Goal: Task Accomplishment & Management: Complete application form

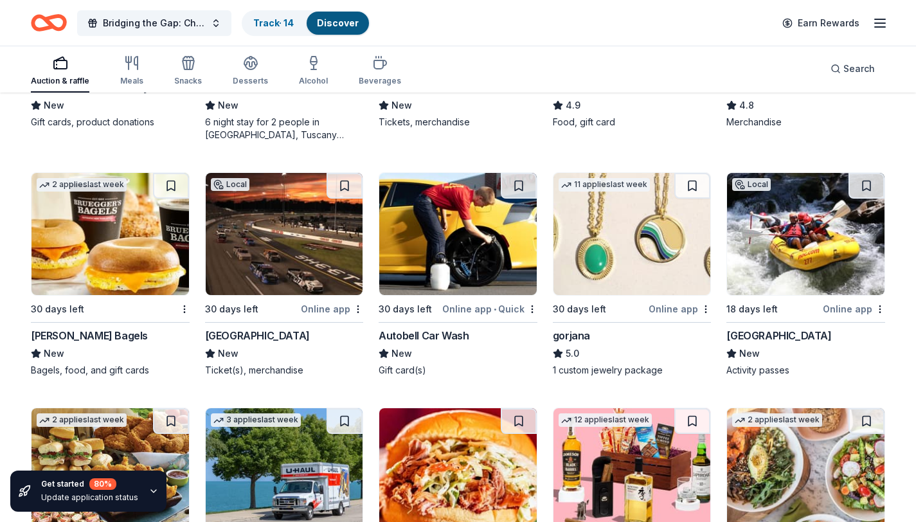
scroll to position [2795, 0]
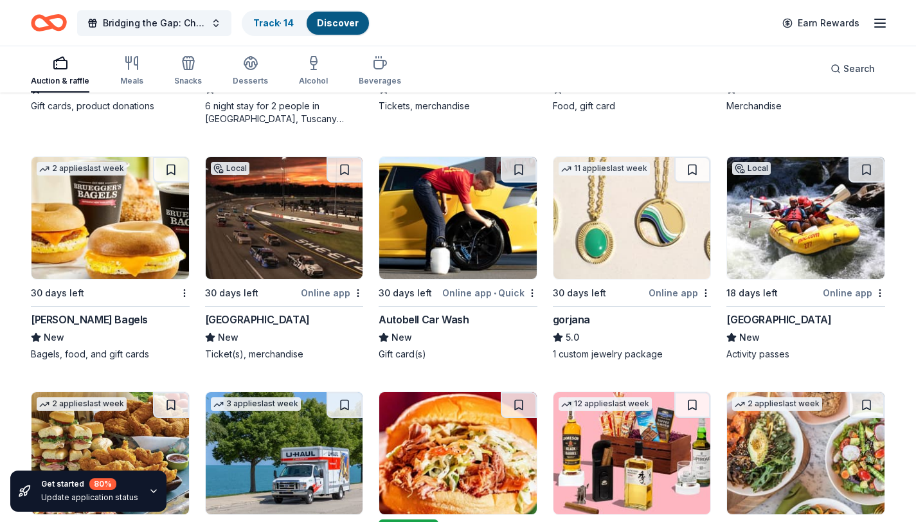
click at [456, 215] on img at bounding box center [457, 218] width 157 height 122
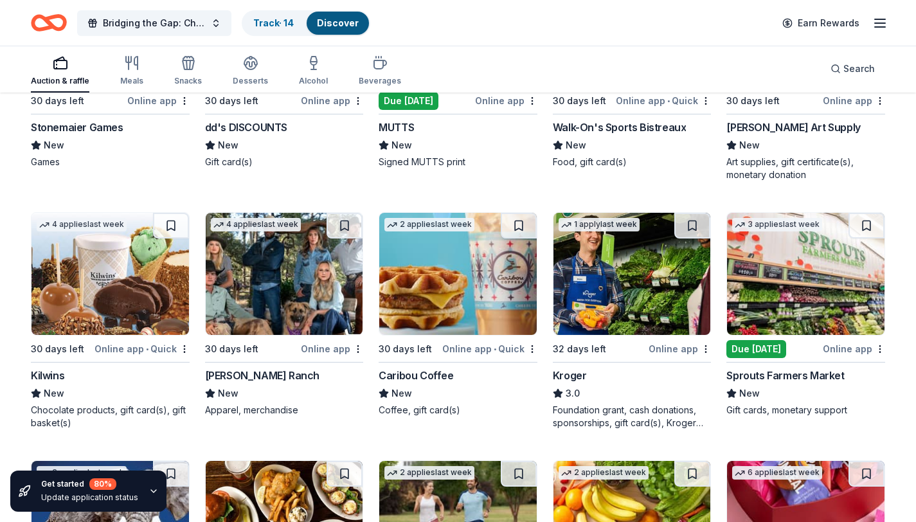
scroll to position [3960, 0]
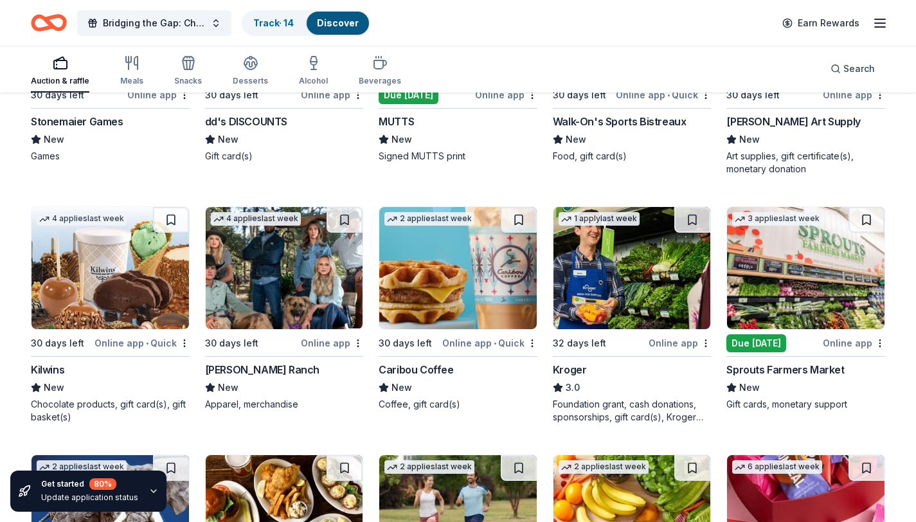
click at [797, 290] on img at bounding box center [805, 268] width 157 height 122
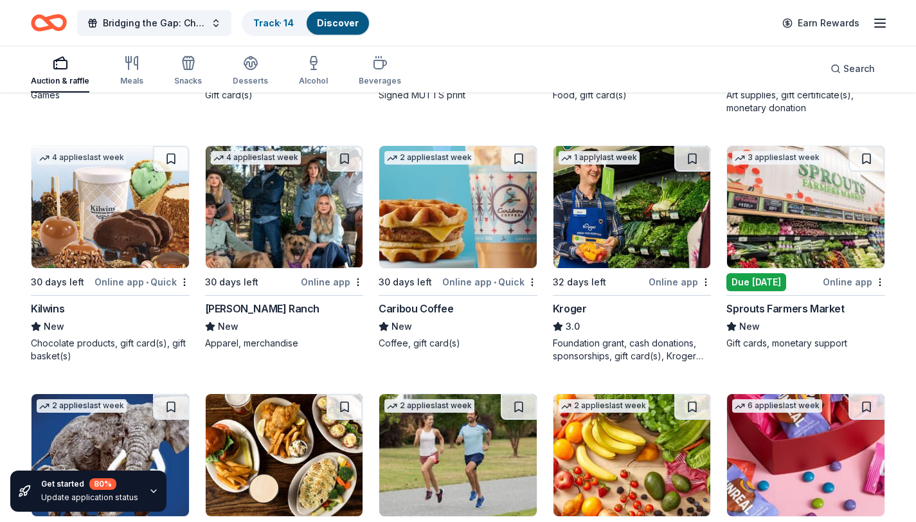
scroll to position [4021, 0]
click at [874, 161] on button at bounding box center [866, 159] width 36 height 26
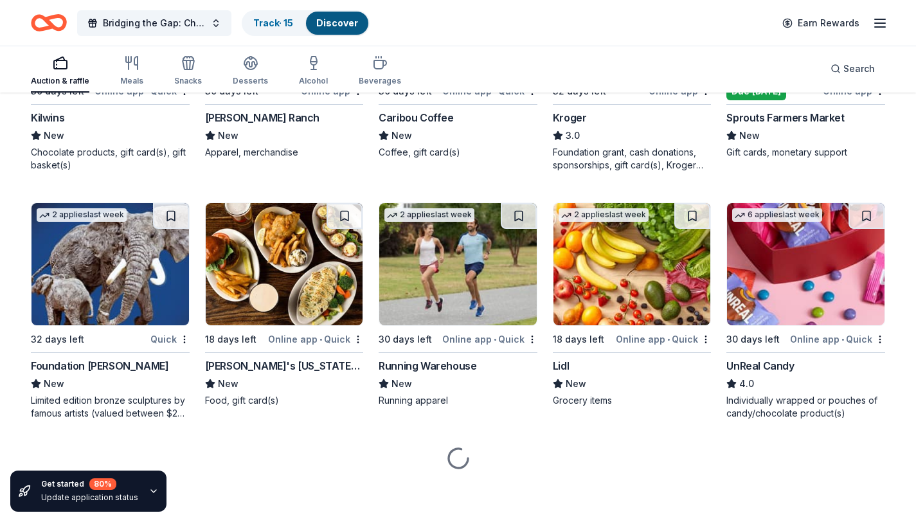
scroll to position [4212, 0]
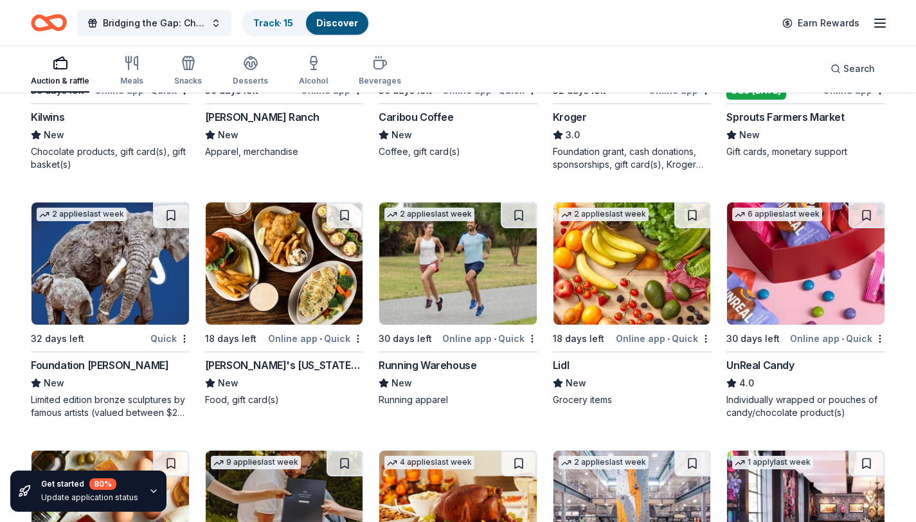
click at [629, 261] on img at bounding box center [631, 263] width 157 height 122
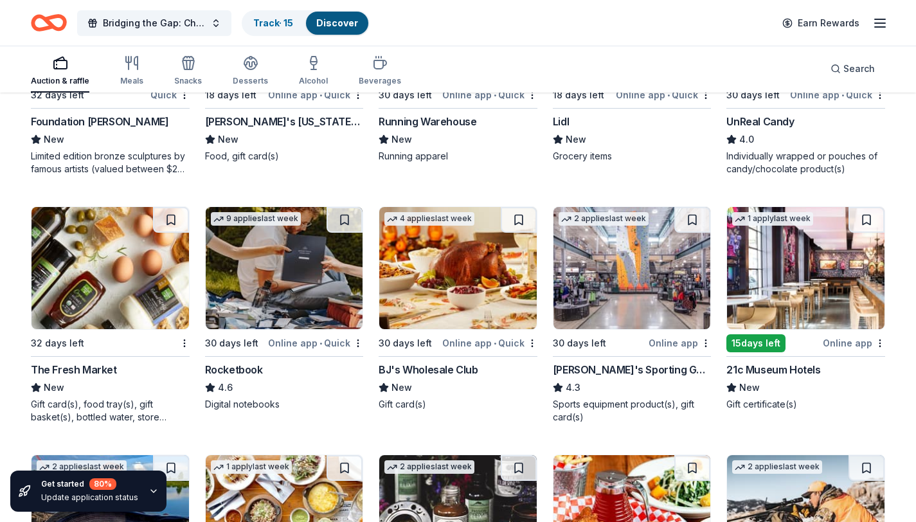
scroll to position [4458, 0]
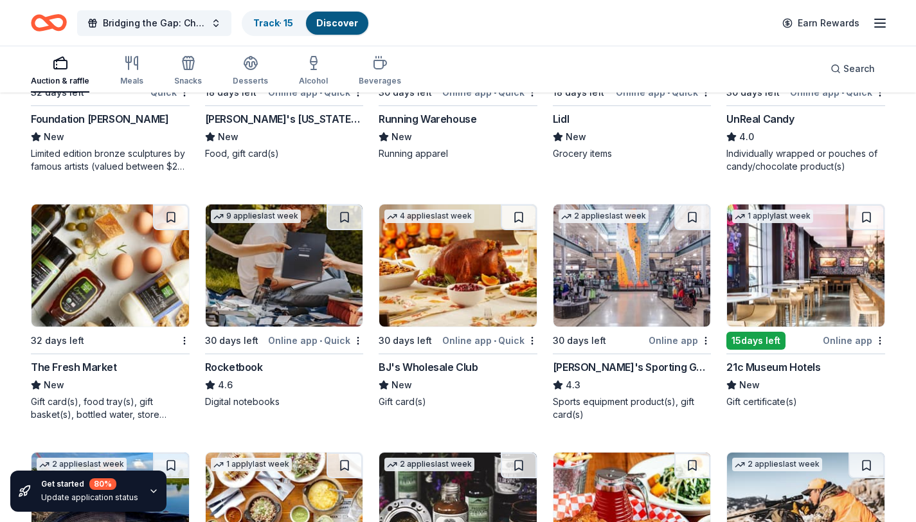
click at [599, 256] on img at bounding box center [631, 265] width 157 height 122
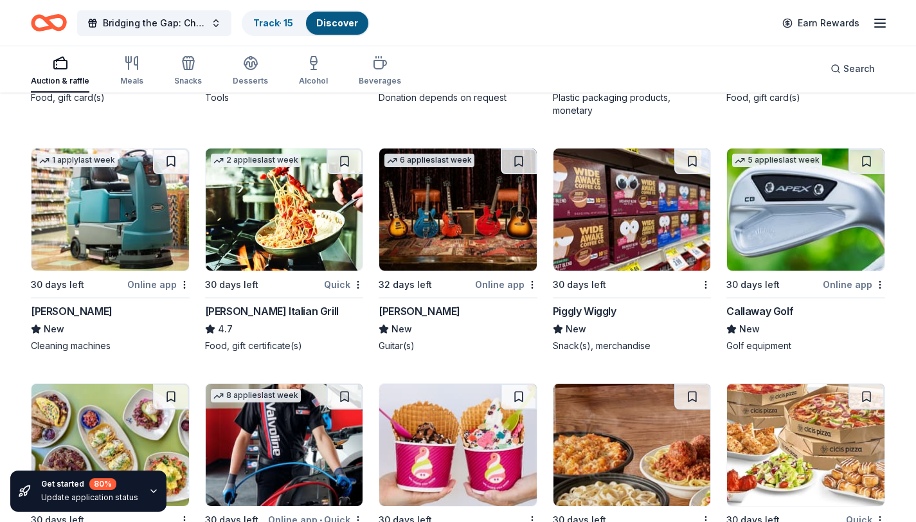
scroll to position [5314, 0]
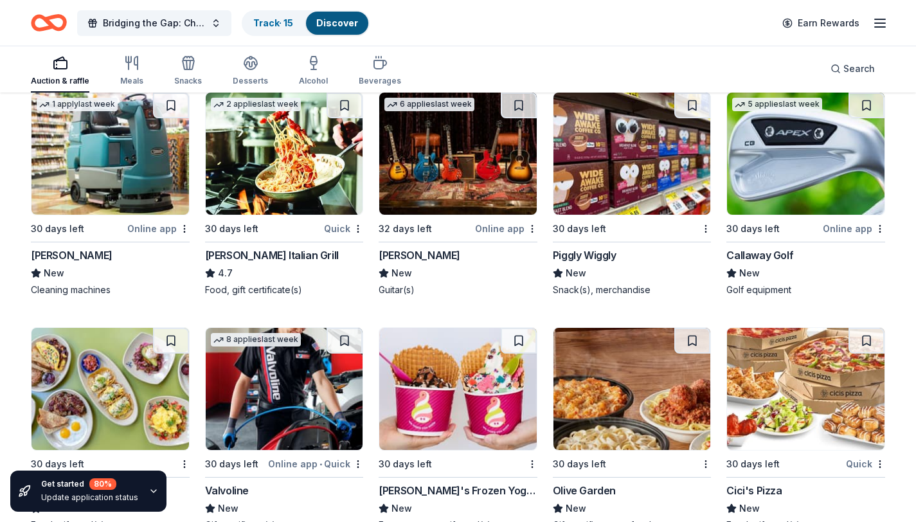
click at [292, 172] on img at bounding box center [284, 154] width 157 height 122
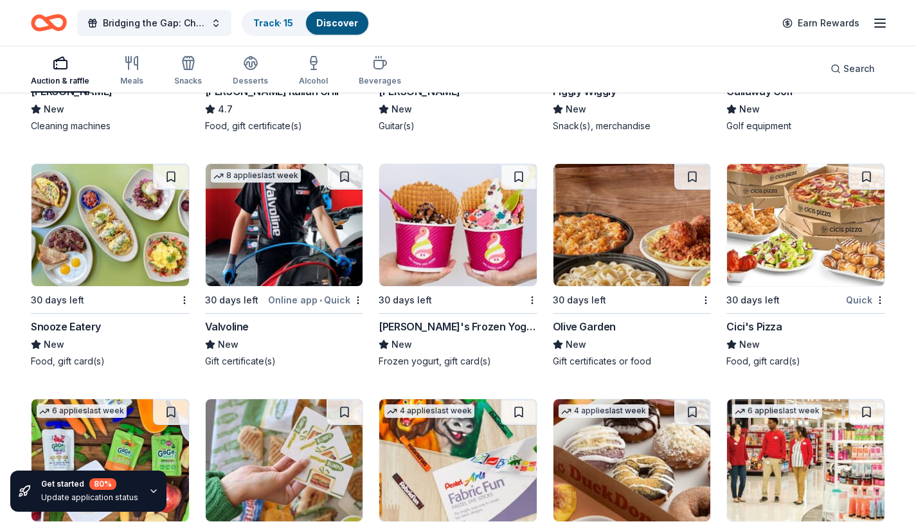
scroll to position [5479, 0]
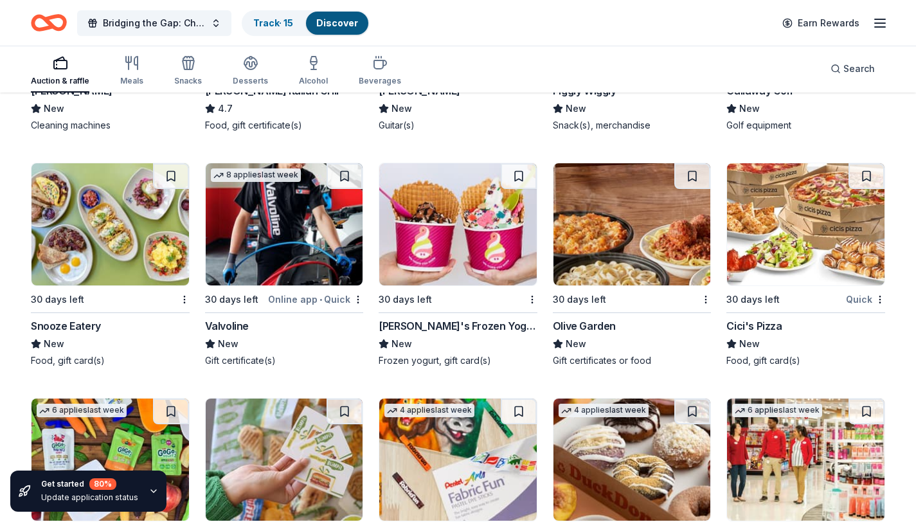
click at [306, 233] on img at bounding box center [284, 224] width 157 height 122
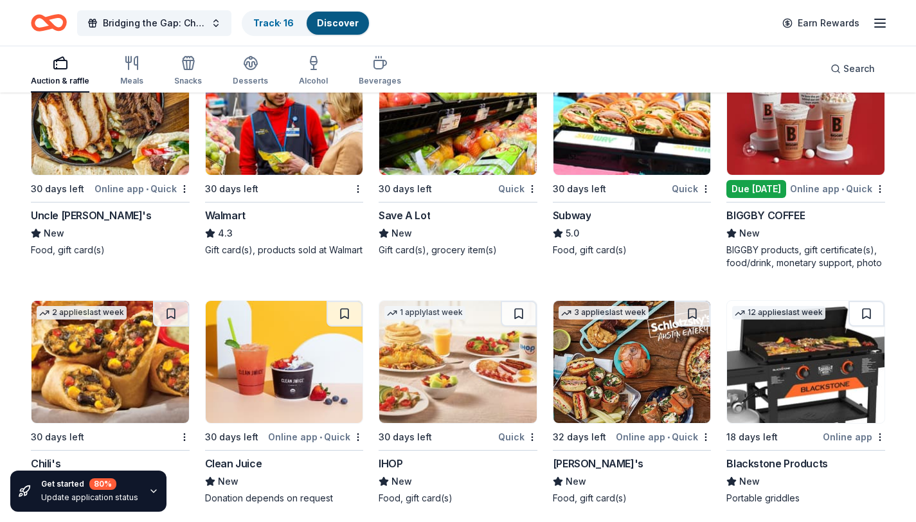
scroll to position [6073, 0]
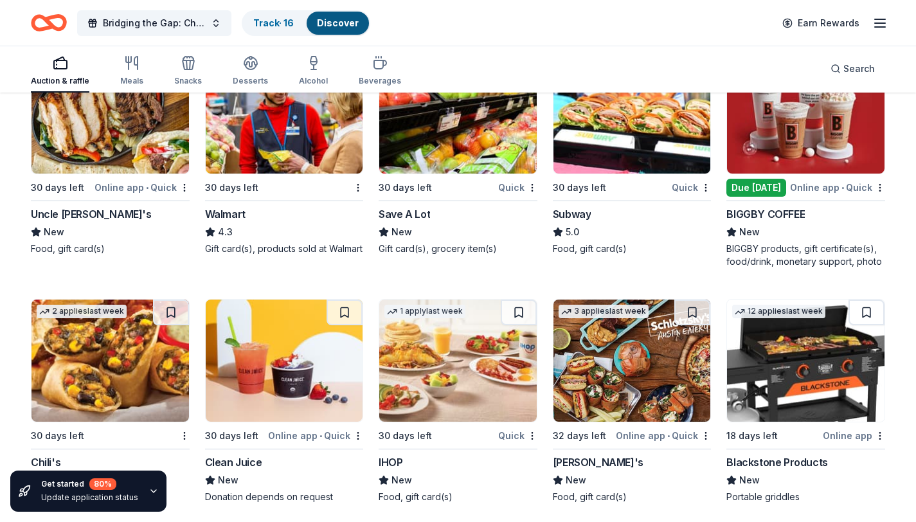
click at [610, 139] on img at bounding box center [631, 112] width 157 height 122
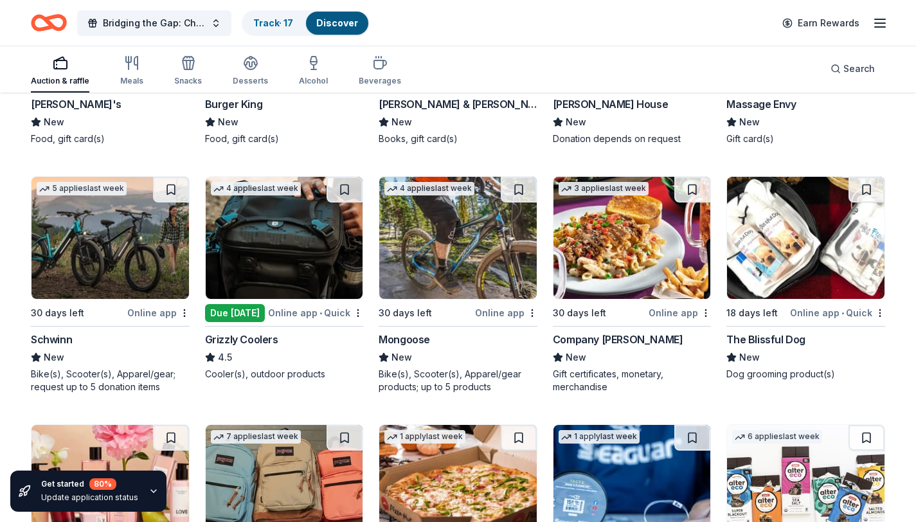
scroll to position [7170, 0]
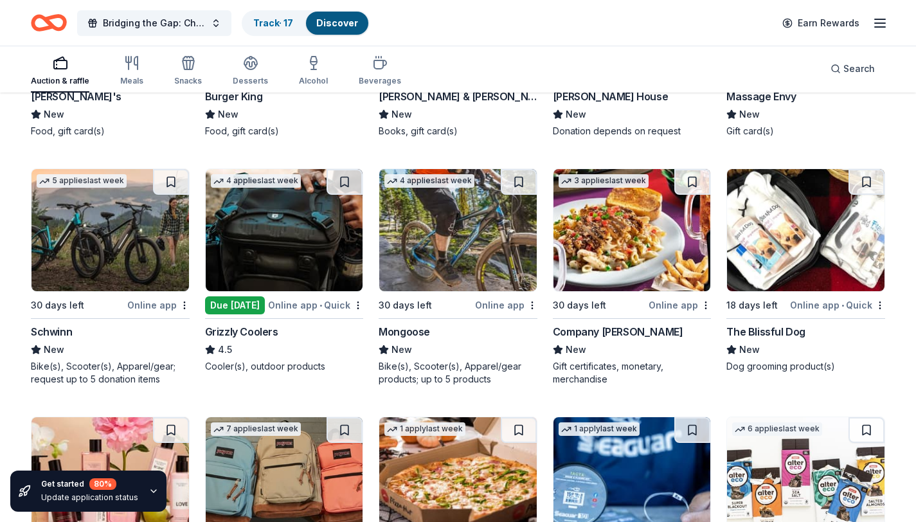
click at [445, 243] on img at bounding box center [457, 230] width 157 height 122
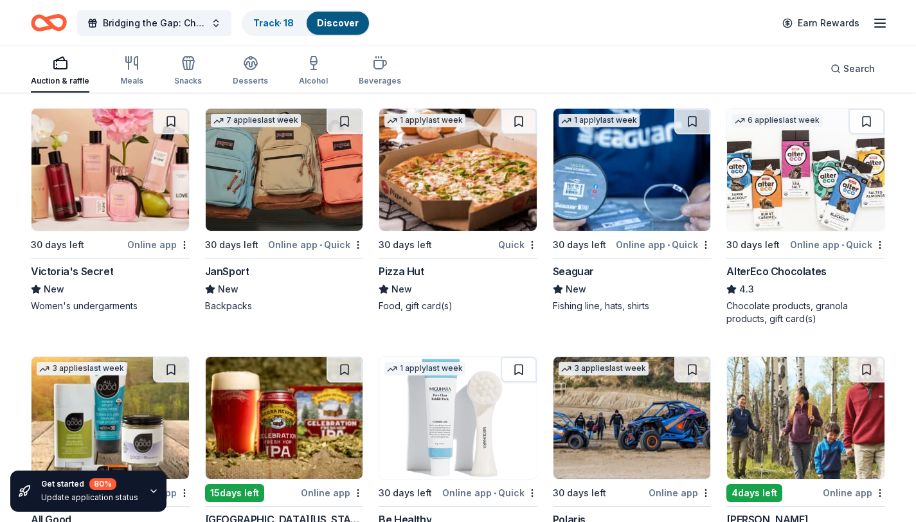
scroll to position [7498, 0]
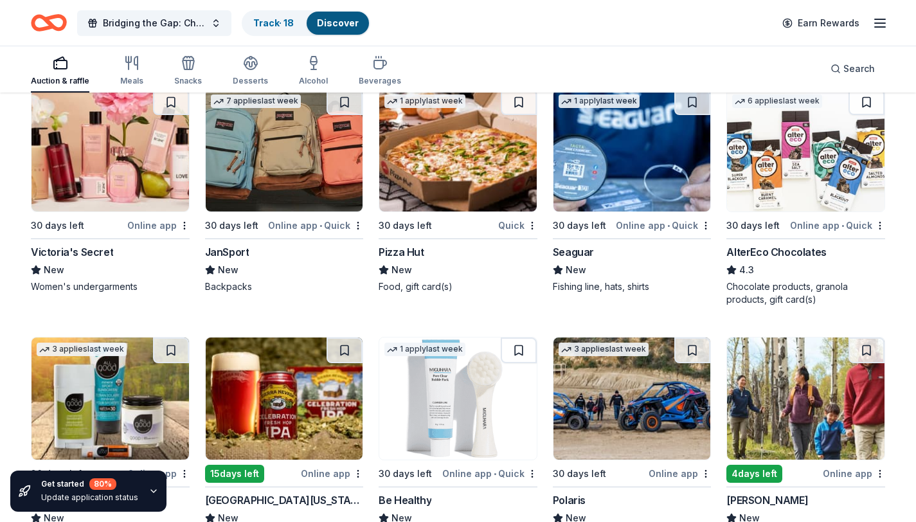
click at [260, 138] on img at bounding box center [284, 150] width 157 height 122
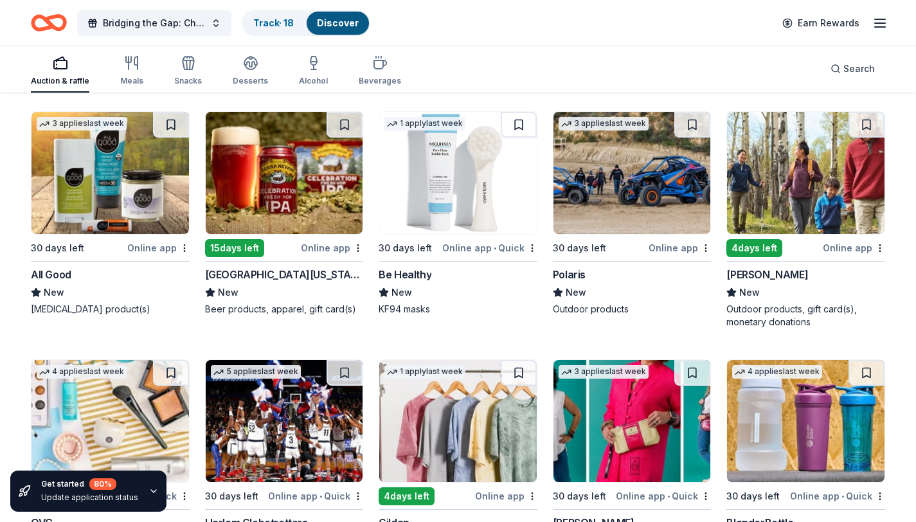
scroll to position [7716, 0]
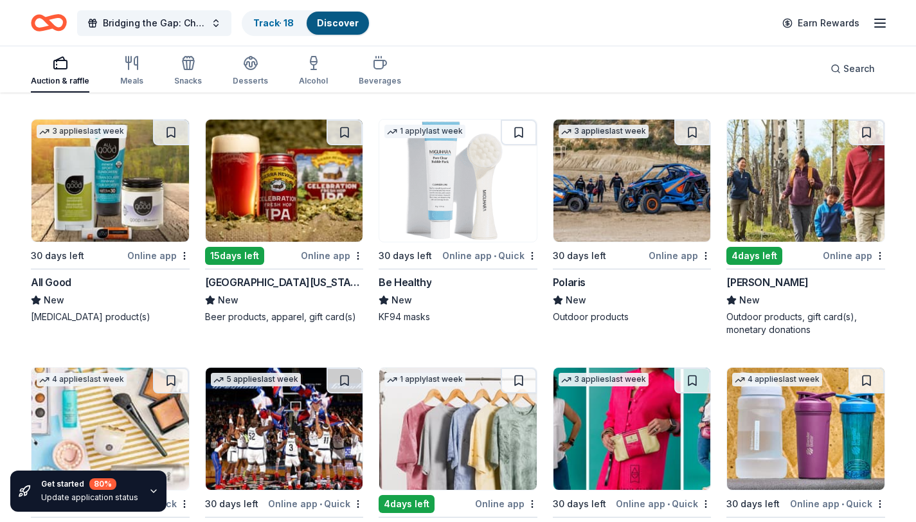
click at [765, 245] on div "4 days left Online app L.L.Bean New Outdoor products, gift card(s), monetary do…" at bounding box center [805, 227] width 159 height 217
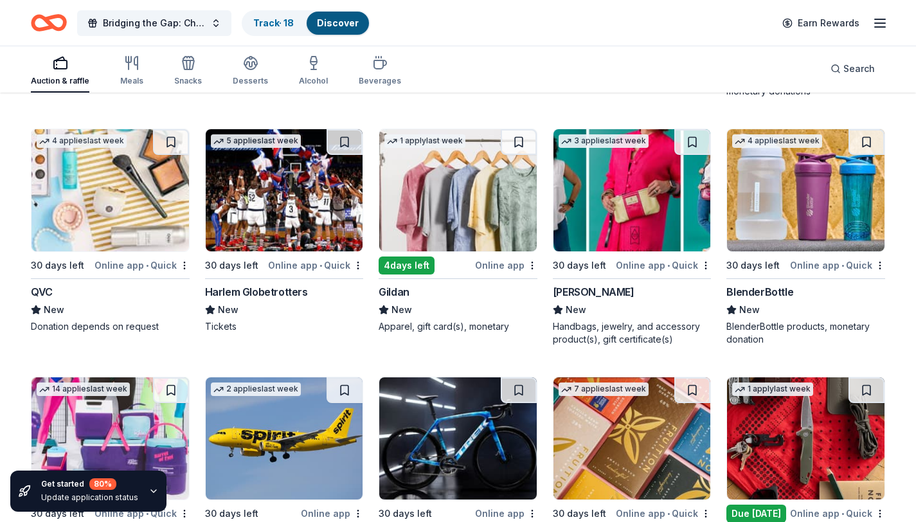
scroll to position [7978, 0]
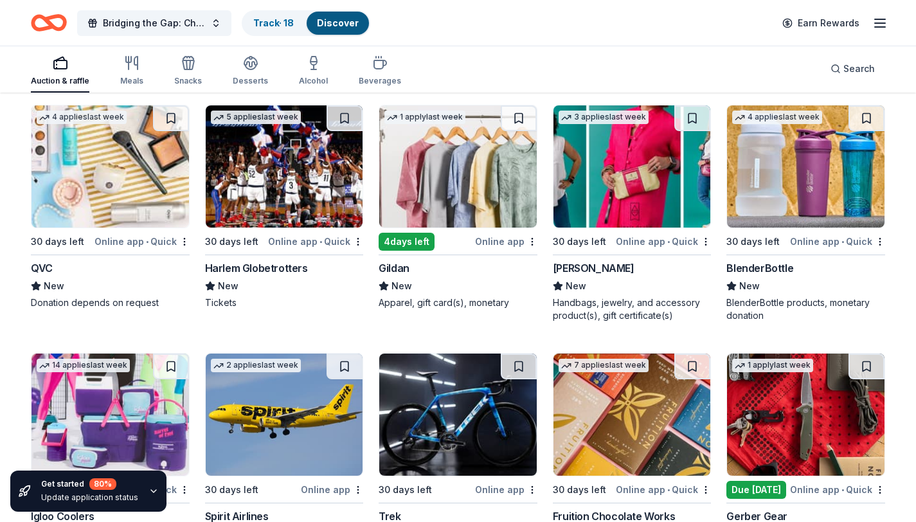
click at [499, 149] on img at bounding box center [457, 166] width 157 height 122
click at [107, 145] on img at bounding box center [109, 166] width 157 height 122
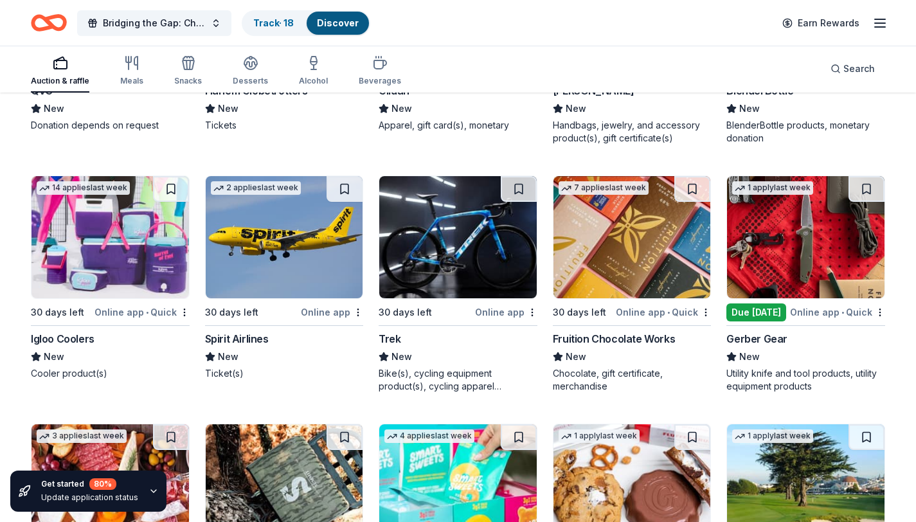
scroll to position [8171, 0]
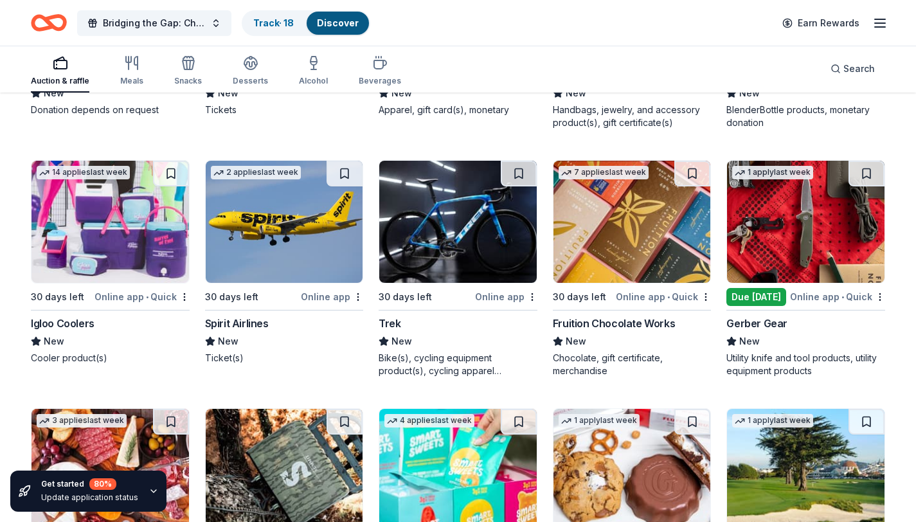
click at [279, 224] on img at bounding box center [284, 222] width 157 height 122
click at [493, 220] on img at bounding box center [457, 222] width 157 height 122
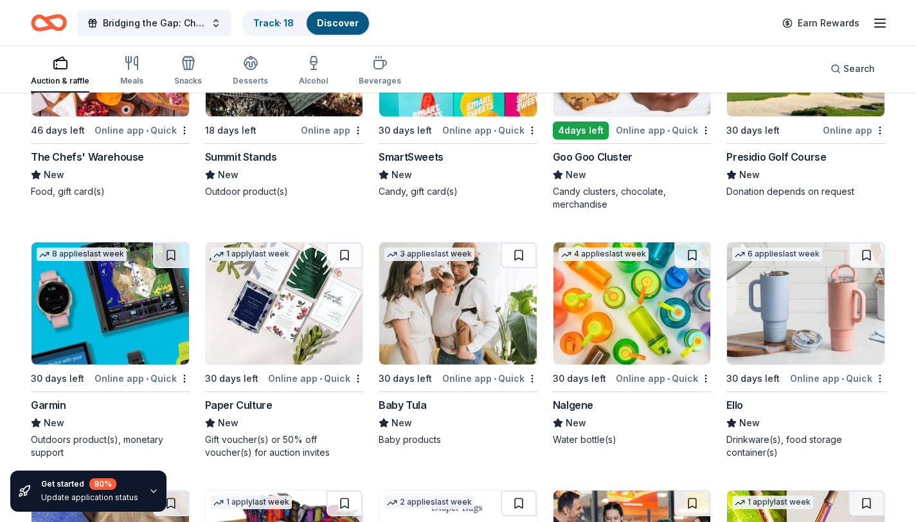
scroll to position [8586, 0]
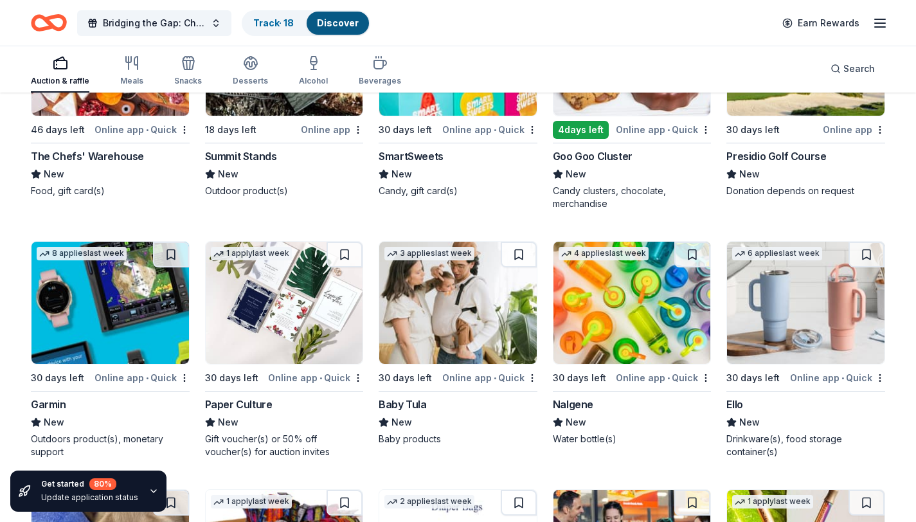
click at [655, 298] on img at bounding box center [631, 303] width 157 height 122
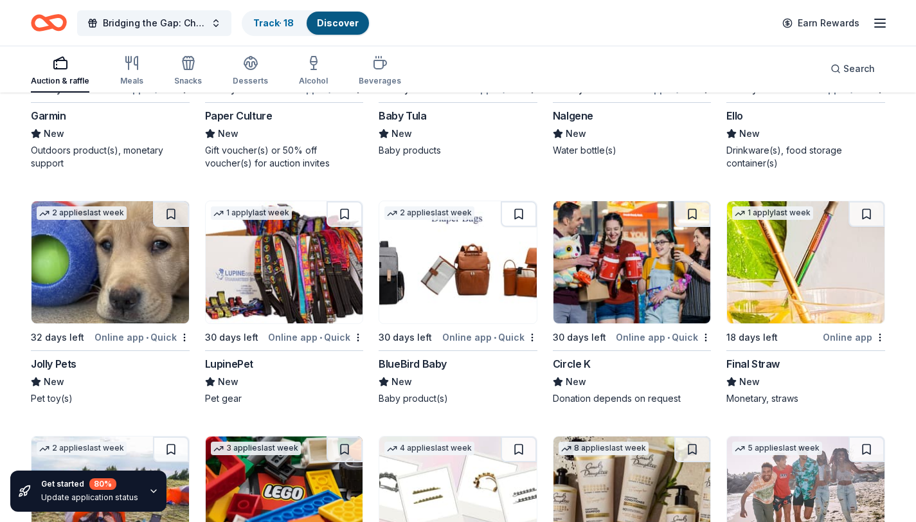
scroll to position [8876, 0]
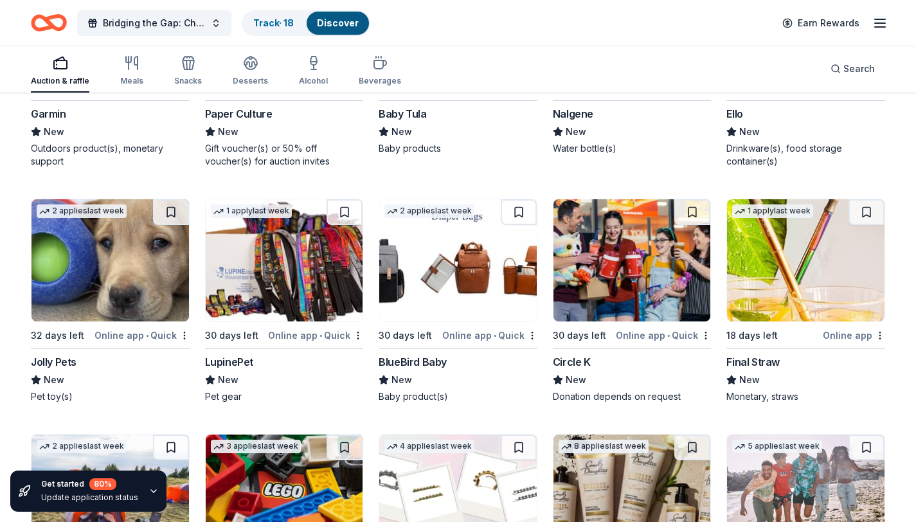
click at [817, 254] on img at bounding box center [805, 260] width 157 height 122
click at [864, 208] on button at bounding box center [866, 212] width 36 height 26
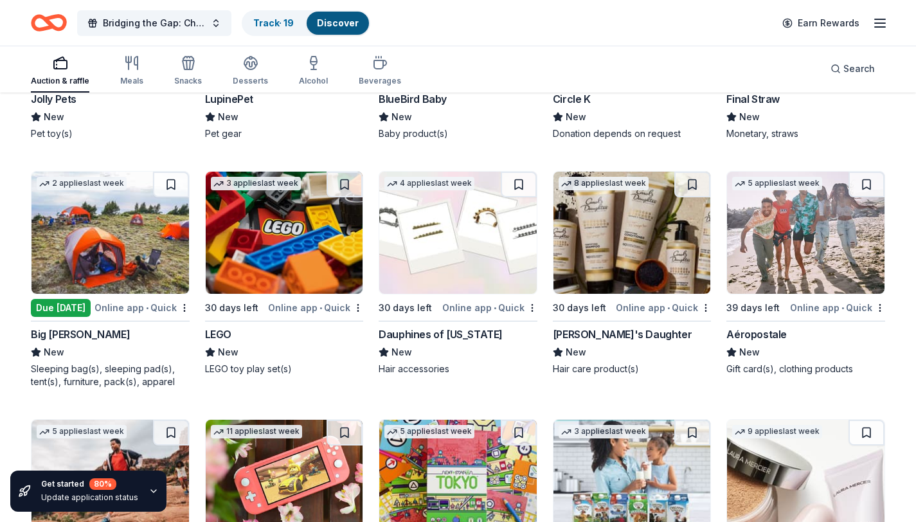
scroll to position [9140, 0]
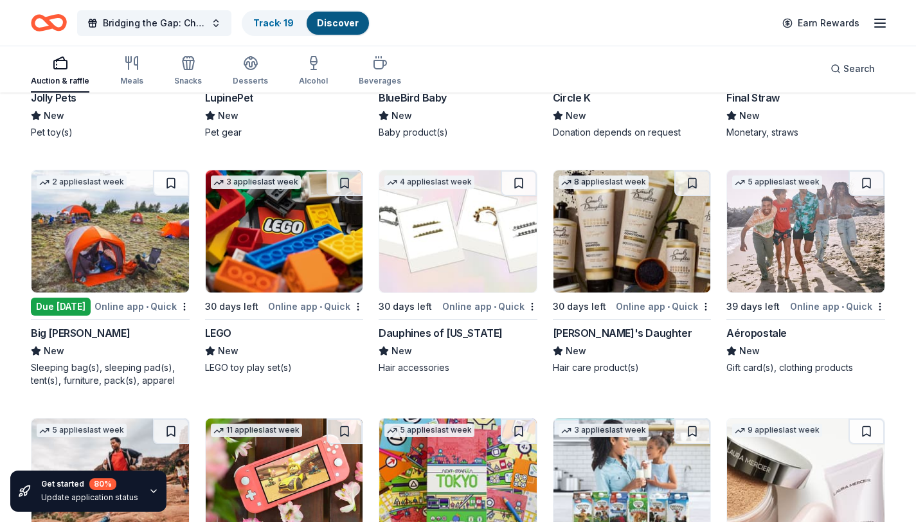
click at [629, 219] on img at bounding box center [631, 231] width 157 height 122
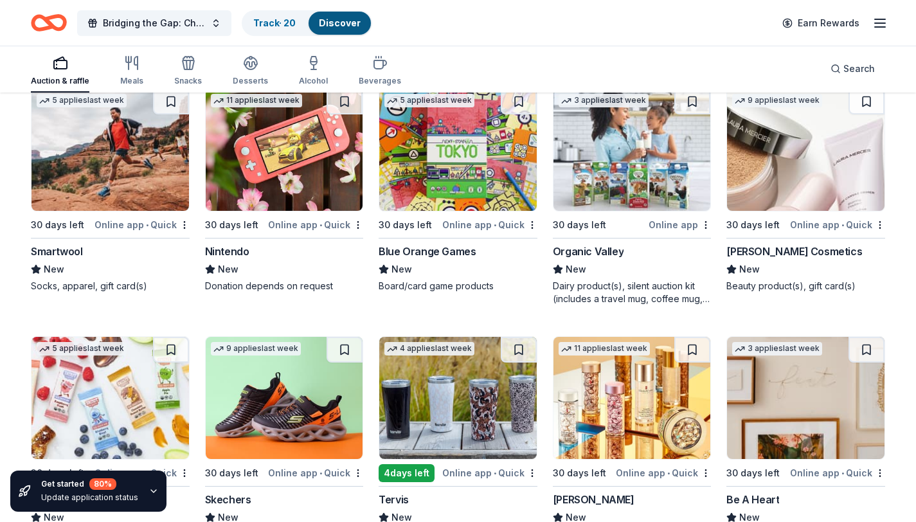
scroll to position [9591, 0]
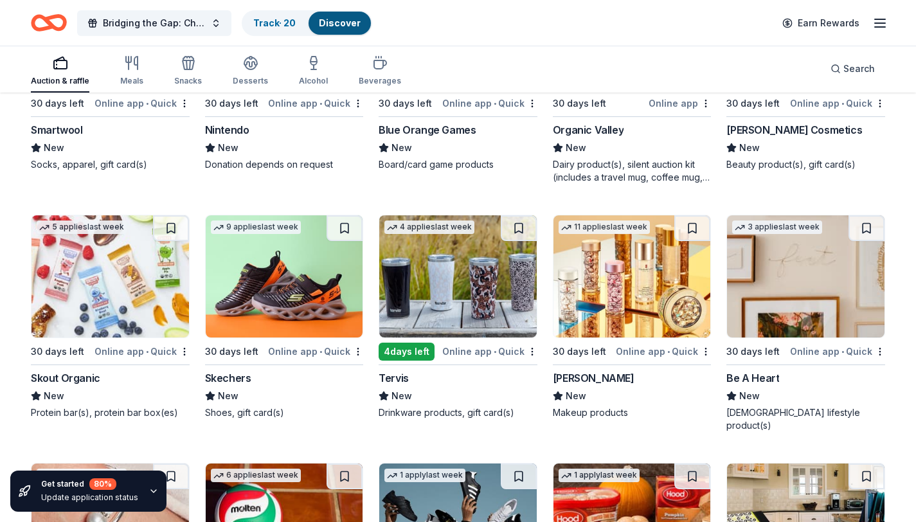
click at [311, 262] on img at bounding box center [284, 276] width 157 height 122
click at [346, 228] on button at bounding box center [344, 228] width 36 height 26
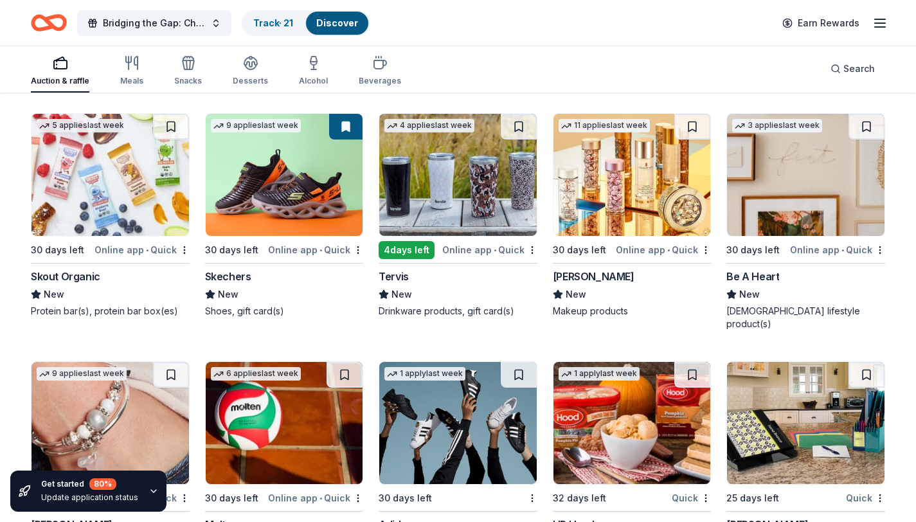
scroll to position [9762, 0]
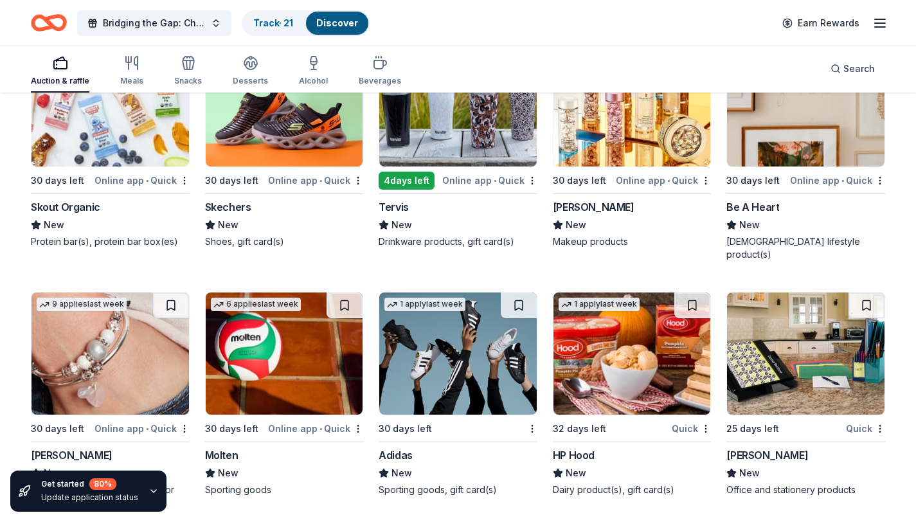
click at [446, 360] on img at bounding box center [457, 353] width 157 height 122
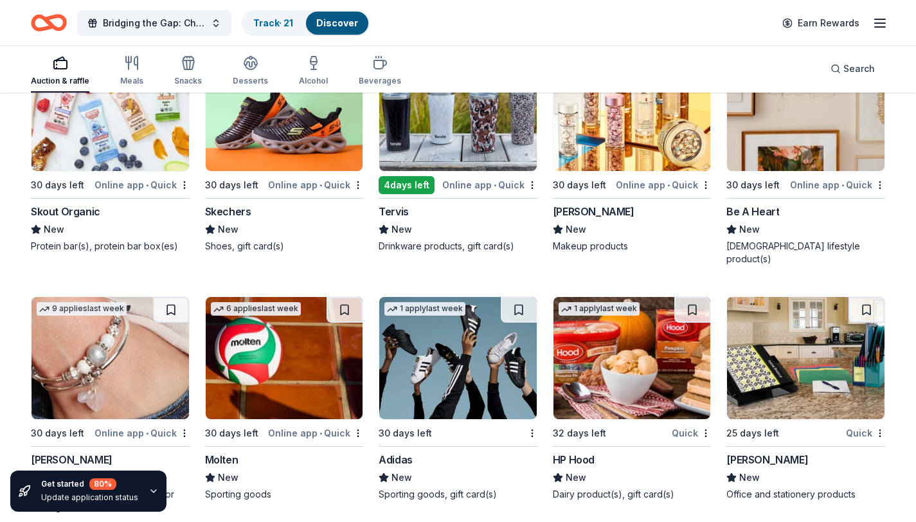
scroll to position [9749, 0]
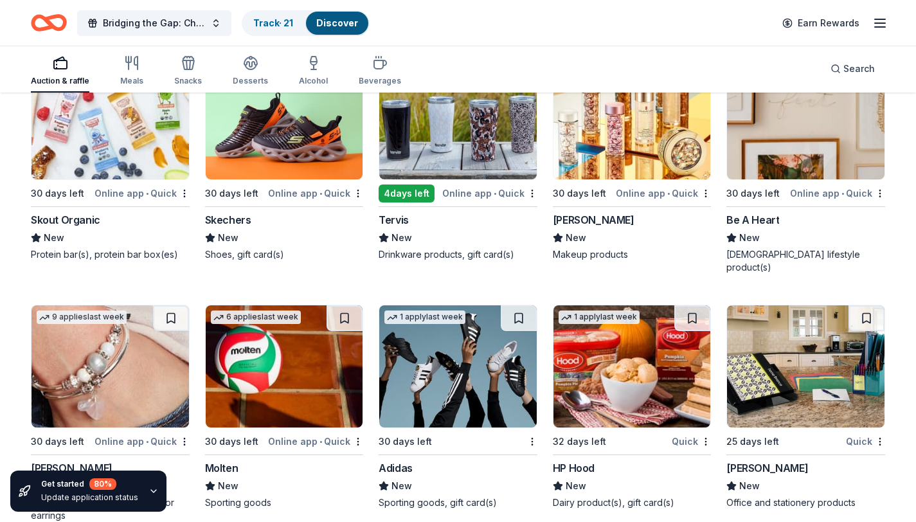
click at [793, 341] on img at bounding box center [805, 366] width 157 height 122
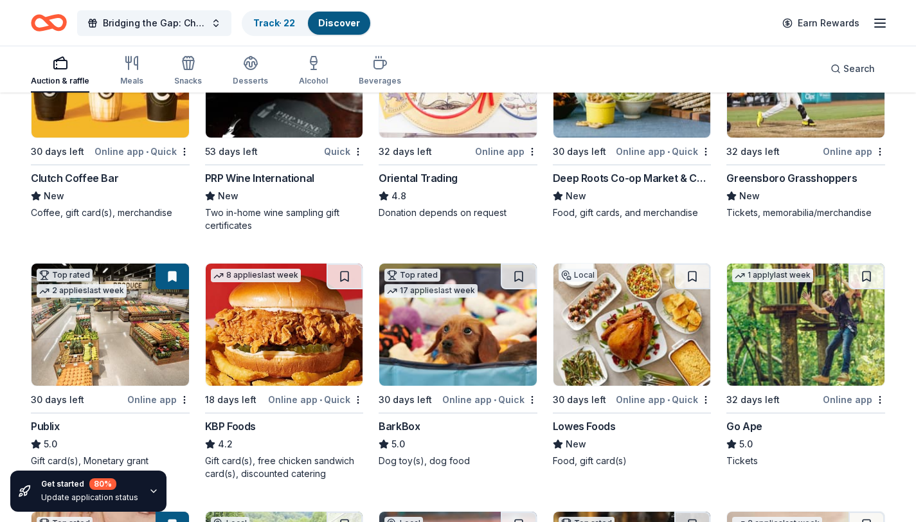
scroll to position [0, 0]
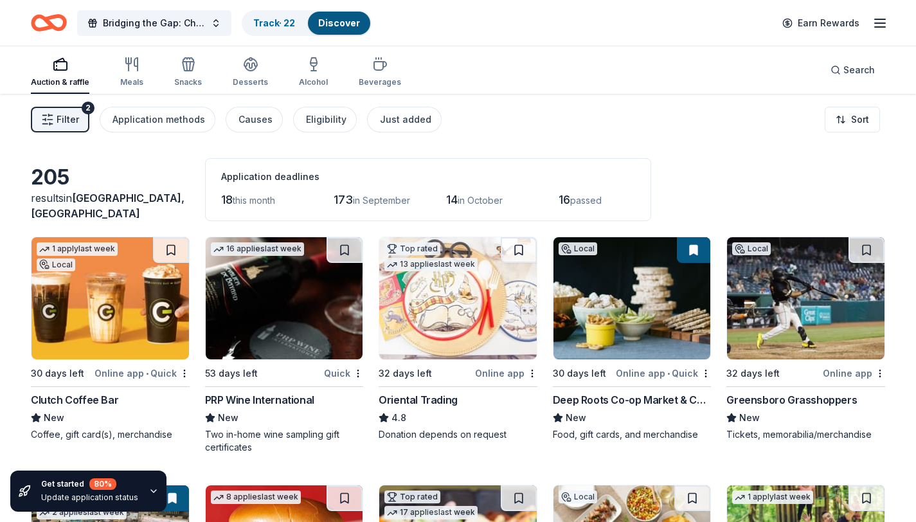
click at [337, 22] on link "Discover" at bounding box center [339, 22] width 42 height 11
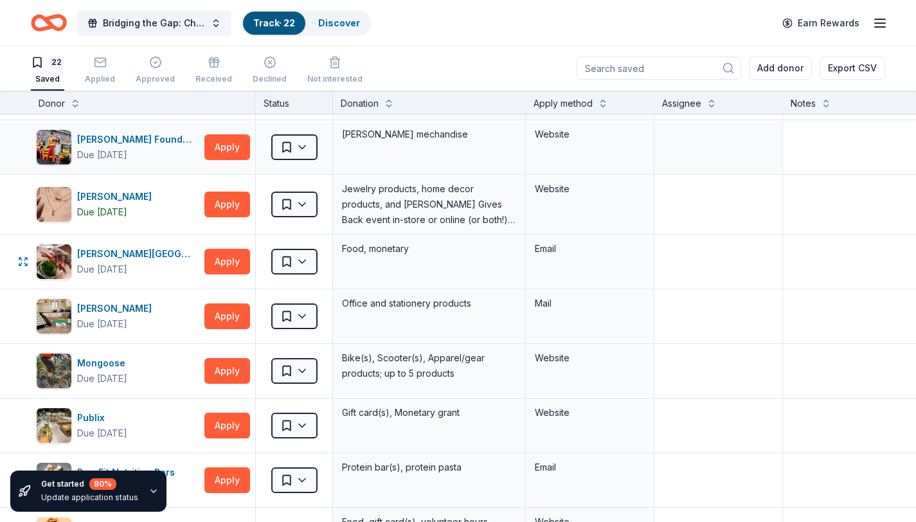
scroll to position [326, 0]
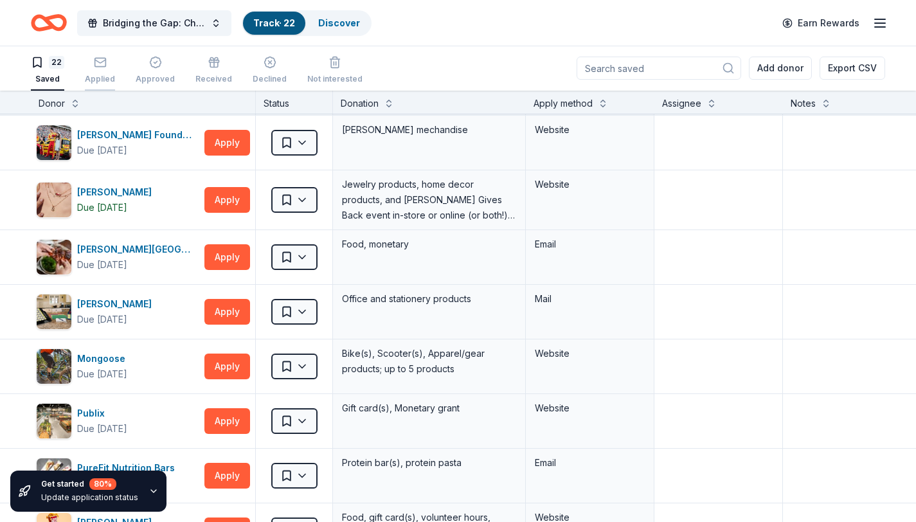
click at [94, 62] on icon "button" at bounding box center [100, 62] width 13 height 13
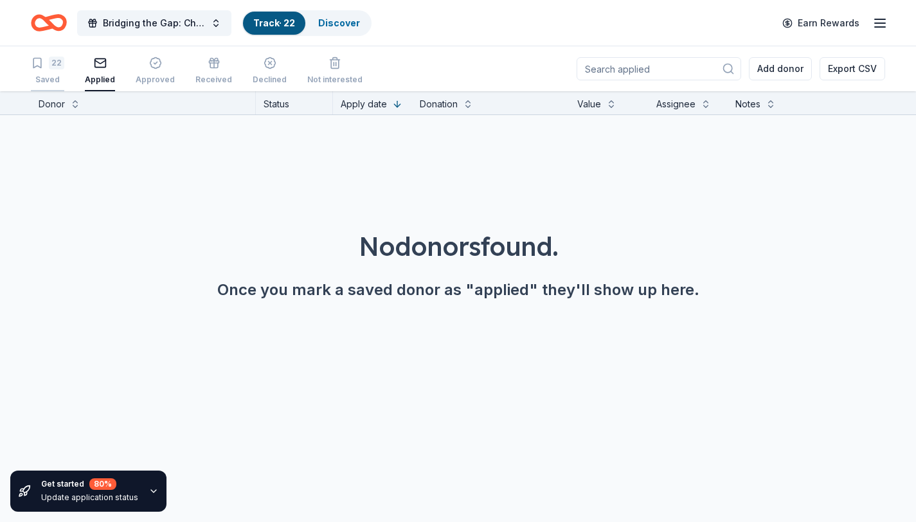
click at [42, 64] on icon "button" at bounding box center [37, 63] width 13 height 13
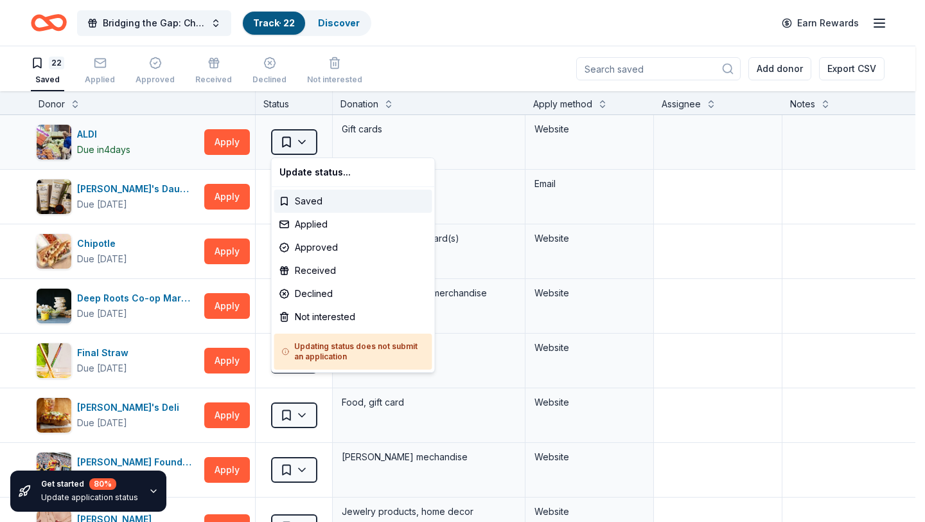
click at [303, 134] on html "Bridging the Gap: Checking the Pulse Centering Youth Power, Healing Communities…" at bounding box center [462, 261] width 925 height 522
click at [315, 224] on div "Applied" at bounding box center [353, 224] width 158 height 23
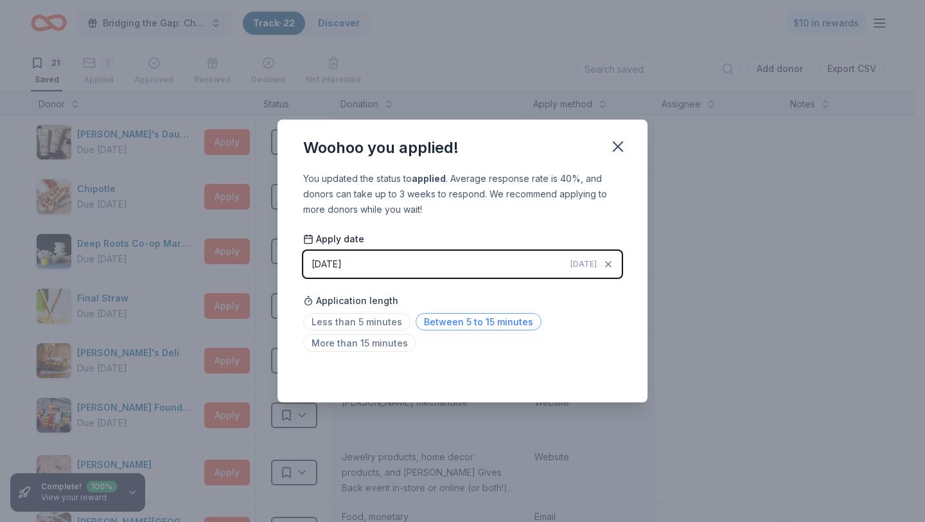
click at [449, 325] on span "Between 5 to 15 minutes" at bounding box center [479, 321] width 126 height 17
click at [625, 146] on icon "button" at bounding box center [618, 146] width 18 height 18
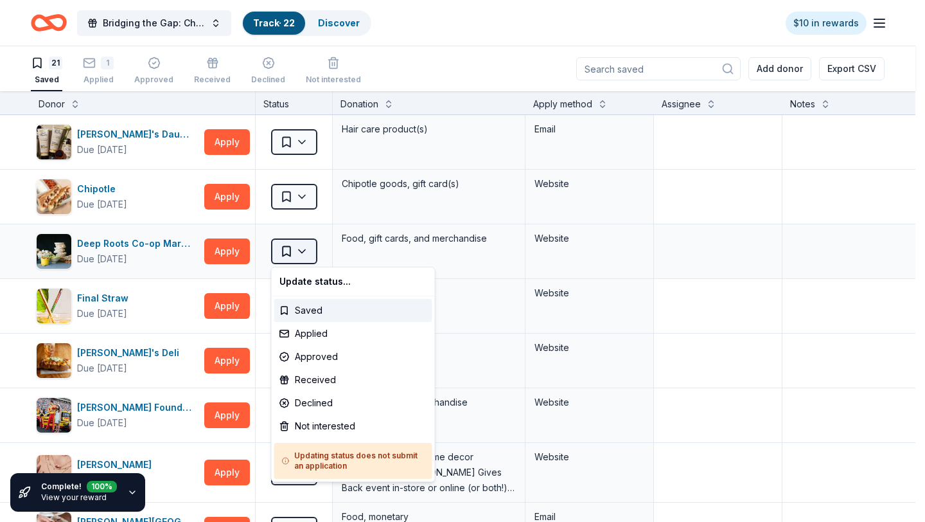
click at [302, 253] on html "Bridging the Gap: Checking the Pulse Centering Youth Power, Healing Communities…" at bounding box center [462, 261] width 925 height 522
click at [310, 339] on div "Applied" at bounding box center [353, 333] width 158 height 23
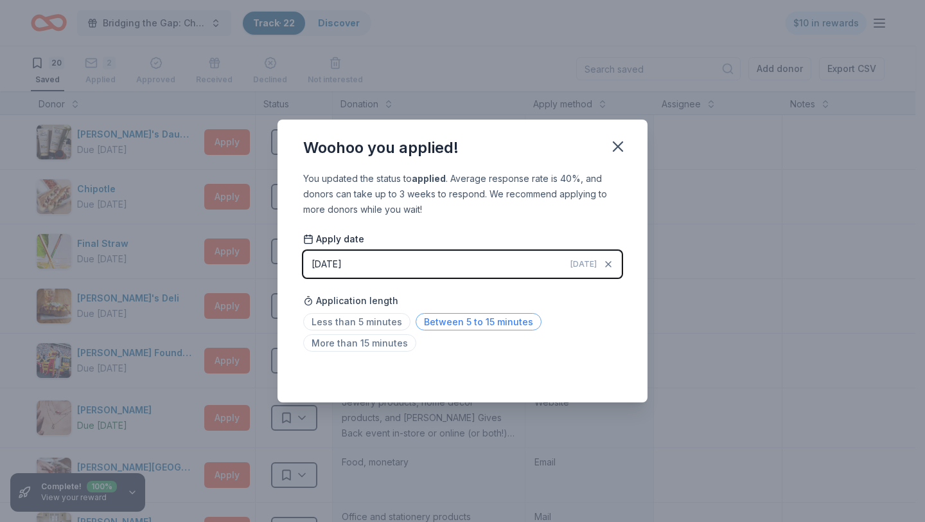
click at [458, 328] on span "Between 5 to 15 minutes" at bounding box center [479, 321] width 126 height 17
click at [626, 163] on div "Woohoo you applied!" at bounding box center [463, 145] width 370 height 51
click at [621, 142] on icon "button" at bounding box center [618, 146] width 9 height 9
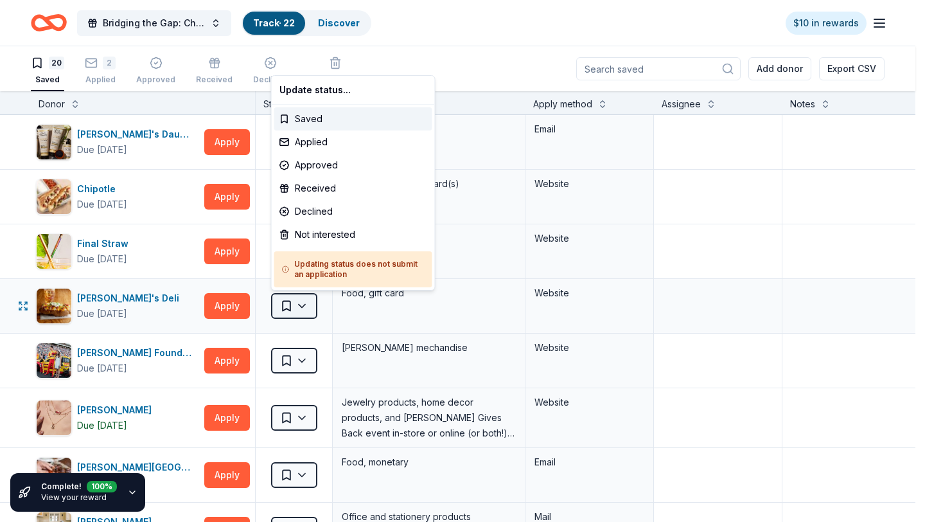
click at [307, 305] on html "Bridging the Gap: Checking the Pulse Centering Youth Power, Healing Communities…" at bounding box center [462, 261] width 925 height 522
click at [324, 132] on div "Applied" at bounding box center [353, 141] width 158 height 23
click at [326, 142] on body "Bridging the Gap: Checking the Pulse Centering Youth Power, Healing Communities…" at bounding box center [458, 261] width 916 height 522
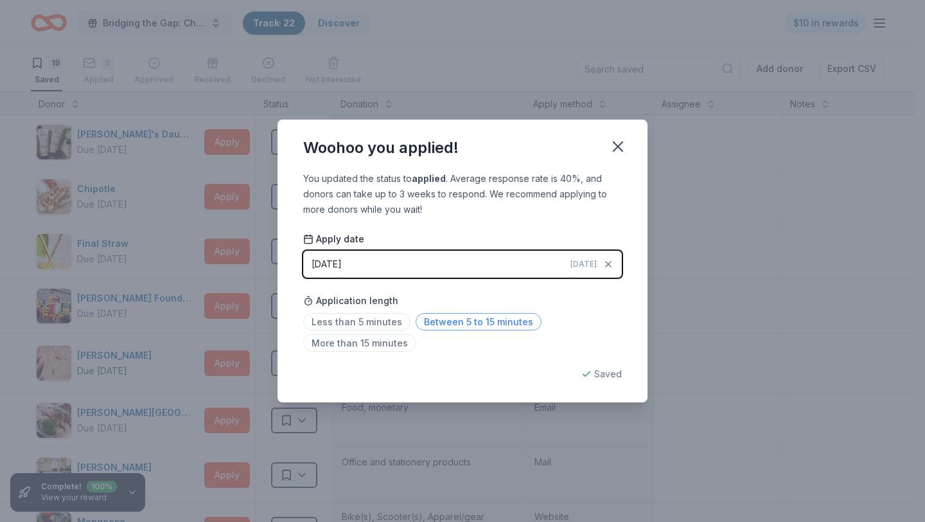
click at [494, 324] on span "Between 5 to 15 minutes" at bounding box center [479, 321] width 126 height 17
click at [614, 148] on icon "button" at bounding box center [618, 146] width 18 height 18
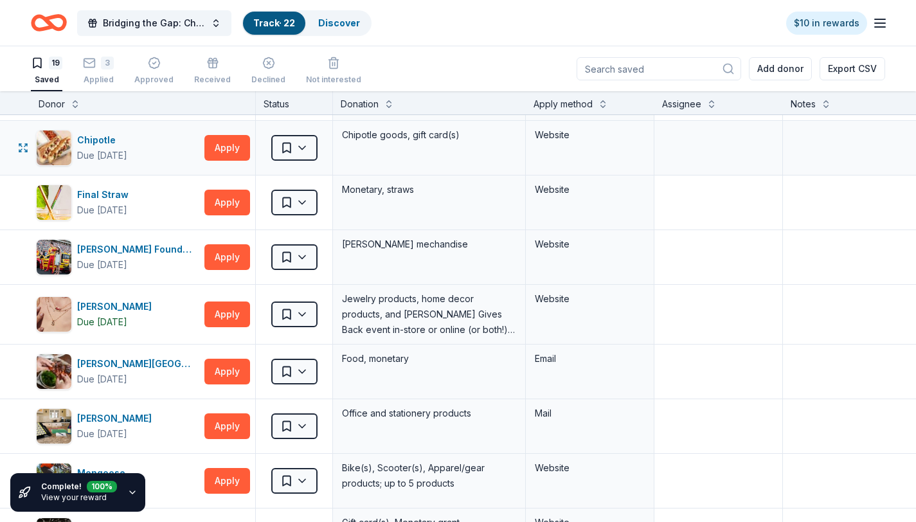
scroll to position [60, 0]
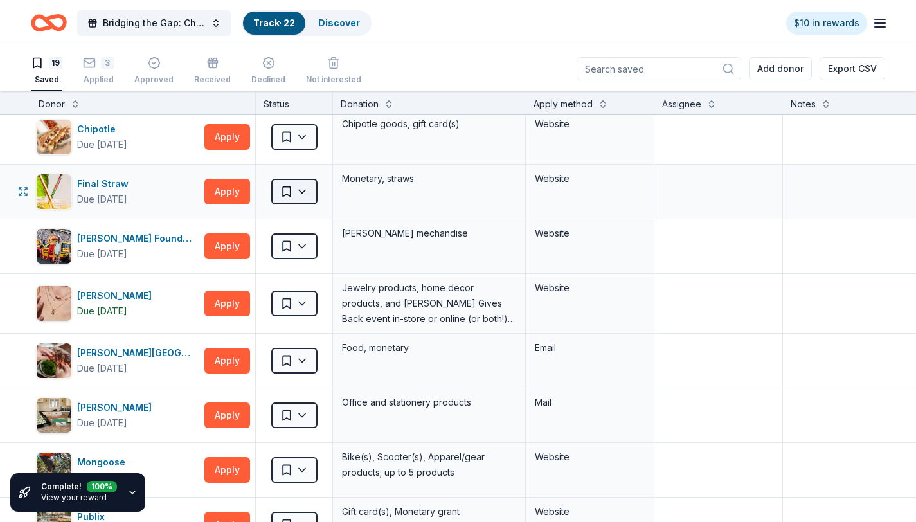
click at [300, 184] on html "Bridging the Gap: Checking the Pulse Centering Youth Power, Healing Communities…" at bounding box center [458, 261] width 916 height 522
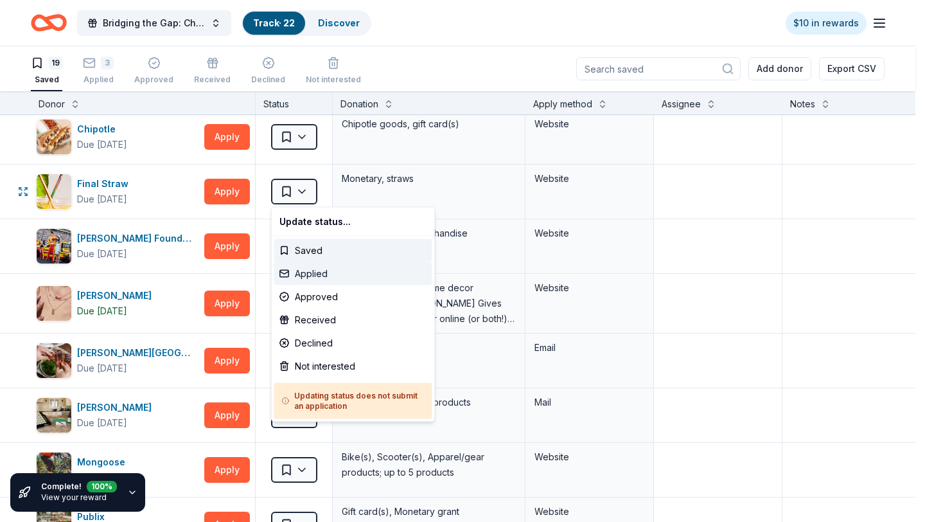
click at [317, 278] on div "Applied" at bounding box center [353, 273] width 158 height 23
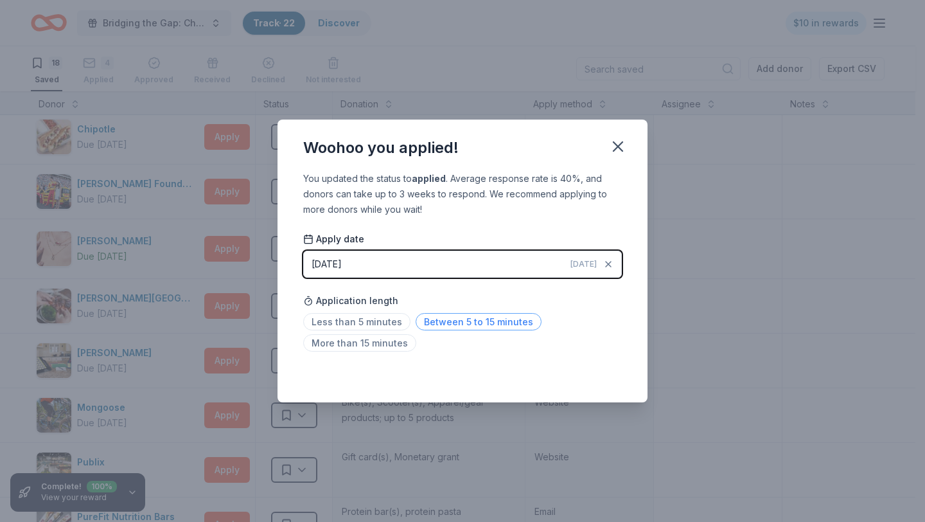
click at [463, 330] on span "Between 5 to 15 minutes" at bounding box center [479, 321] width 126 height 17
click at [610, 154] on icon "button" at bounding box center [618, 146] width 18 height 18
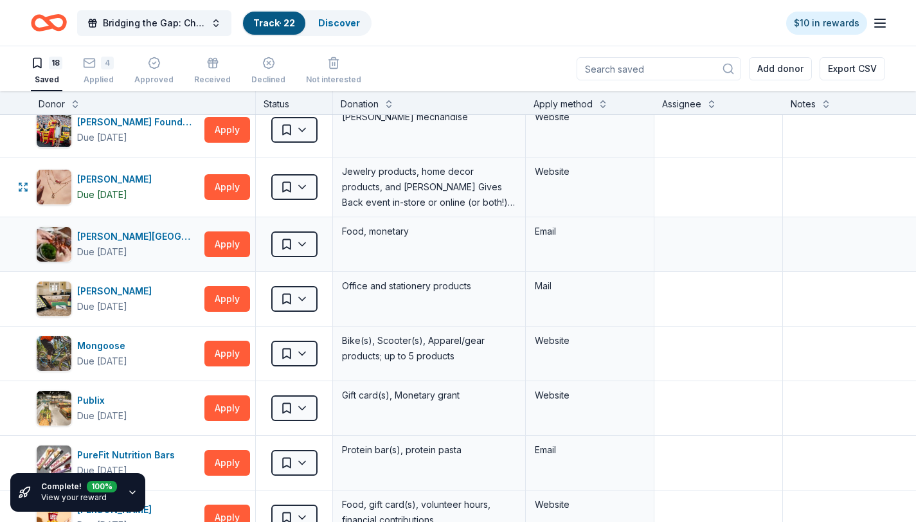
scroll to position [130, 0]
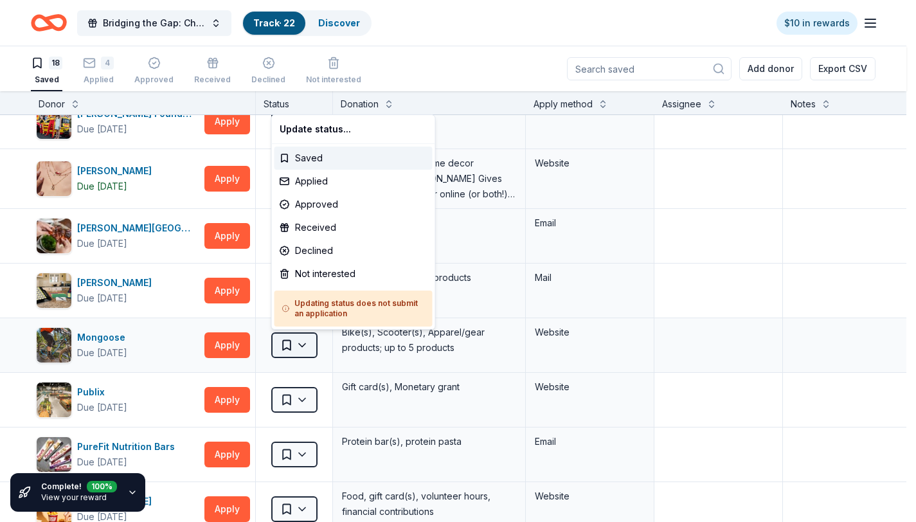
click at [314, 350] on html "Bridging the Gap: Checking the Pulse Centering Youth Power, Healing Communities…" at bounding box center [458, 261] width 916 height 522
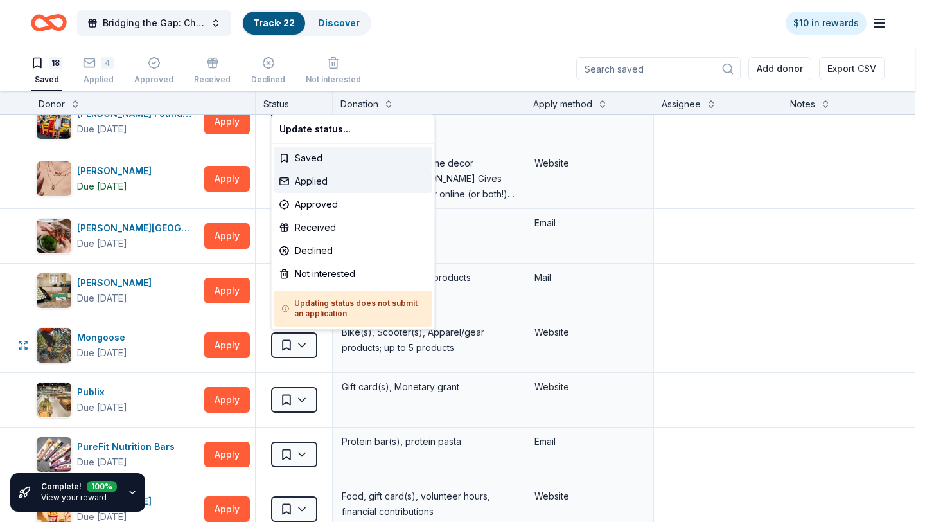
click at [326, 188] on div "Applied" at bounding box center [353, 181] width 158 height 23
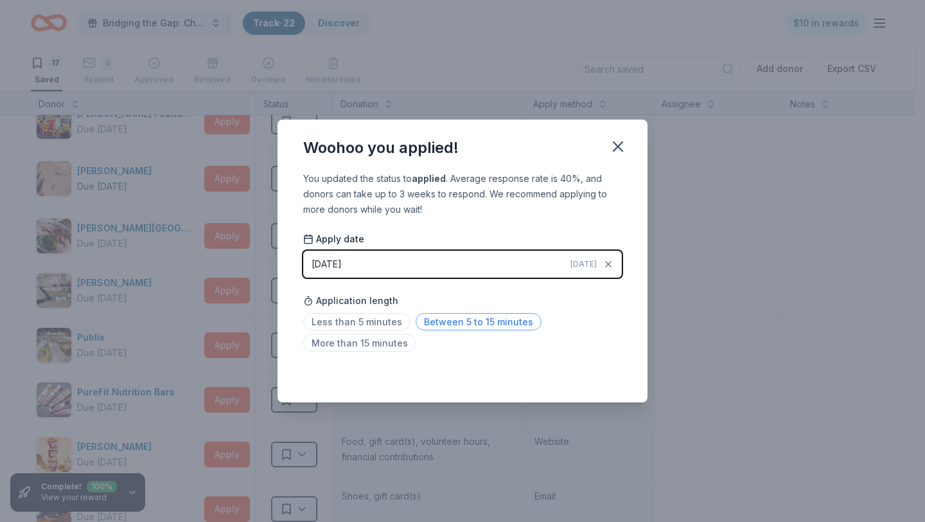
click at [458, 322] on span "Between 5 to 15 minutes" at bounding box center [479, 321] width 126 height 17
click at [629, 150] on button "button" at bounding box center [618, 146] width 28 height 28
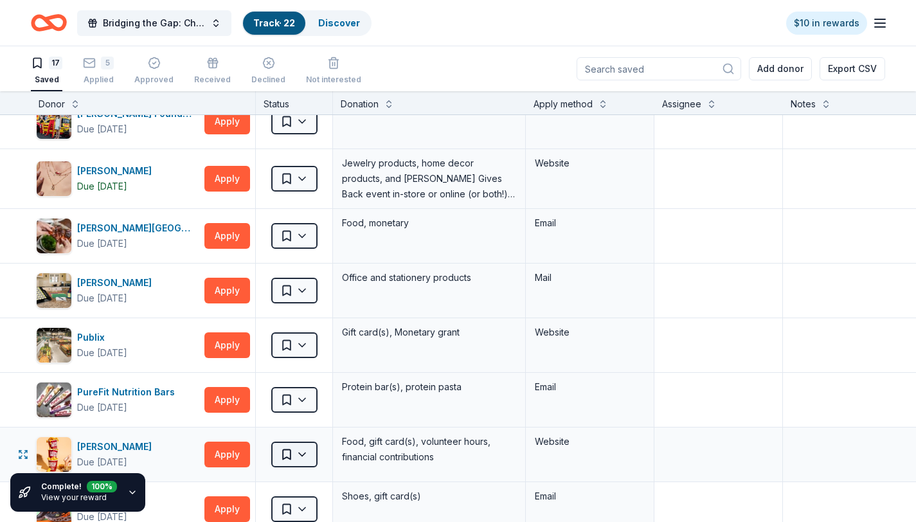
click at [307, 453] on html "Bridging the Gap: Checking the Pulse Centering Youth Power, Healing Communities…" at bounding box center [458, 261] width 916 height 522
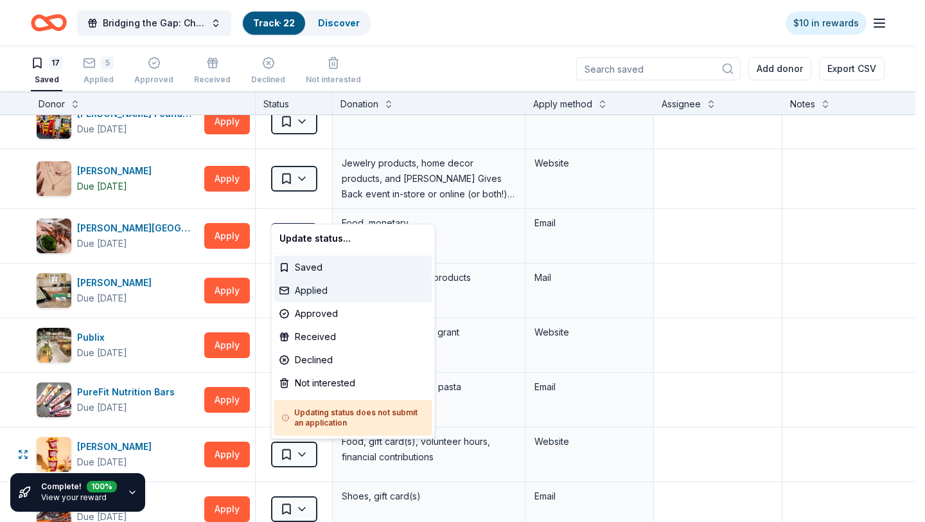
click at [347, 295] on div "Applied" at bounding box center [353, 290] width 158 height 23
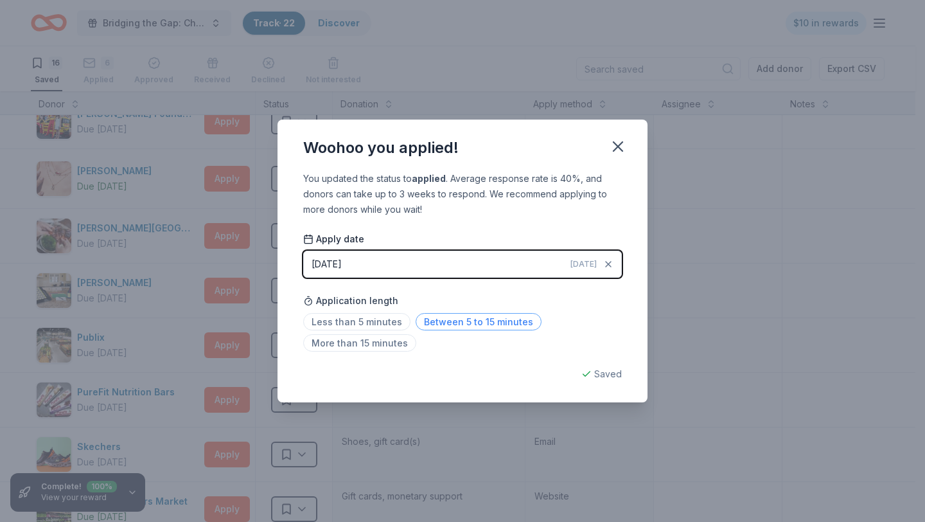
click at [496, 319] on span "Between 5 to 15 minutes" at bounding box center [479, 321] width 126 height 17
click at [623, 141] on icon "button" at bounding box center [618, 146] width 18 height 18
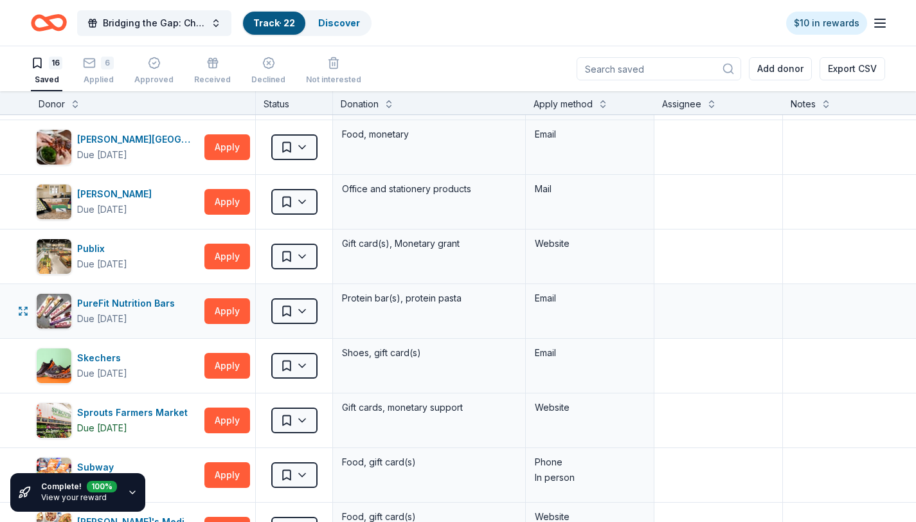
scroll to position [222, 0]
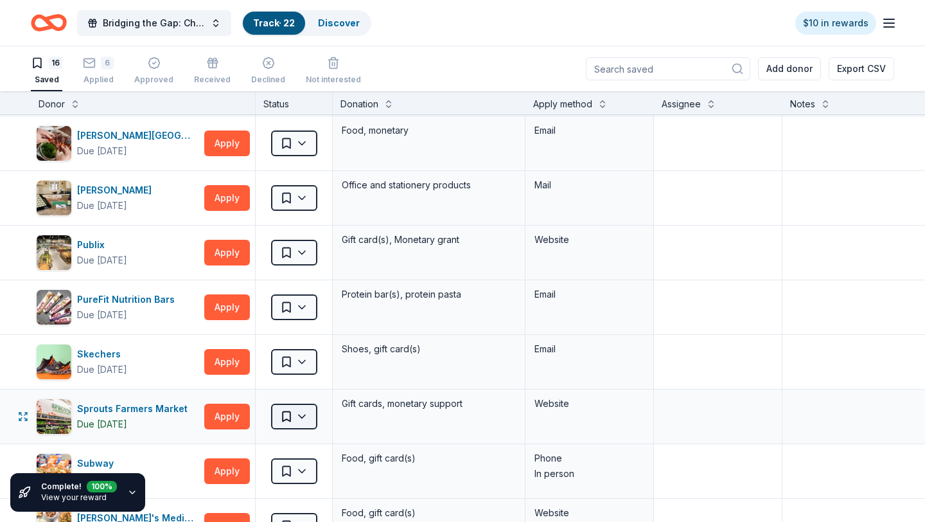
click at [306, 423] on html "Bridging the Gap: Checking the Pulse Centering Youth Power, Healing Communities…" at bounding box center [462, 261] width 925 height 522
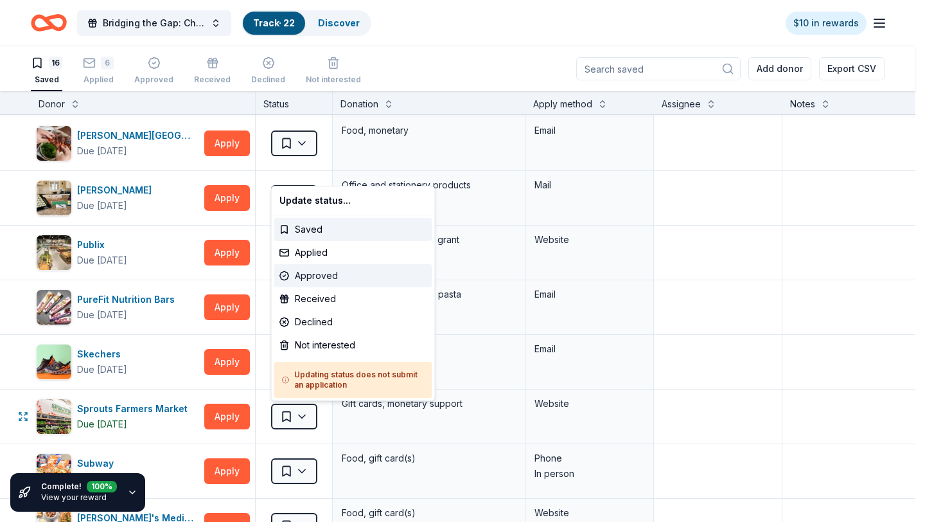
click at [327, 278] on div "Approved" at bounding box center [353, 275] width 158 height 23
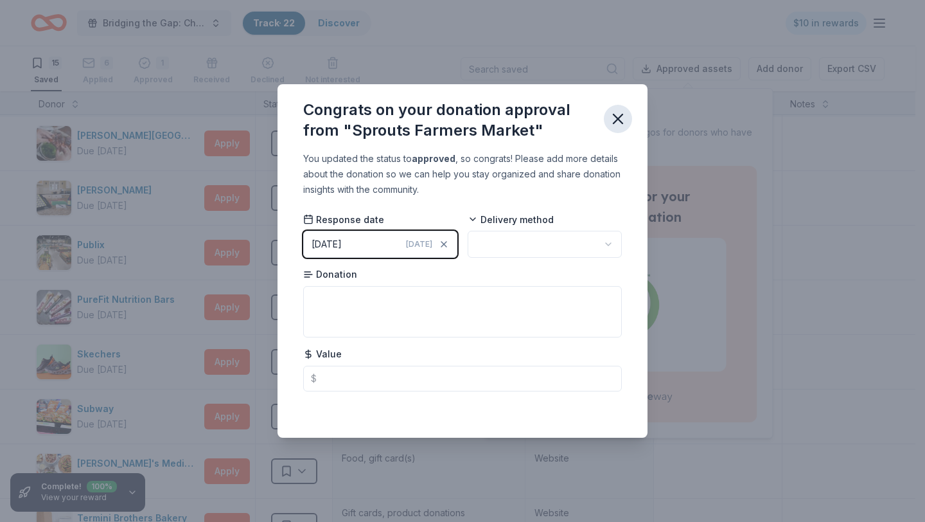
click at [626, 112] on icon "button" at bounding box center [618, 119] width 18 height 18
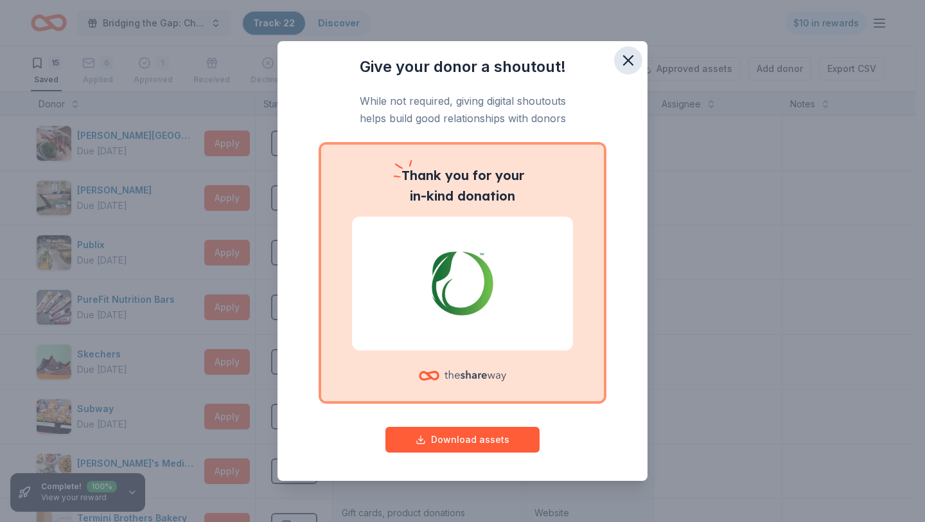
click at [630, 60] on icon "button" at bounding box center [628, 60] width 18 height 18
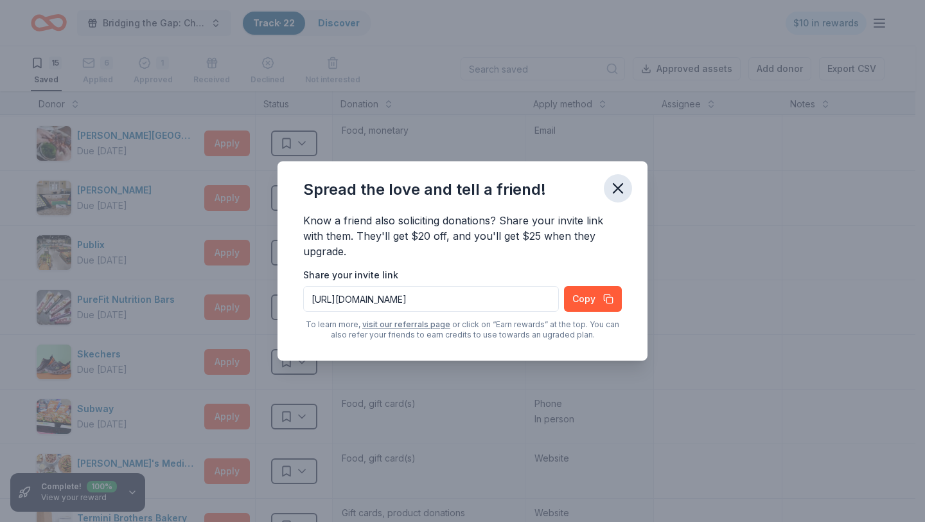
click at [624, 193] on icon "button" at bounding box center [618, 188] width 18 height 18
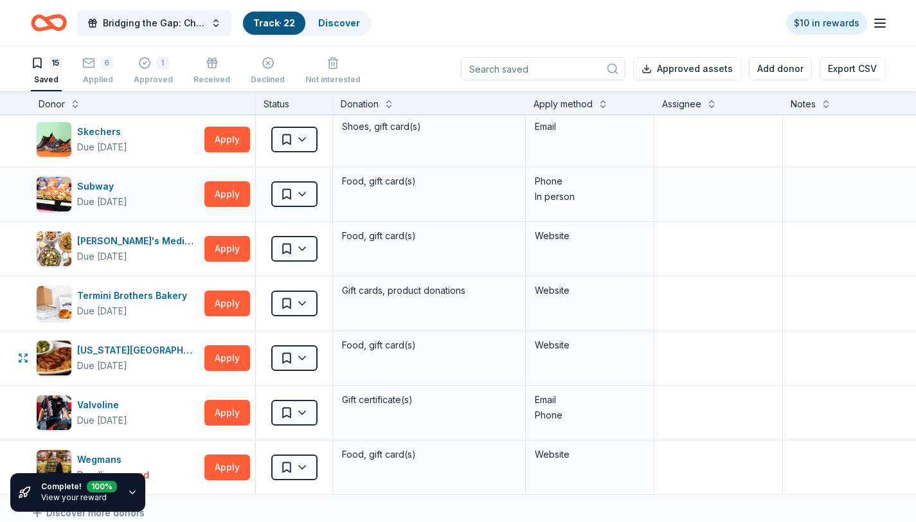
scroll to position [465, 0]
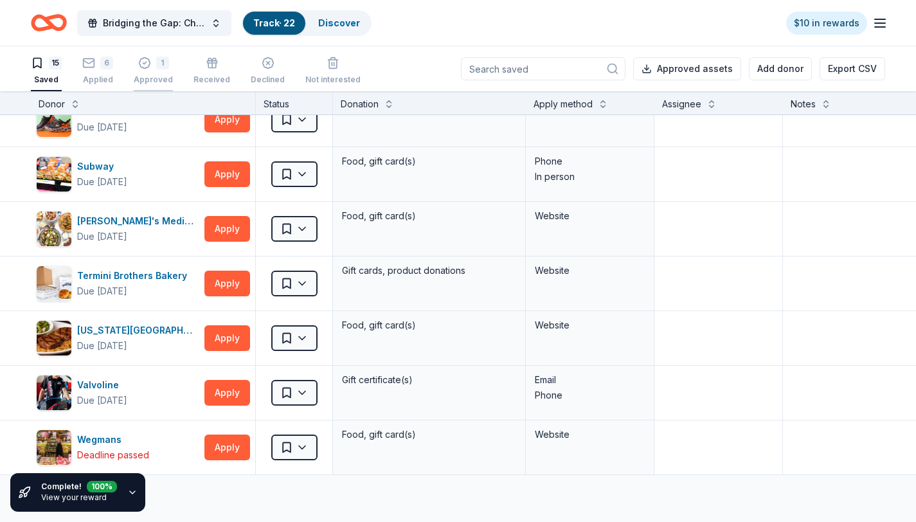
click at [156, 62] on div "1" at bounding box center [162, 55] width 13 height 13
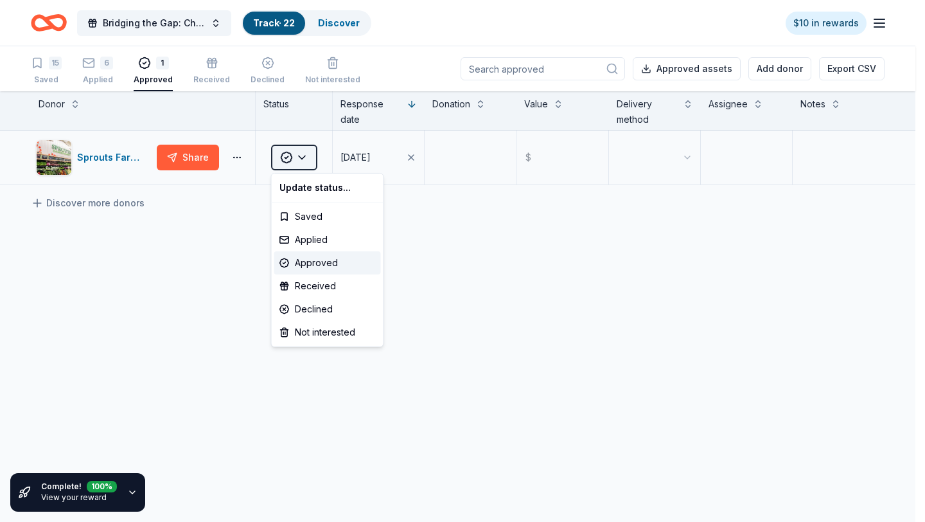
click at [311, 156] on html "Bridging the Gap: Checking the Pulse Centering Youth Power, Healing Communities…" at bounding box center [462, 261] width 925 height 522
click at [331, 244] on div "Applied" at bounding box center [327, 239] width 107 height 23
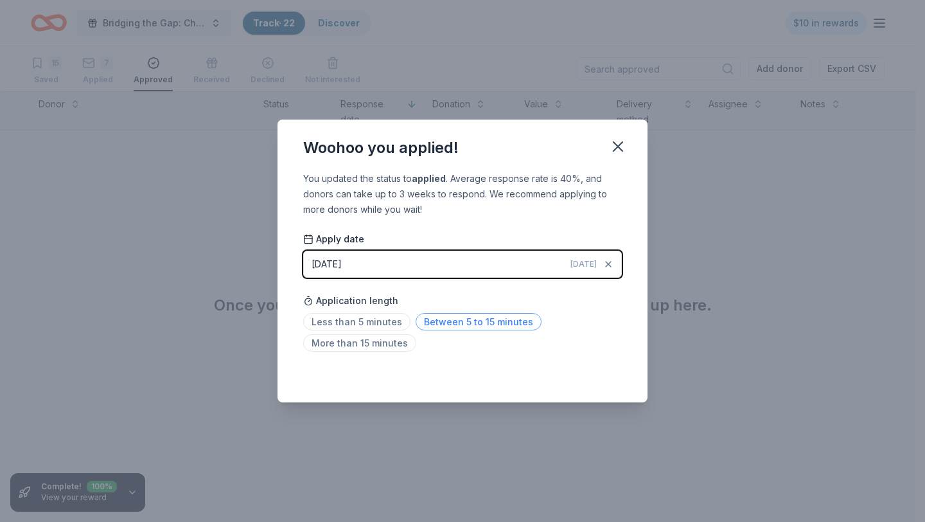
click at [516, 318] on span "Between 5 to 15 minutes" at bounding box center [479, 321] width 126 height 17
click at [630, 145] on button "button" at bounding box center [618, 146] width 28 height 28
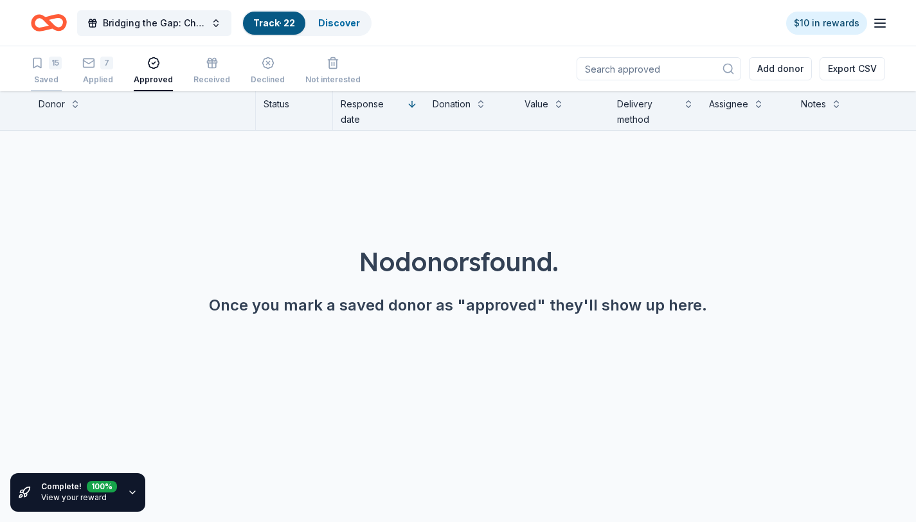
click at [41, 54] on button "15 Saved" at bounding box center [46, 71] width 31 height 40
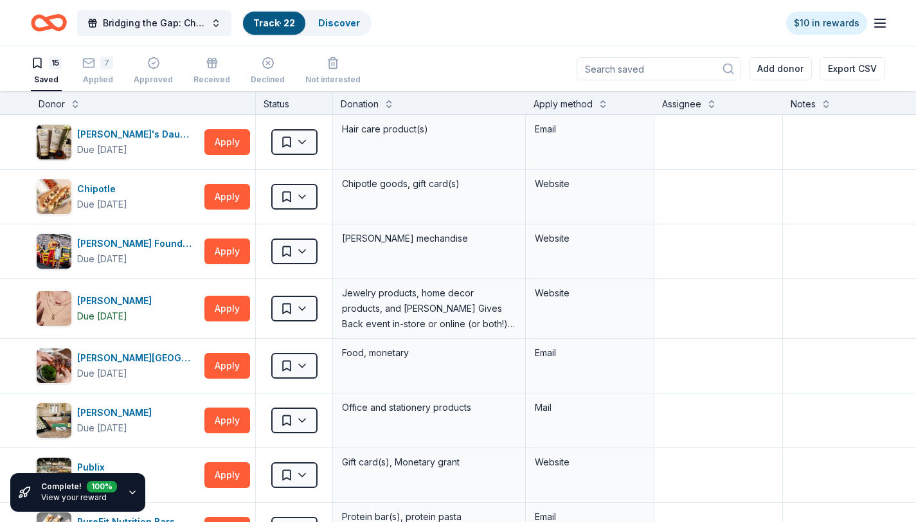
click at [271, 27] on link "Track · 22" at bounding box center [274, 22] width 42 height 11
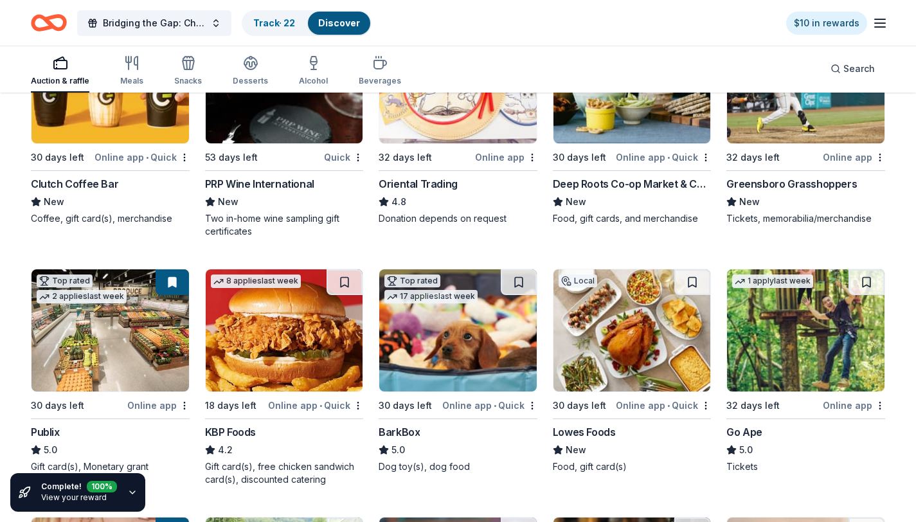
scroll to position [279, 0]
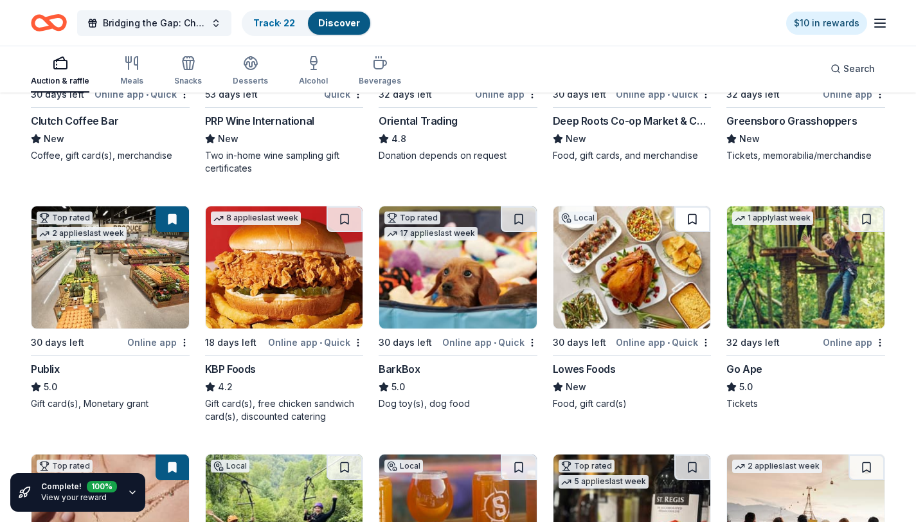
click at [698, 222] on button at bounding box center [692, 219] width 36 height 26
click at [170, 220] on button at bounding box center [171, 219] width 33 height 26
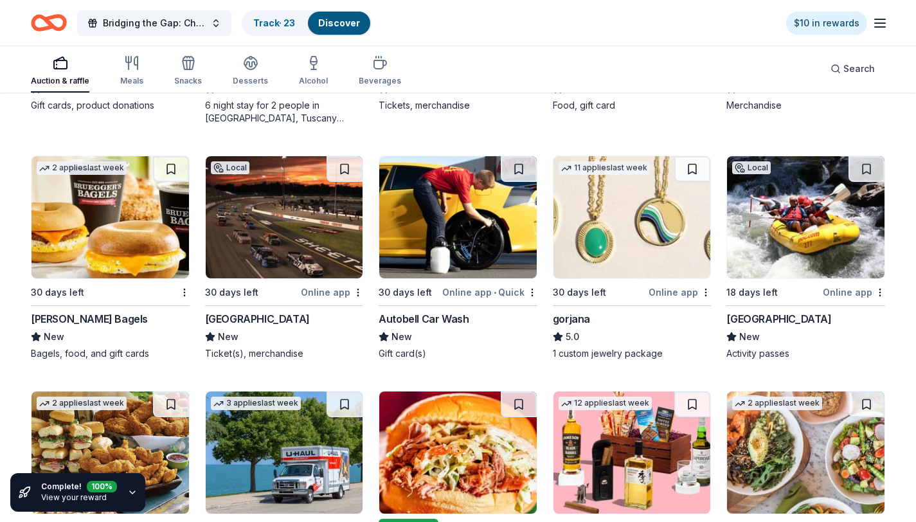
scroll to position [2796, 0]
click at [517, 166] on button at bounding box center [519, 169] width 36 height 26
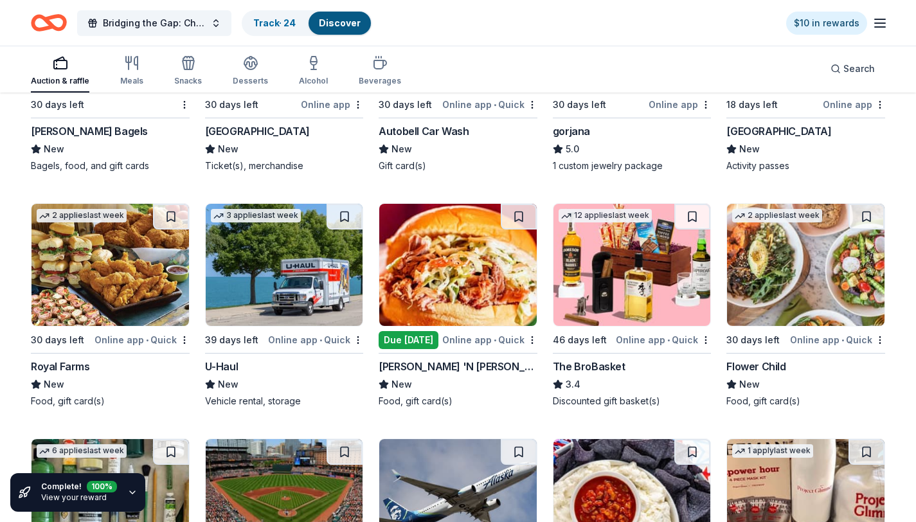
scroll to position [2984, 0]
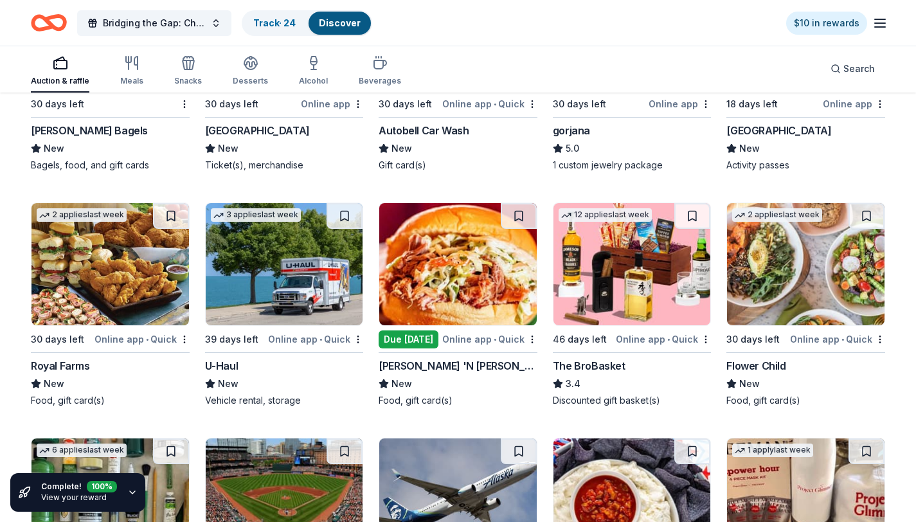
click at [347, 215] on button at bounding box center [344, 216] width 36 height 26
click at [303, 249] on img at bounding box center [284, 264] width 157 height 122
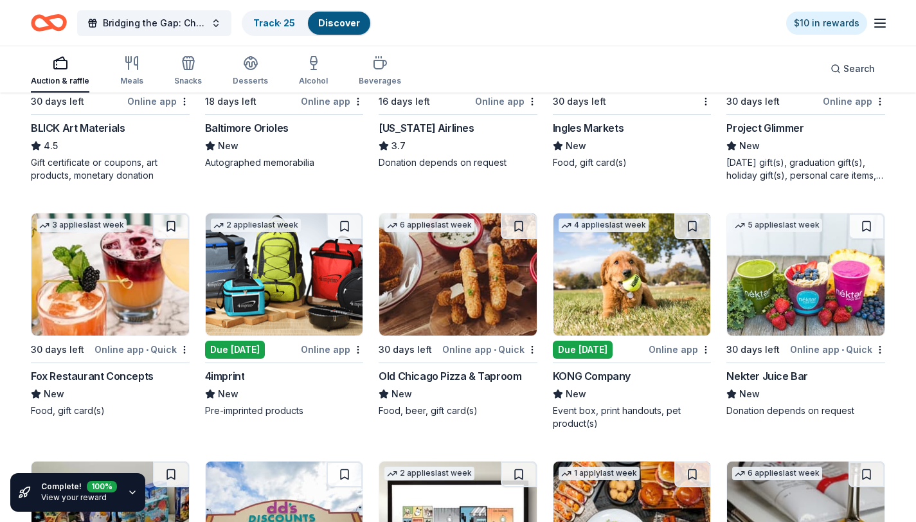
scroll to position [3459, 0]
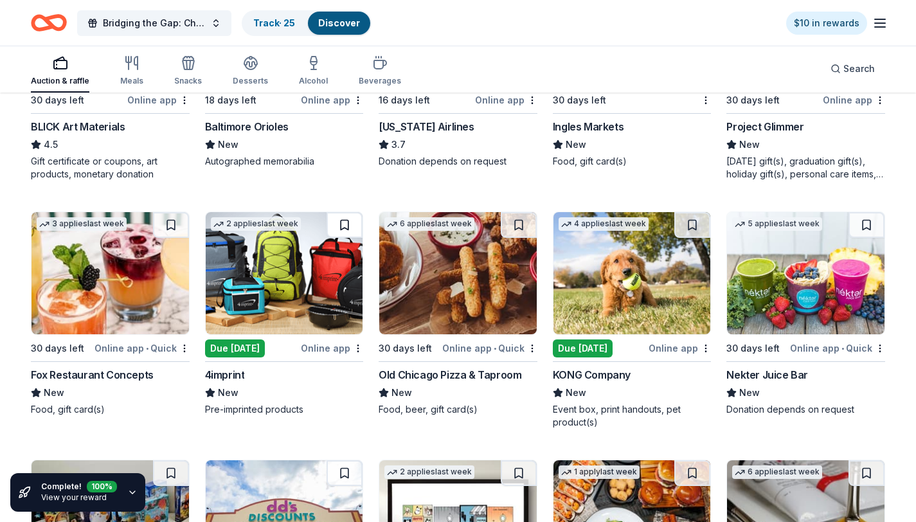
click at [343, 225] on button at bounding box center [344, 225] width 36 height 26
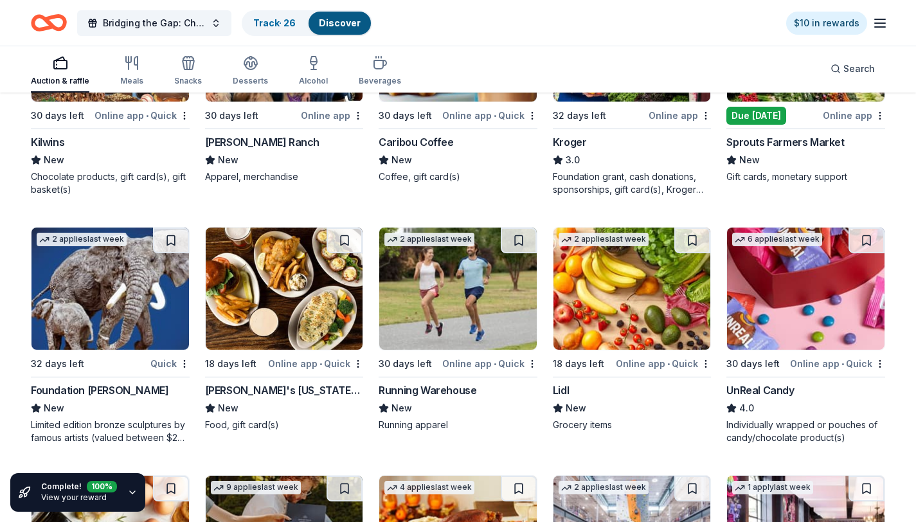
scroll to position [4188, 0]
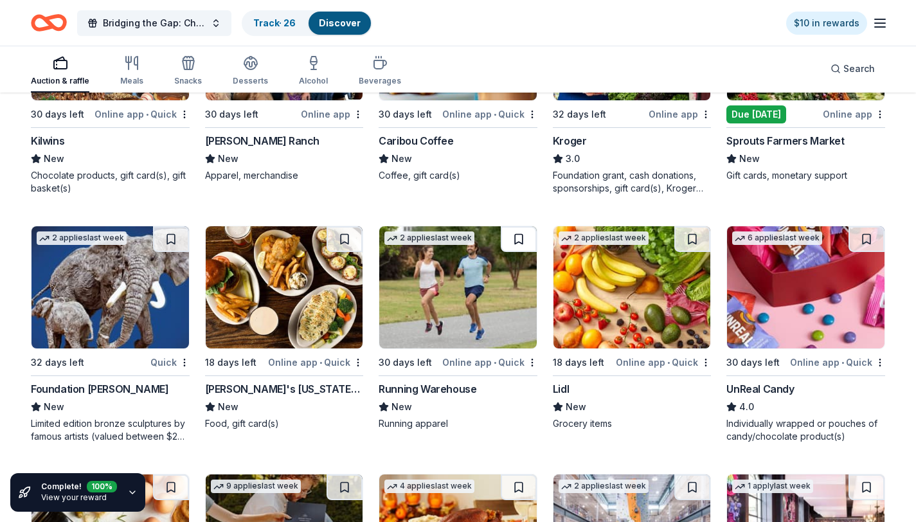
click at [521, 233] on button at bounding box center [519, 239] width 36 height 26
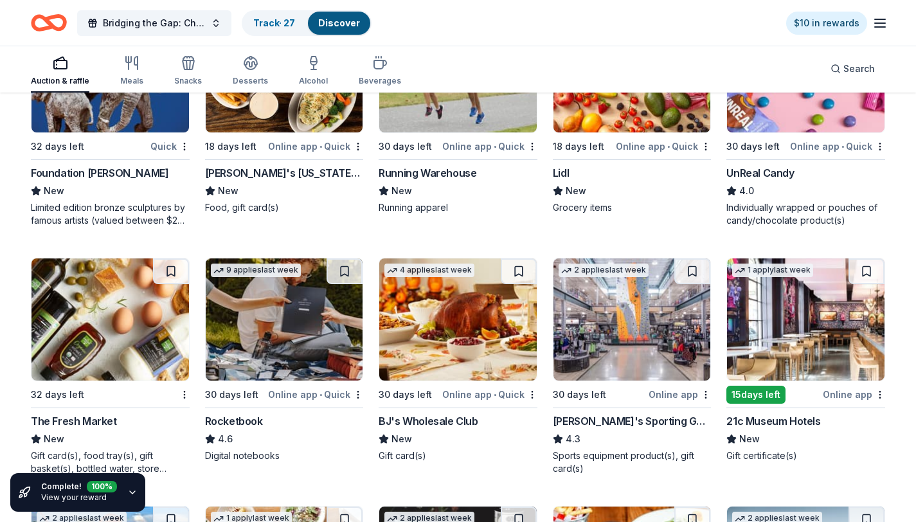
scroll to position [4441, 0]
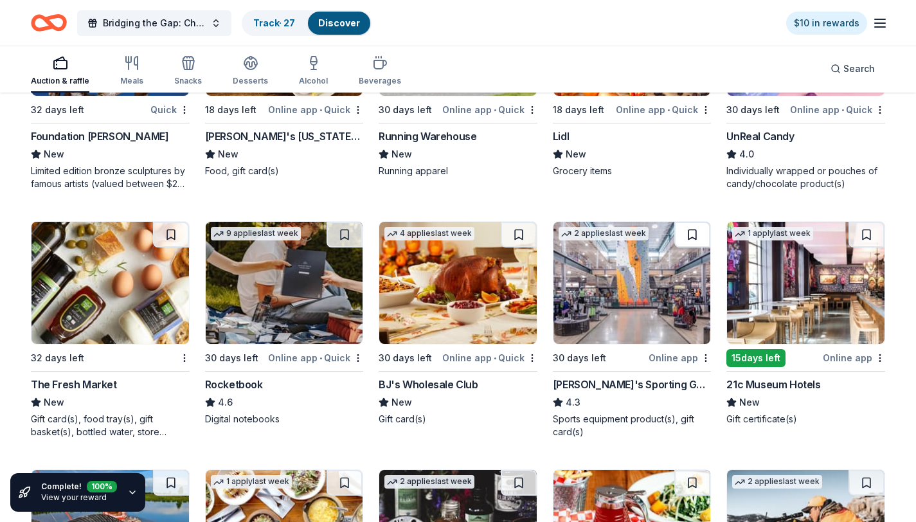
click at [691, 231] on button at bounding box center [692, 235] width 36 height 26
click at [520, 231] on button at bounding box center [519, 235] width 36 height 26
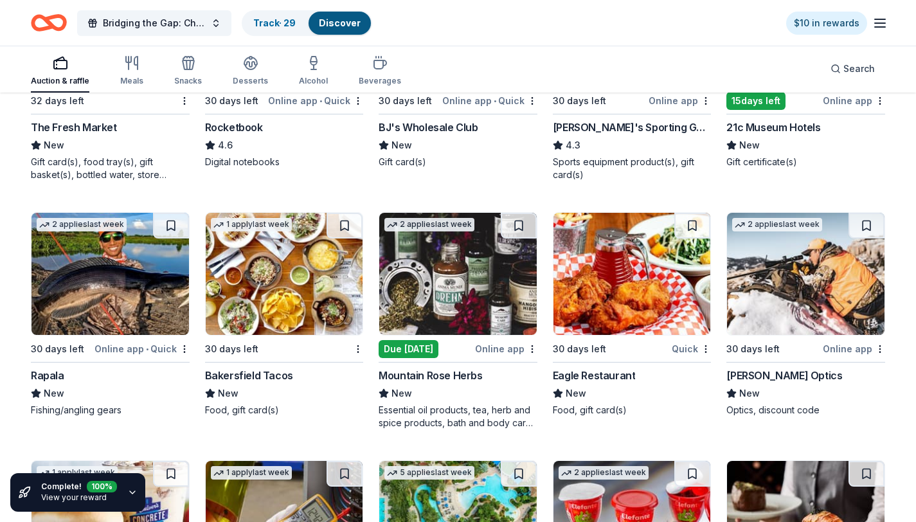
scroll to position [4719, 0]
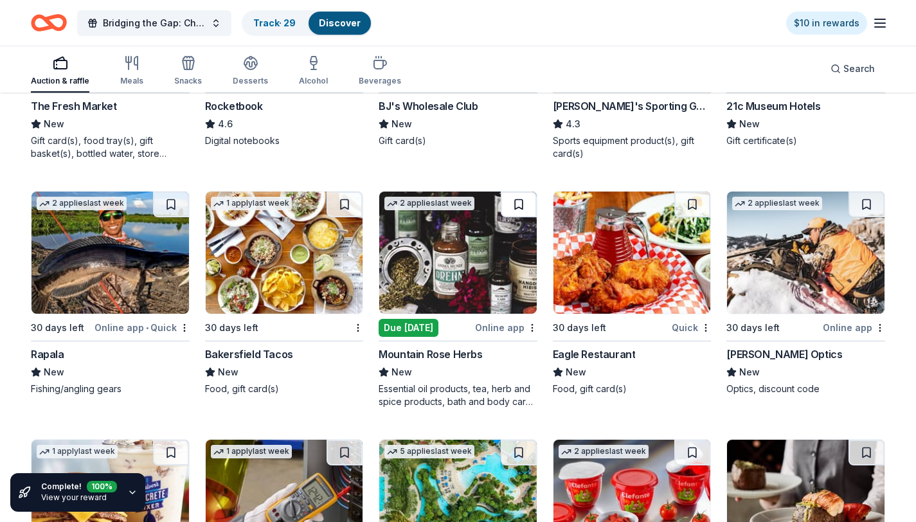
click at [521, 209] on button at bounding box center [519, 204] width 36 height 26
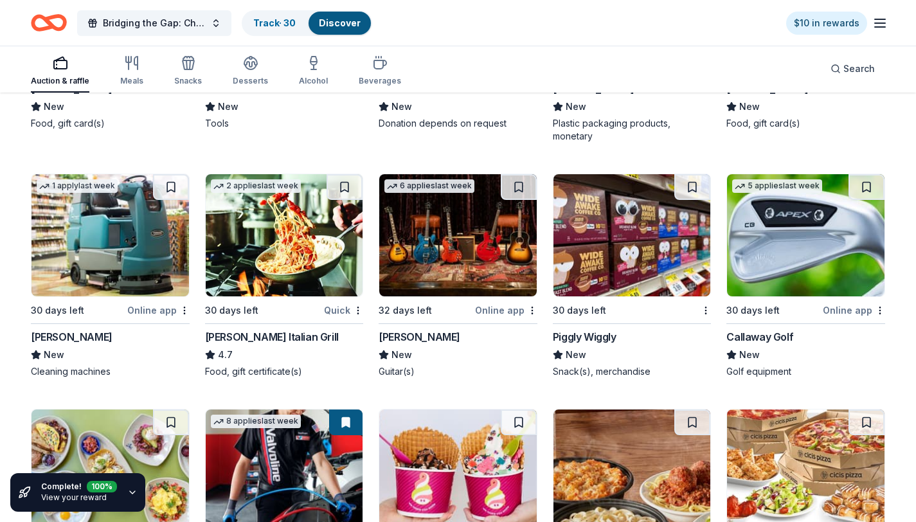
scroll to position [5264, 0]
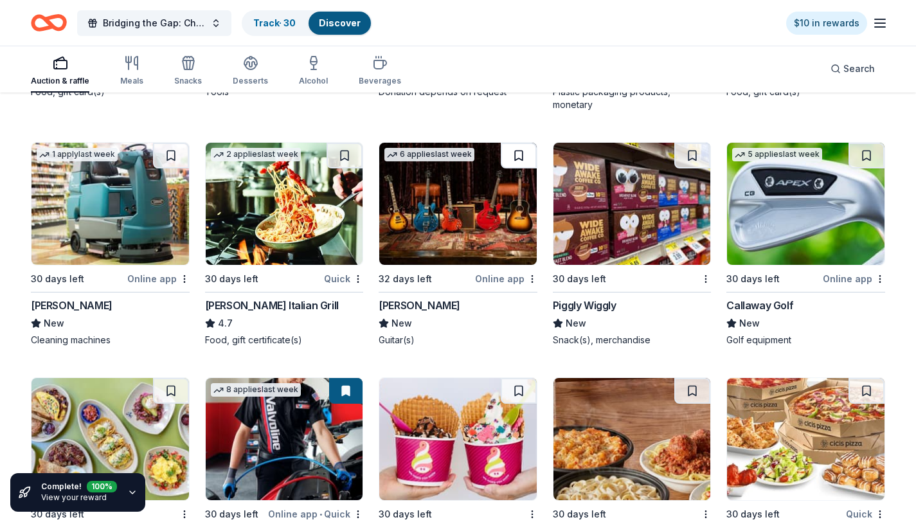
click at [525, 161] on button at bounding box center [519, 156] width 36 height 26
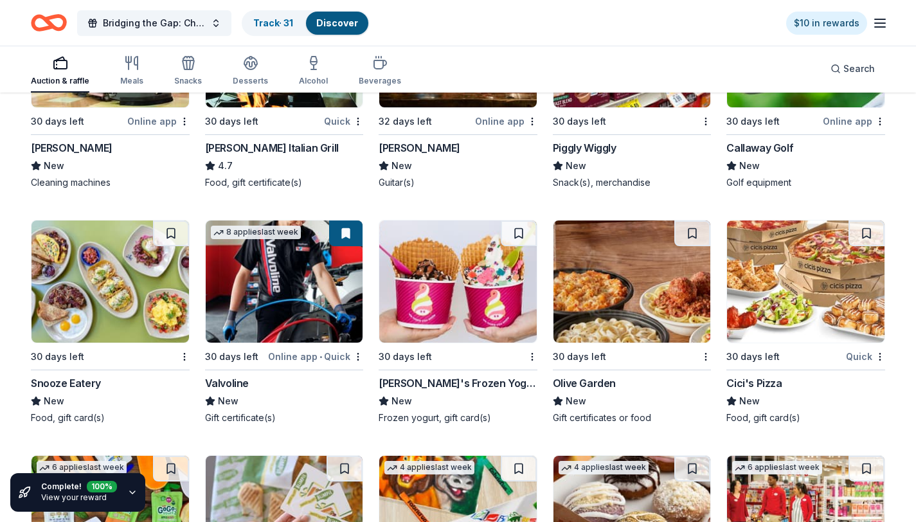
scroll to position [5446, 0]
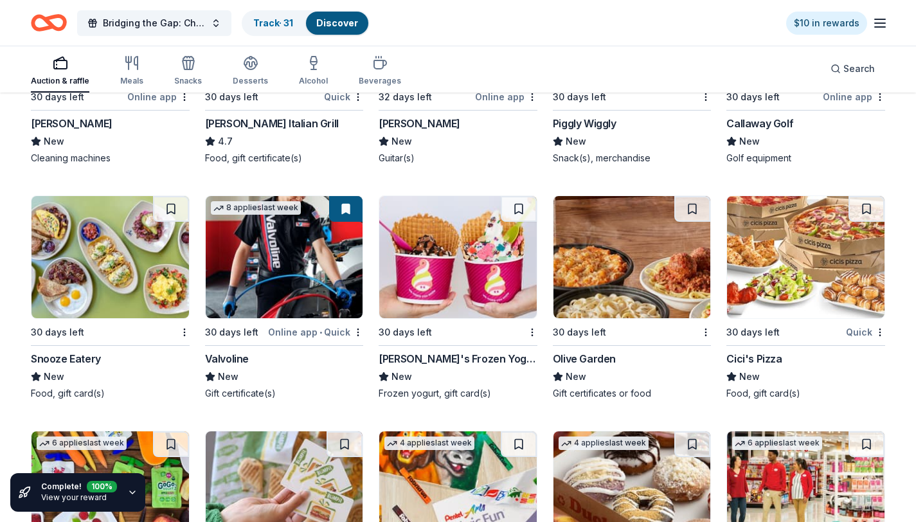
click at [342, 209] on button at bounding box center [345, 209] width 33 height 26
click at [344, 211] on button at bounding box center [345, 209] width 33 height 26
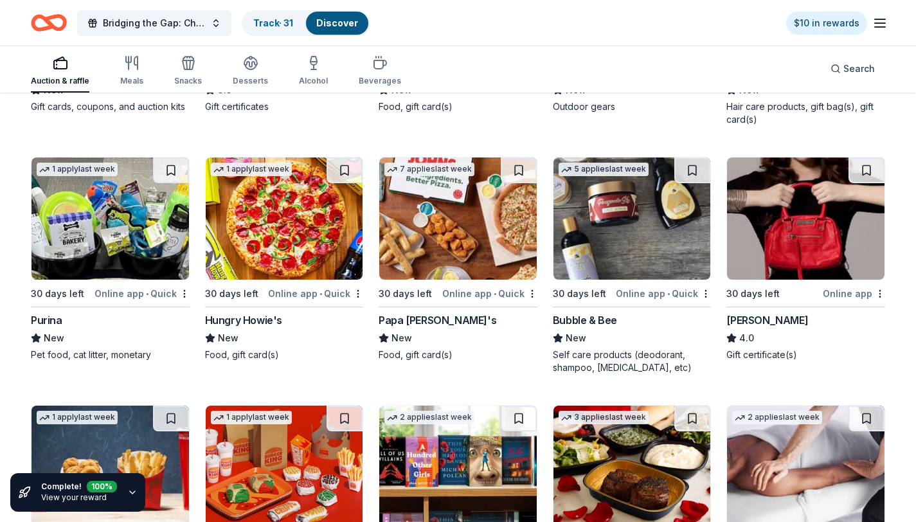
scroll to position [6871, 0]
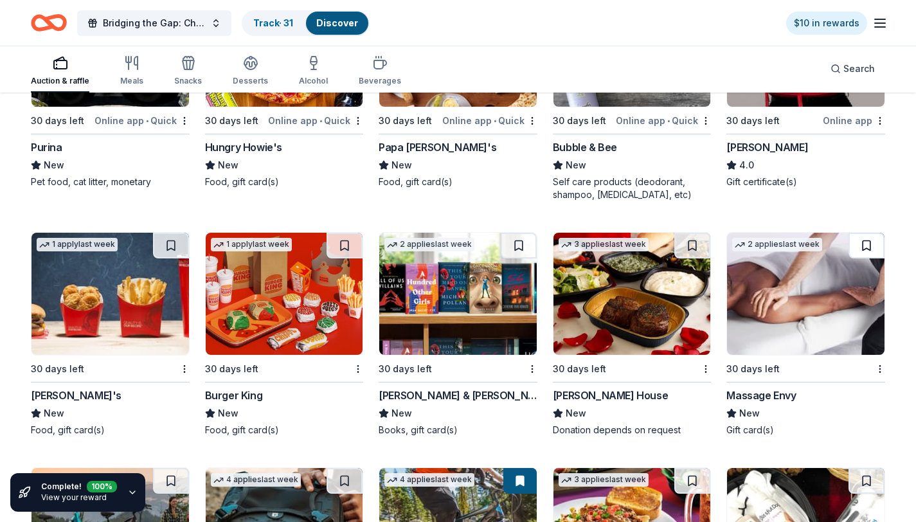
click at [874, 239] on button at bounding box center [866, 246] width 36 height 26
click at [519, 242] on button at bounding box center [519, 246] width 36 height 26
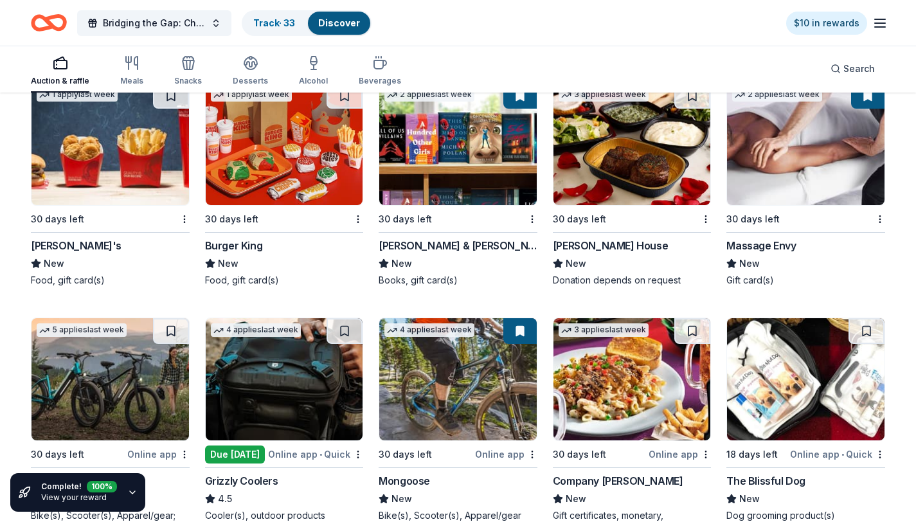
scroll to position [7135, 0]
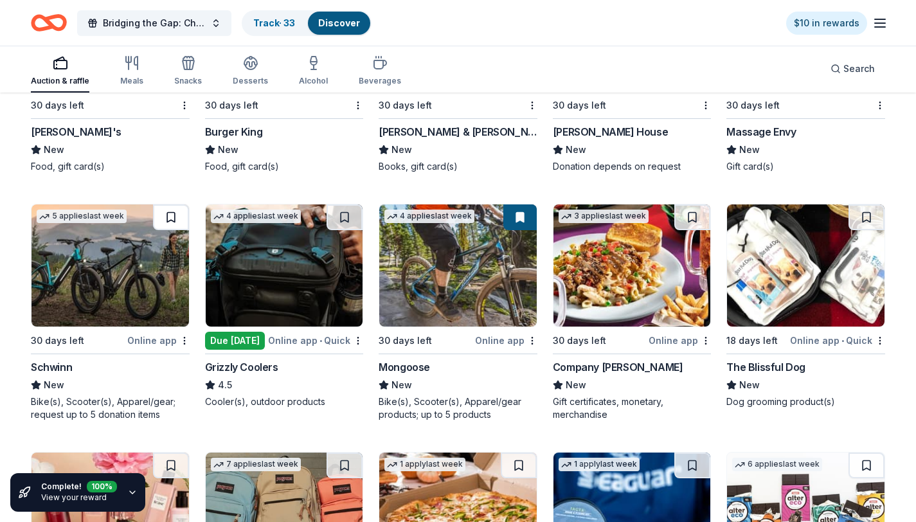
click at [170, 220] on button at bounding box center [171, 217] width 36 height 26
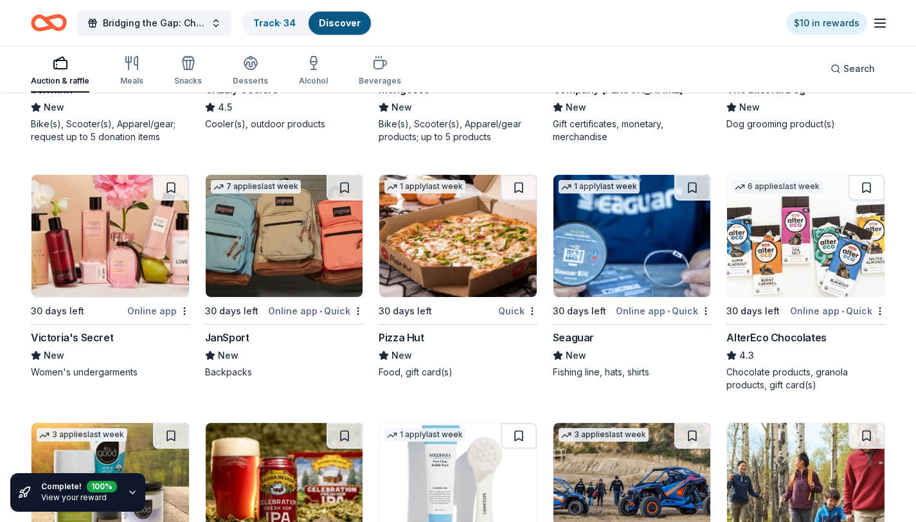
scroll to position [7415, 0]
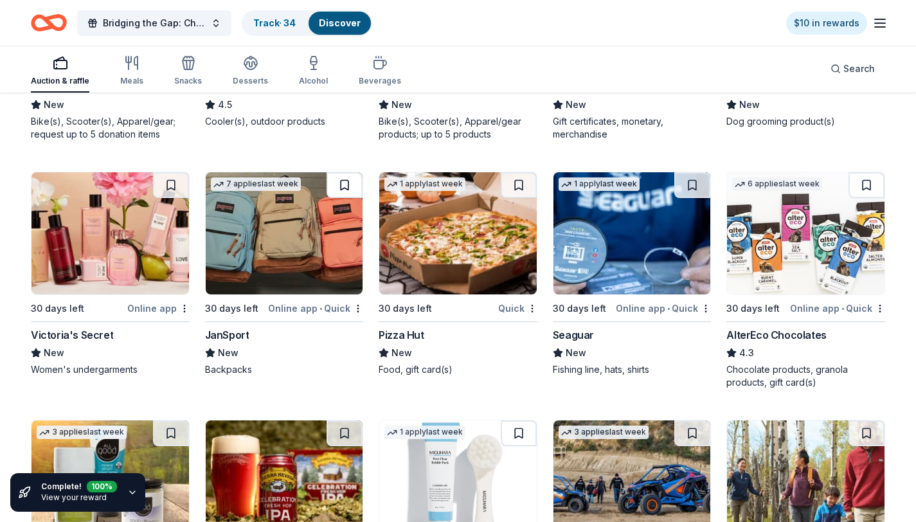
click at [341, 182] on button at bounding box center [344, 185] width 36 height 26
click at [171, 180] on button at bounding box center [171, 185] width 36 height 26
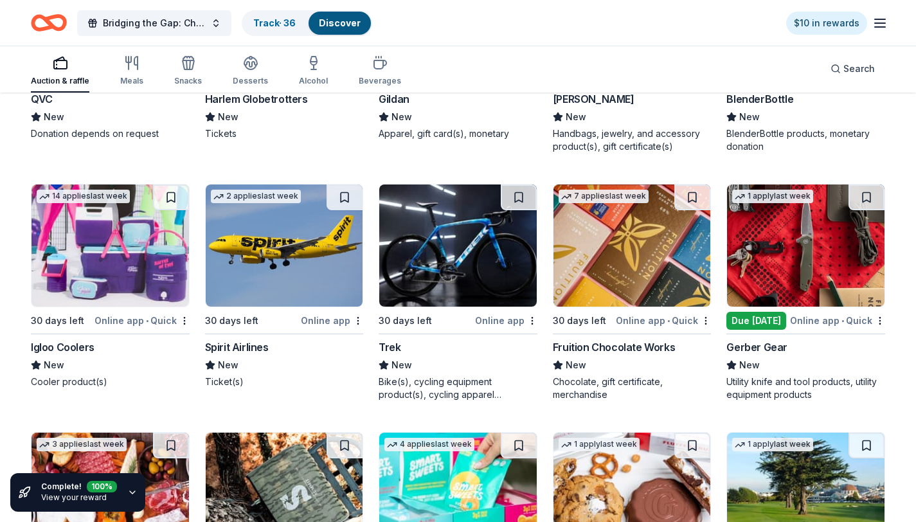
scroll to position [8195, 0]
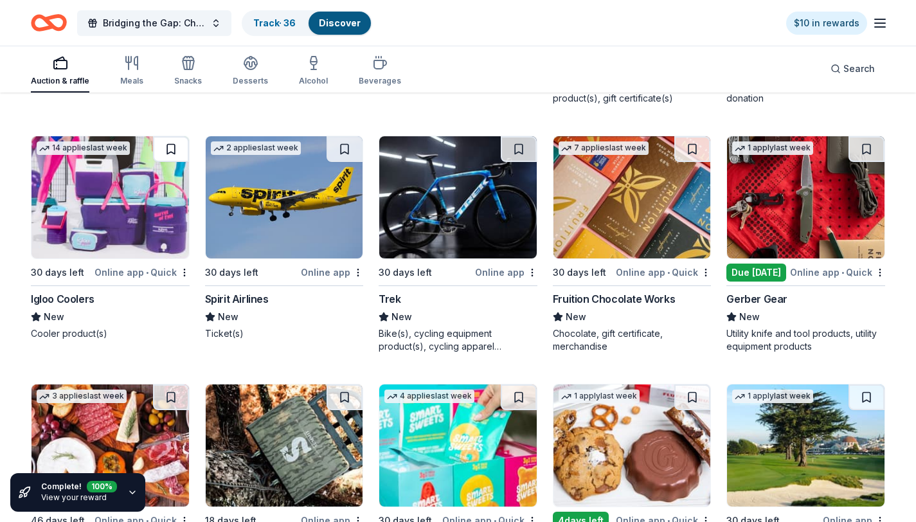
click at [172, 154] on button at bounding box center [171, 149] width 36 height 26
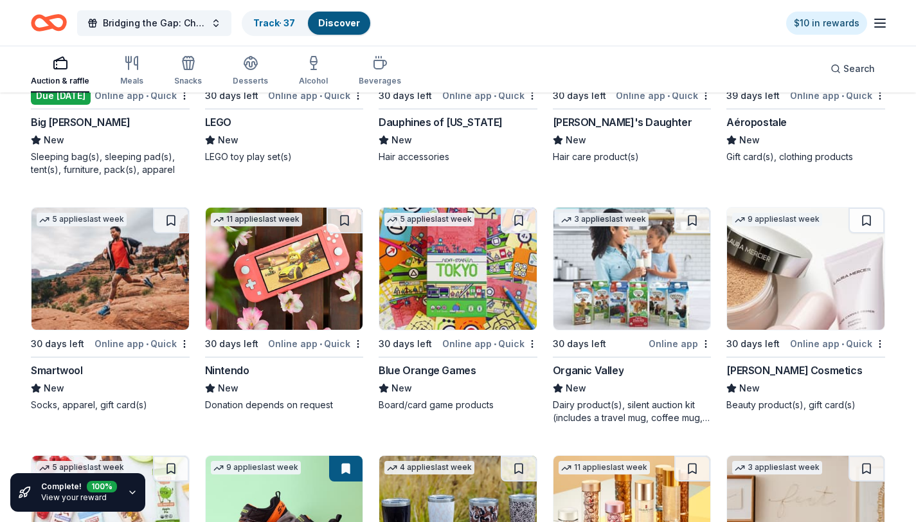
scroll to position [9389, 0]
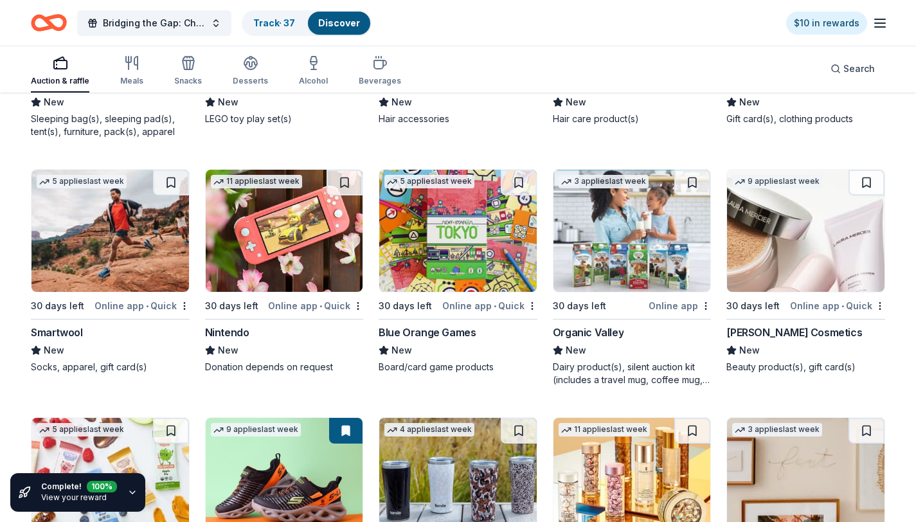
click at [693, 181] on button at bounding box center [692, 183] width 36 height 26
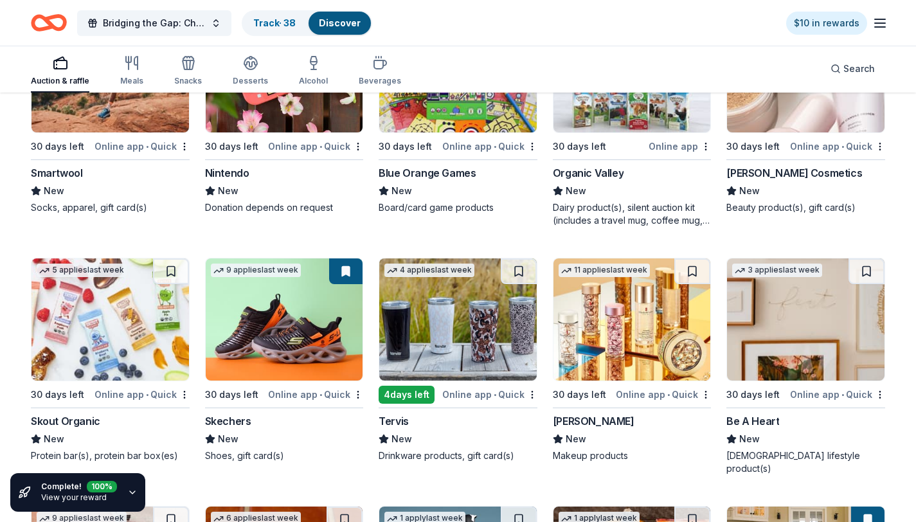
scroll to position [9550, 0]
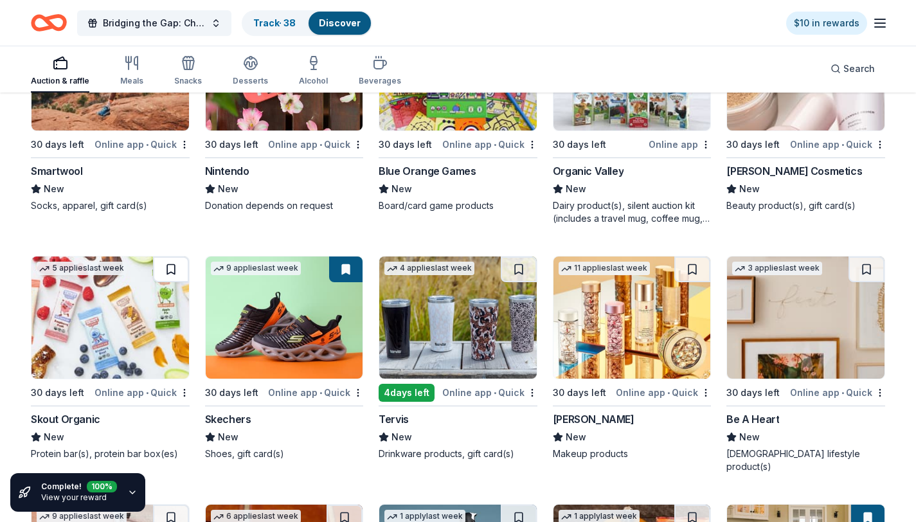
click at [171, 268] on button at bounding box center [171, 269] width 36 height 26
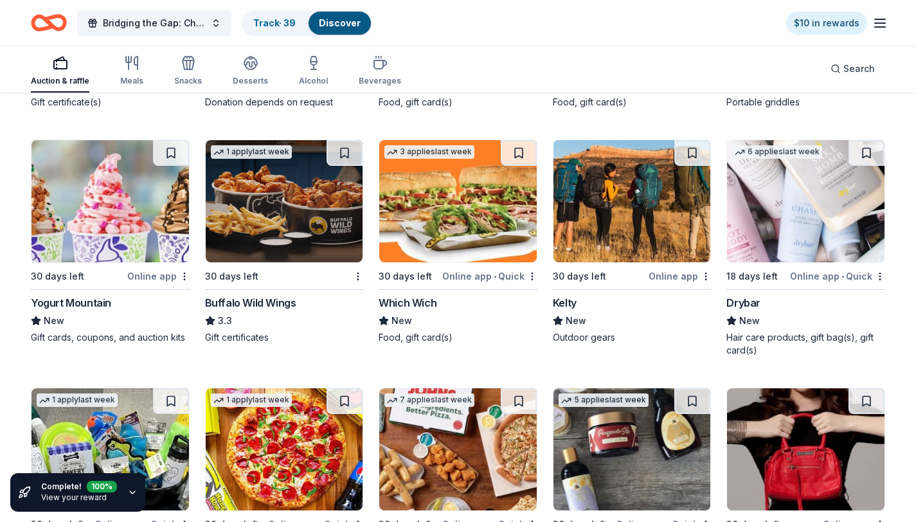
scroll to position [6408, 0]
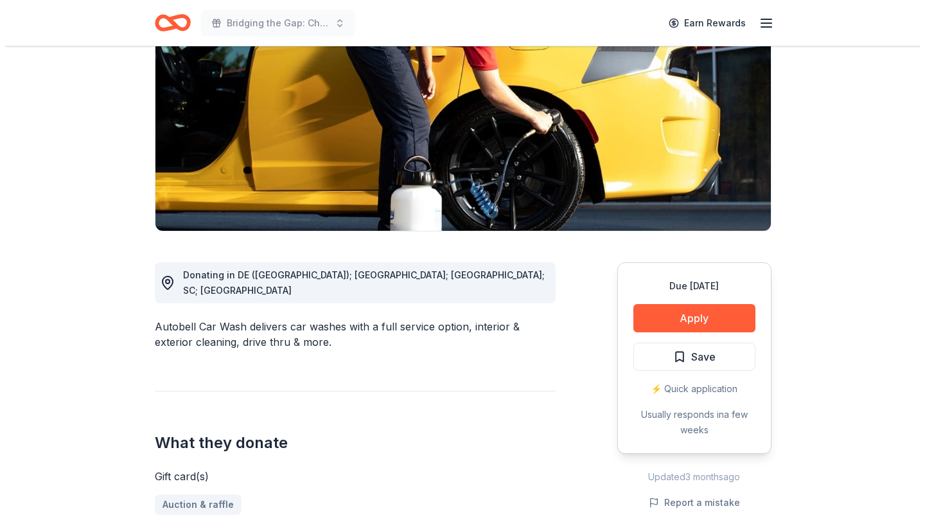
scroll to position [170, 0]
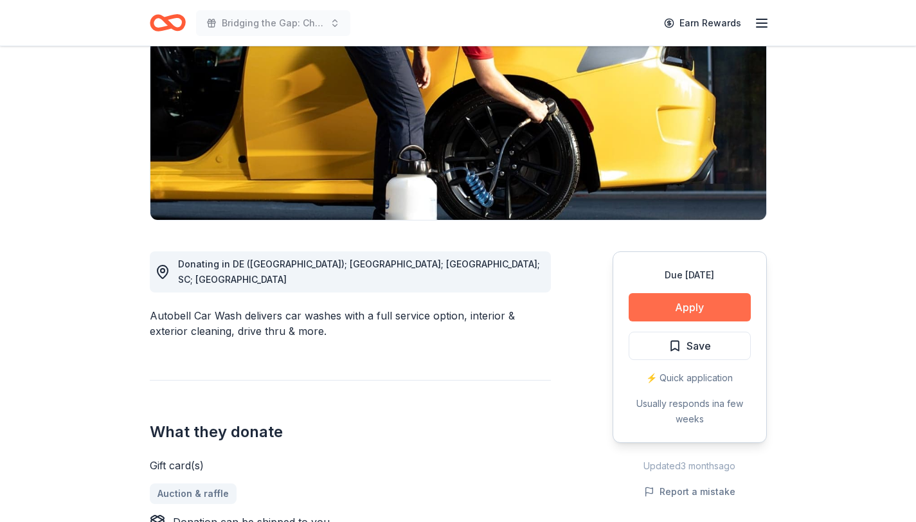
click at [665, 312] on button "Apply" at bounding box center [689, 307] width 122 height 28
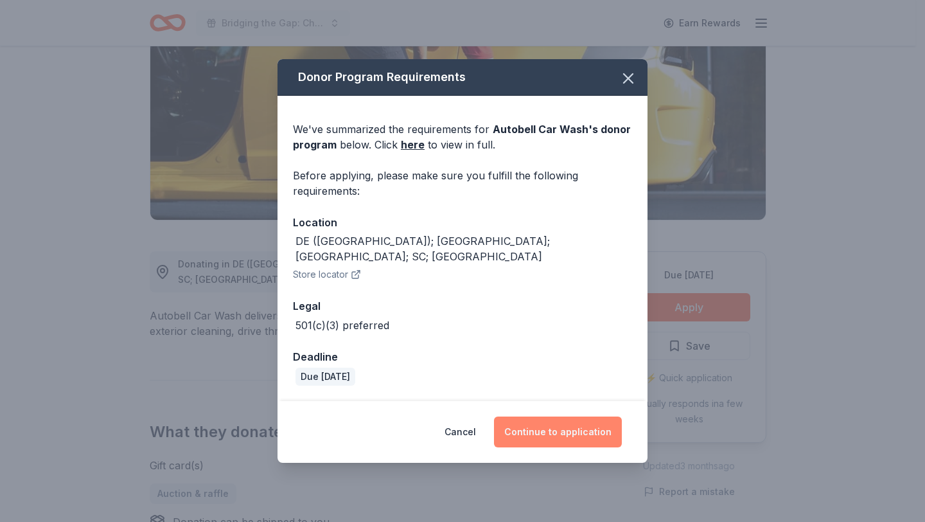
click at [575, 423] on button "Continue to application" at bounding box center [558, 431] width 128 height 31
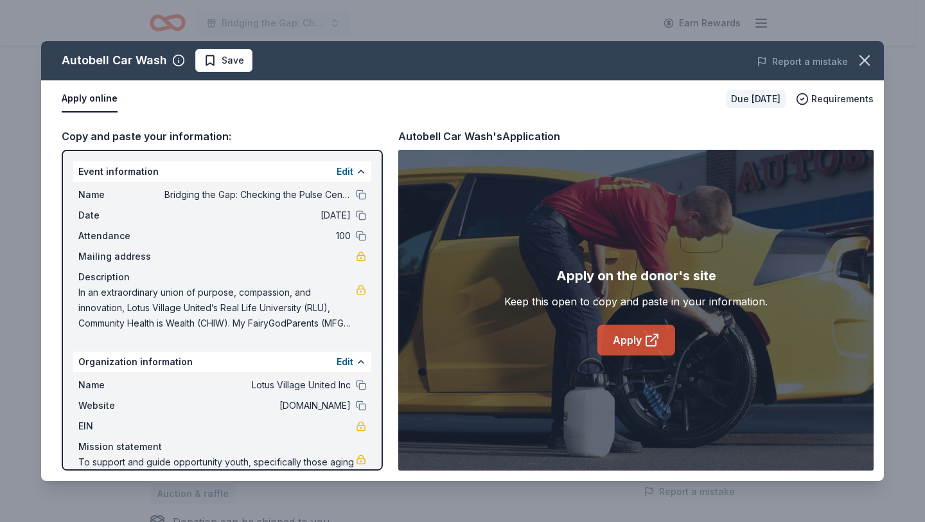
click at [621, 337] on link "Apply" at bounding box center [637, 339] width 78 height 31
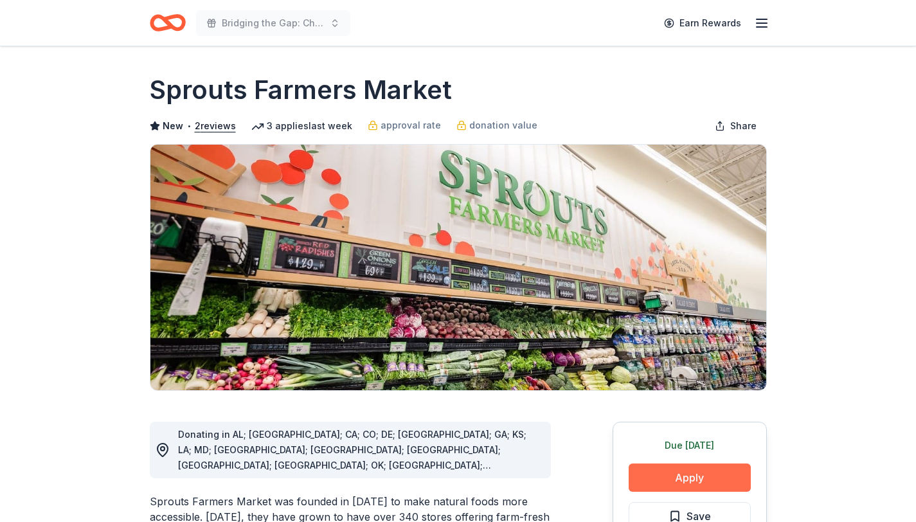
click at [684, 483] on button "Apply" at bounding box center [689, 477] width 122 height 28
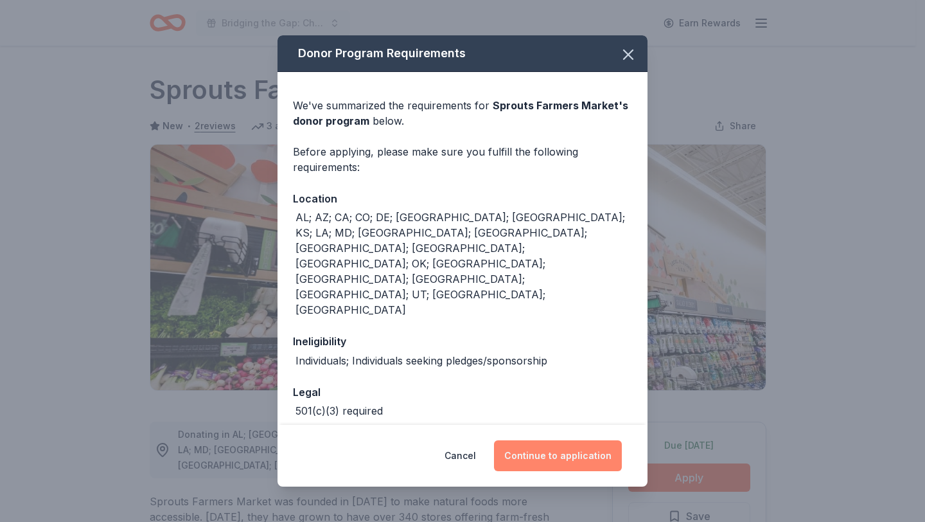
click at [582, 450] on button "Continue to application" at bounding box center [558, 455] width 128 height 31
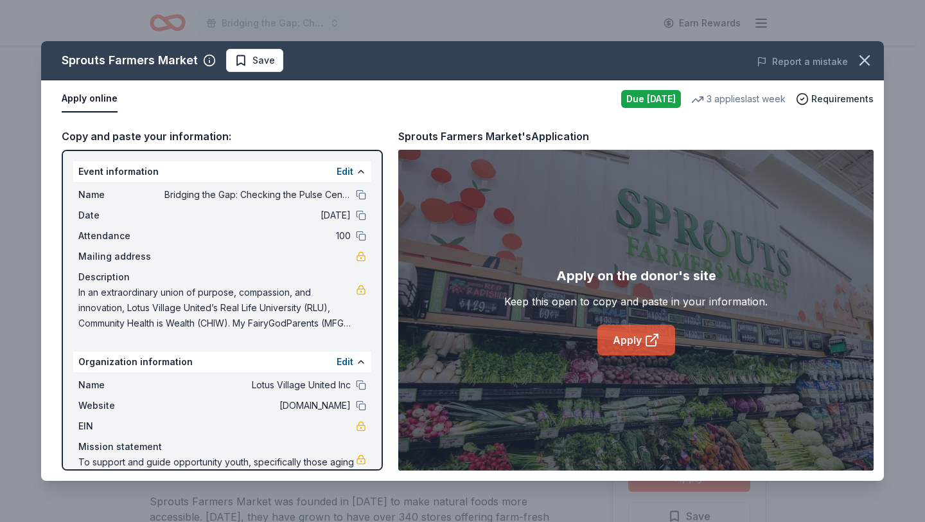
click at [631, 350] on link "Apply" at bounding box center [637, 339] width 78 height 31
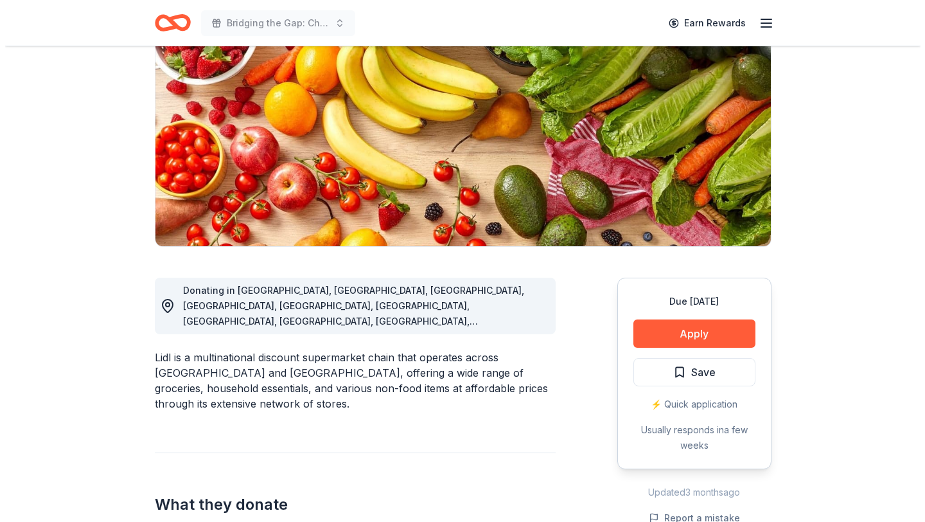
scroll to position [229, 0]
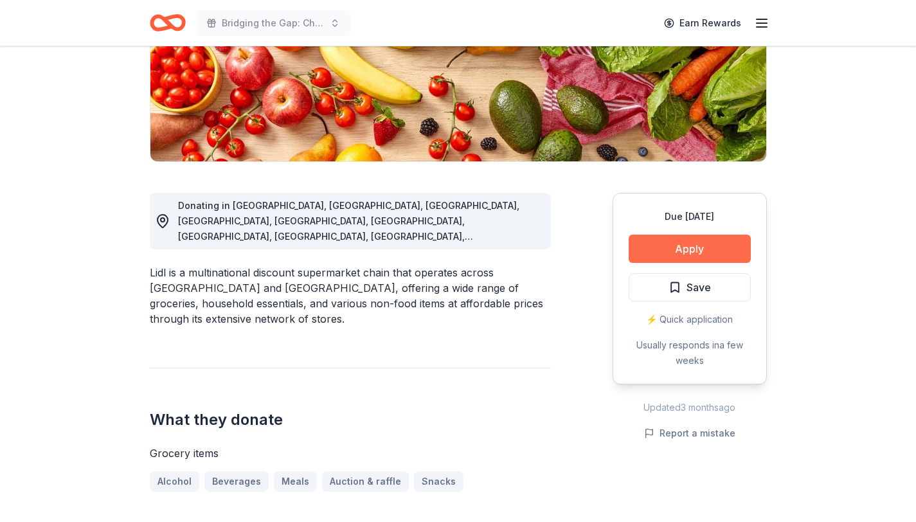
click at [677, 248] on button "Apply" at bounding box center [689, 249] width 122 height 28
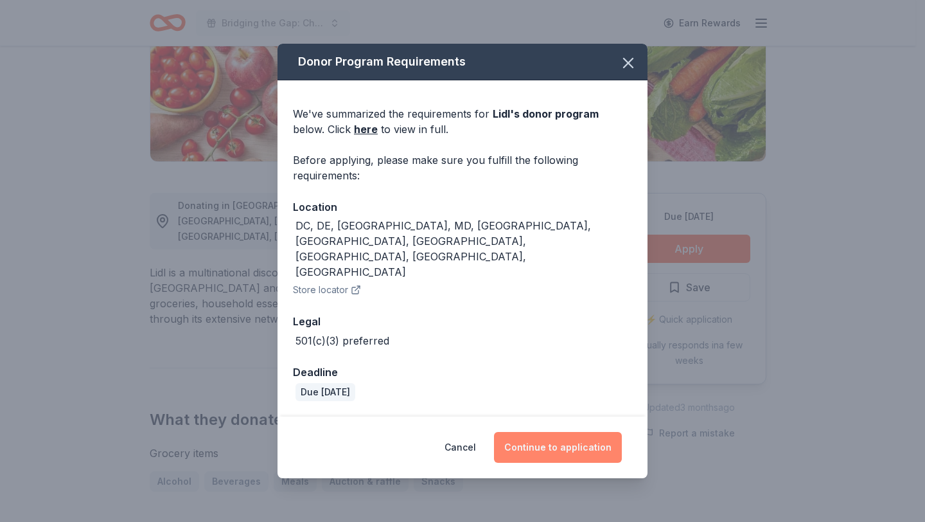
click at [586, 432] on button "Continue to application" at bounding box center [558, 447] width 128 height 31
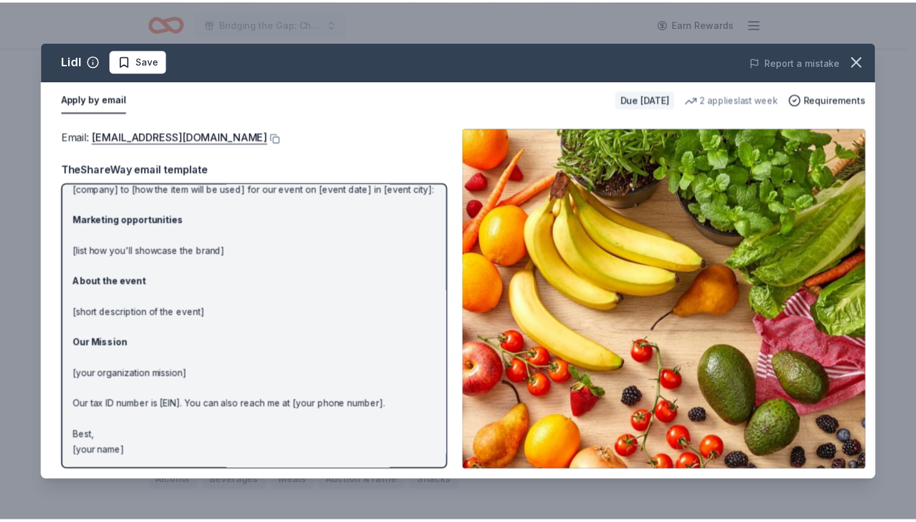
scroll to position [75, 0]
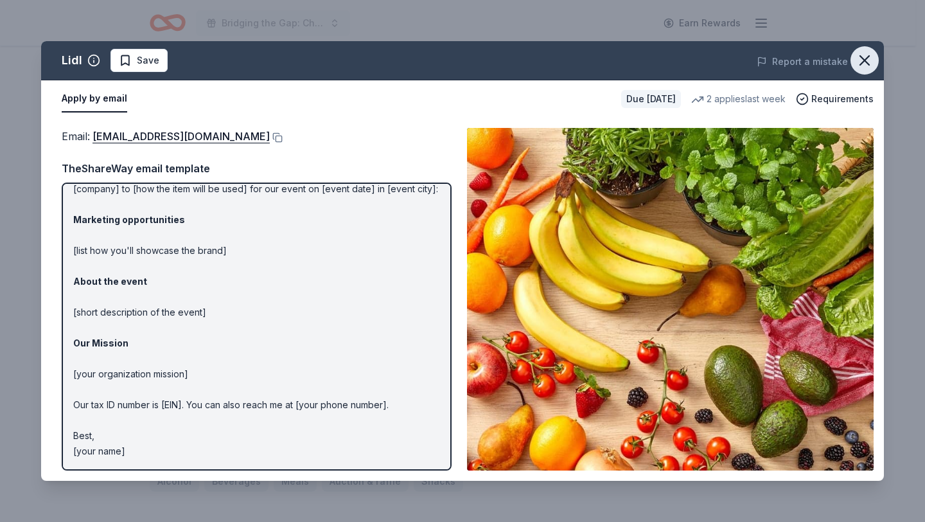
click at [869, 64] on icon "button" at bounding box center [864, 60] width 9 height 9
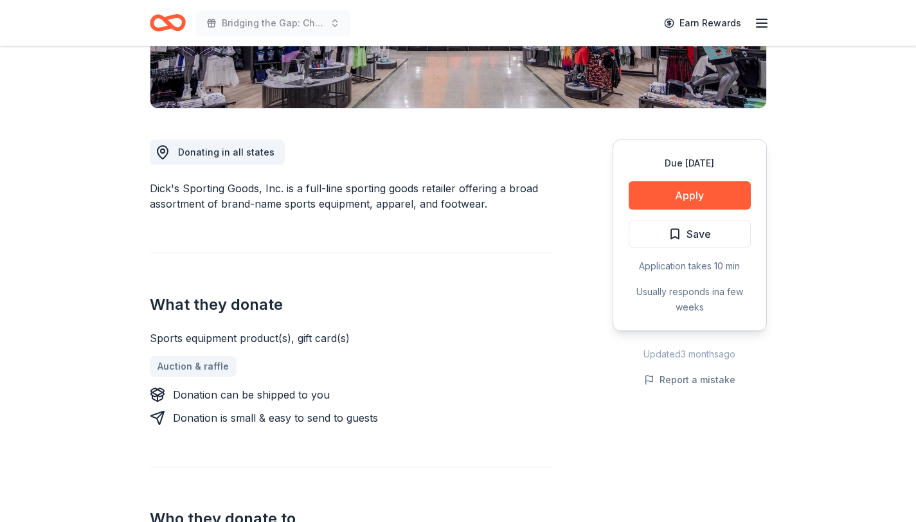
scroll to position [328, 0]
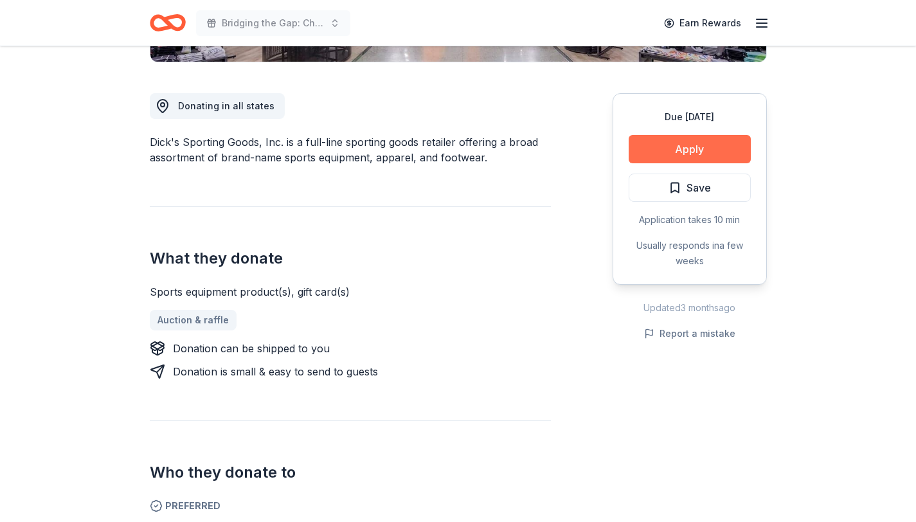
click at [680, 145] on button "Apply" at bounding box center [689, 149] width 122 height 28
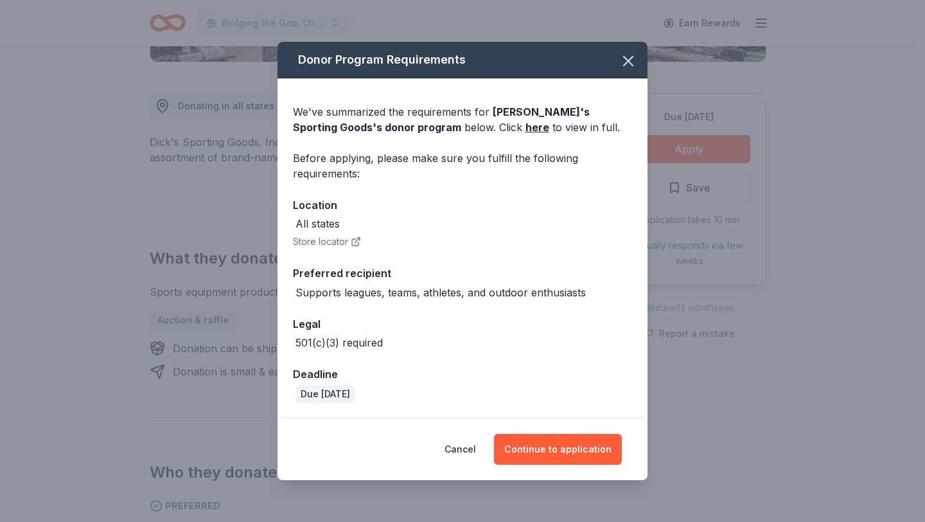
click at [887, 155] on div "Donor Program Requirements We've summarized the requirements for Dick's Sportin…" at bounding box center [462, 261] width 925 height 522
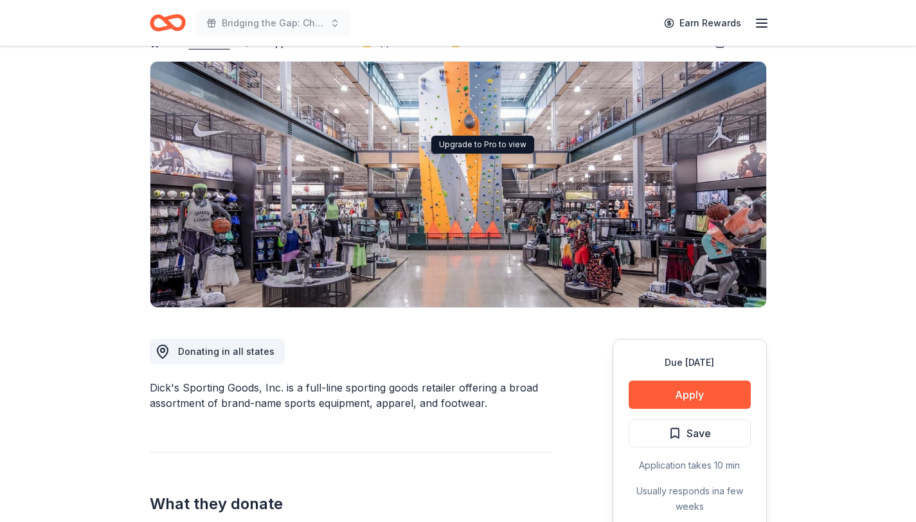
scroll to position [0, 0]
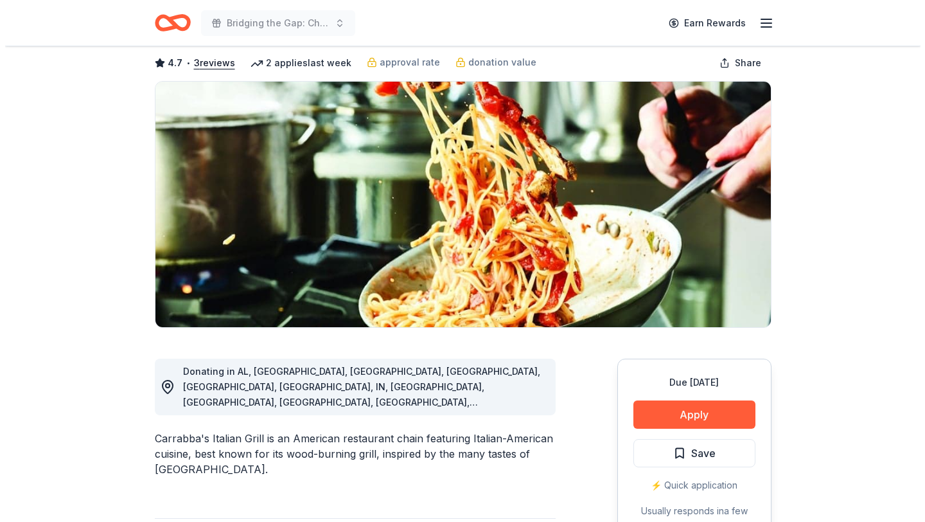
scroll to position [314, 0]
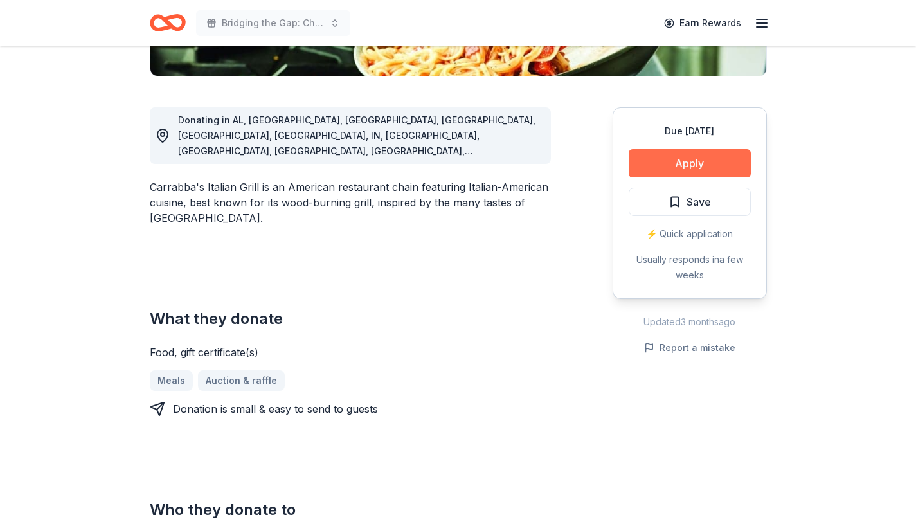
click at [702, 160] on button "Apply" at bounding box center [689, 163] width 122 height 28
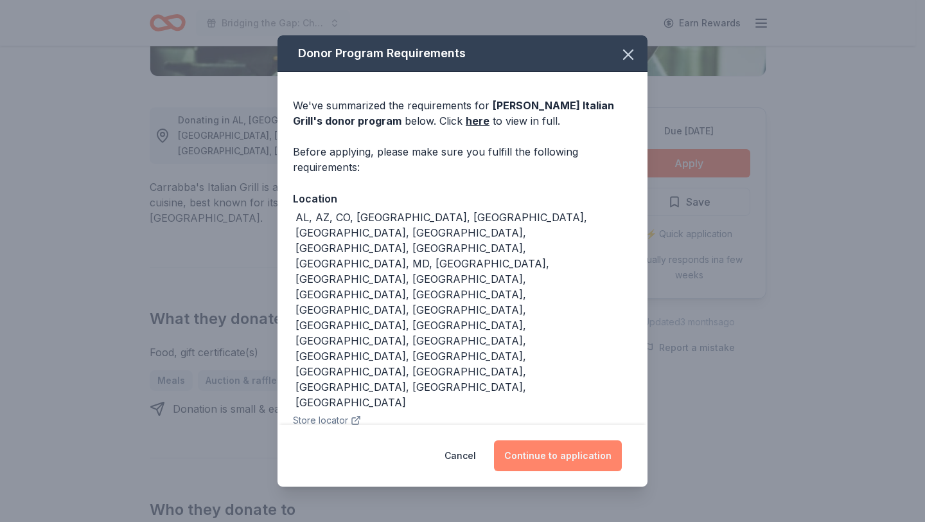
click at [577, 440] on button "Continue to application" at bounding box center [558, 455] width 128 height 31
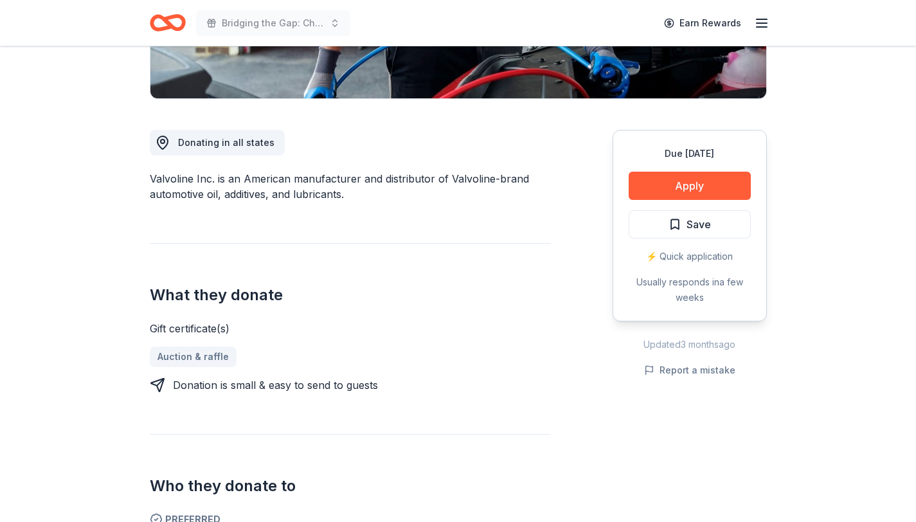
scroll to position [314, 0]
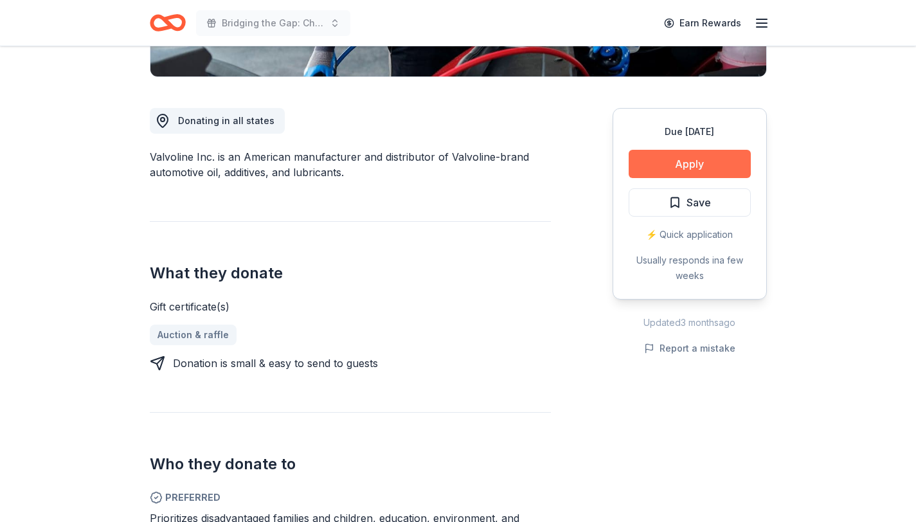
click at [693, 163] on button "Apply" at bounding box center [689, 164] width 122 height 28
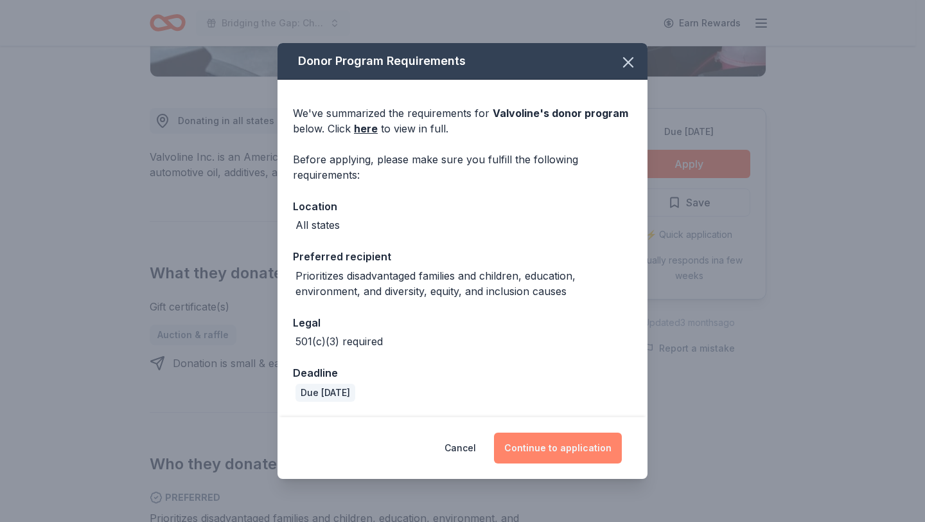
click at [543, 450] on button "Continue to application" at bounding box center [558, 447] width 128 height 31
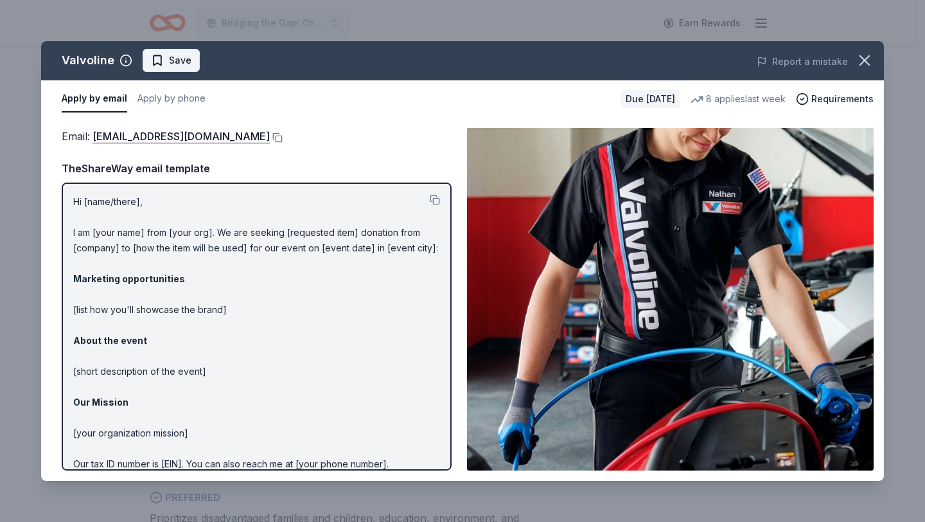
click at [175, 56] on span "Save" at bounding box center [180, 60] width 22 height 15
click at [876, 72] on span at bounding box center [865, 60] width 28 height 28
click at [872, 67] on icon "button" at bounding box center [865, 60] width 18 height 18
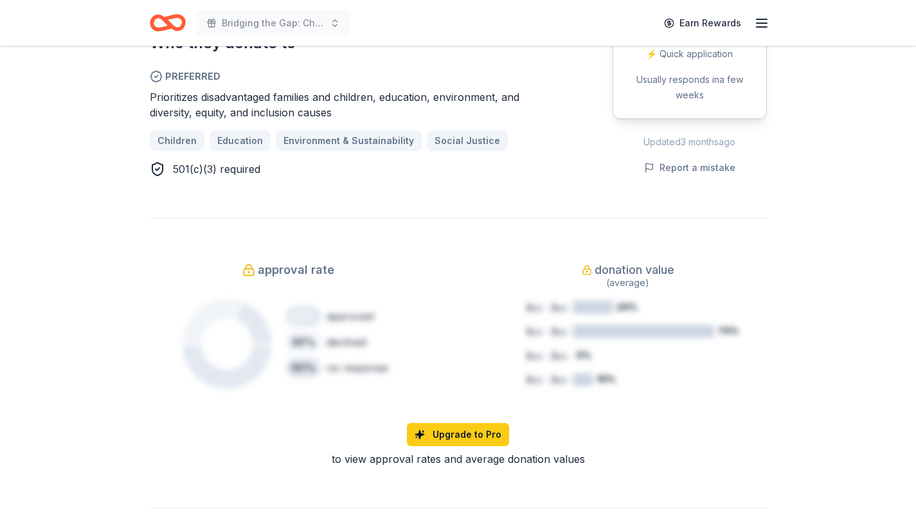
scroll to position [477, 0]
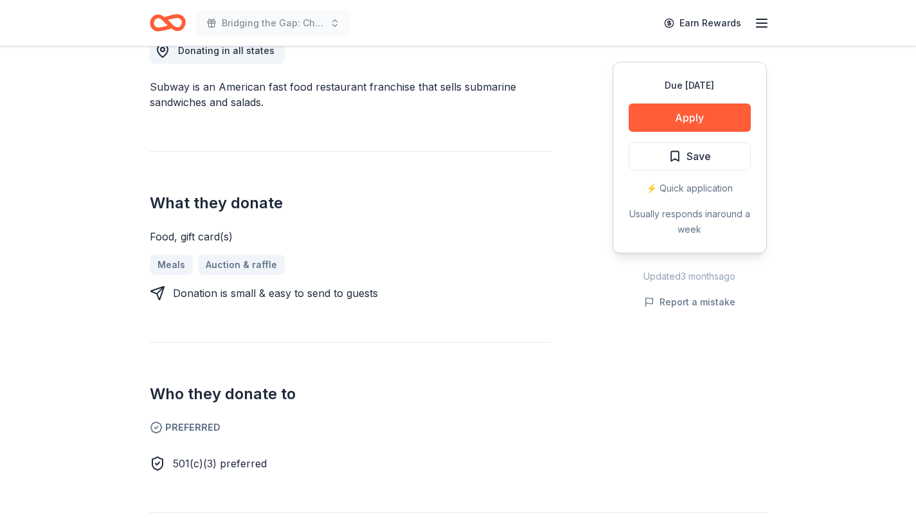
scroll to position [330, 0]
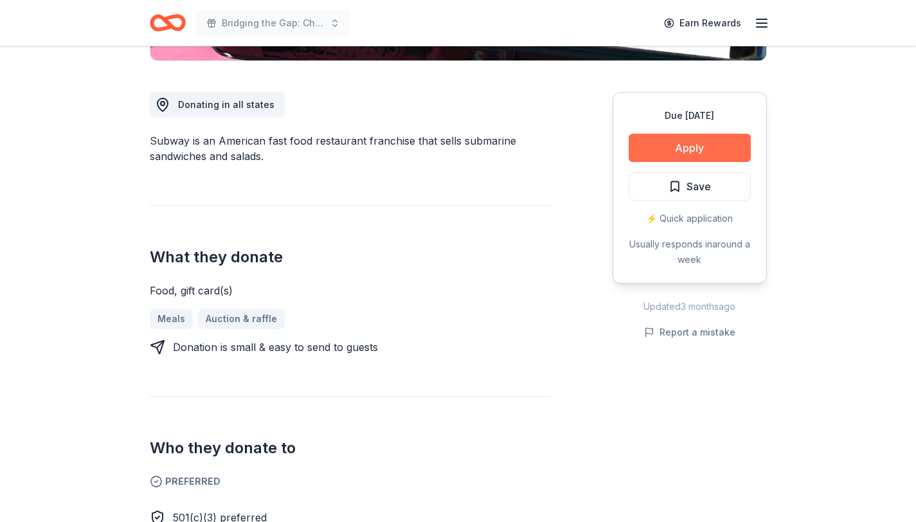
click at [677, 146] on button "Apply" at bounding box center [689, 148] width 122 height 28
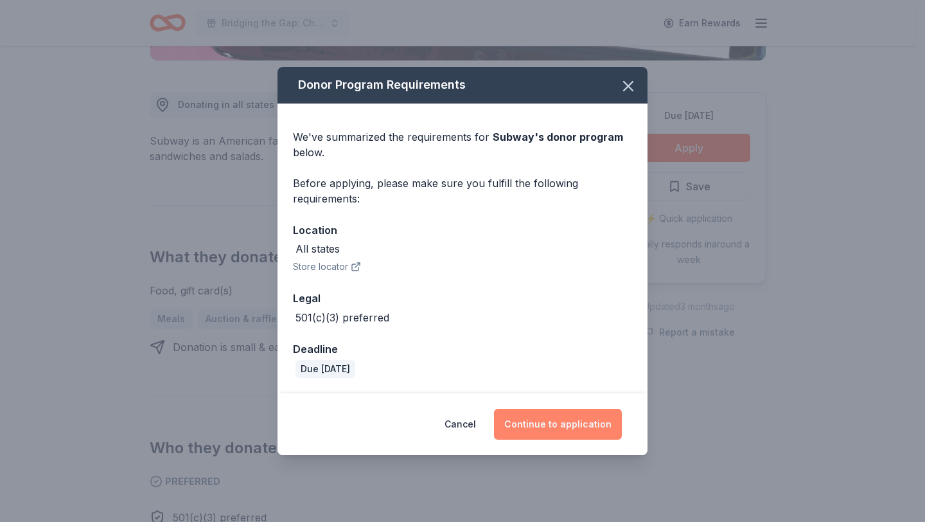
click at [578, 424] on button "Continue to application" at bounding box center [558, 424] width 128 height 31
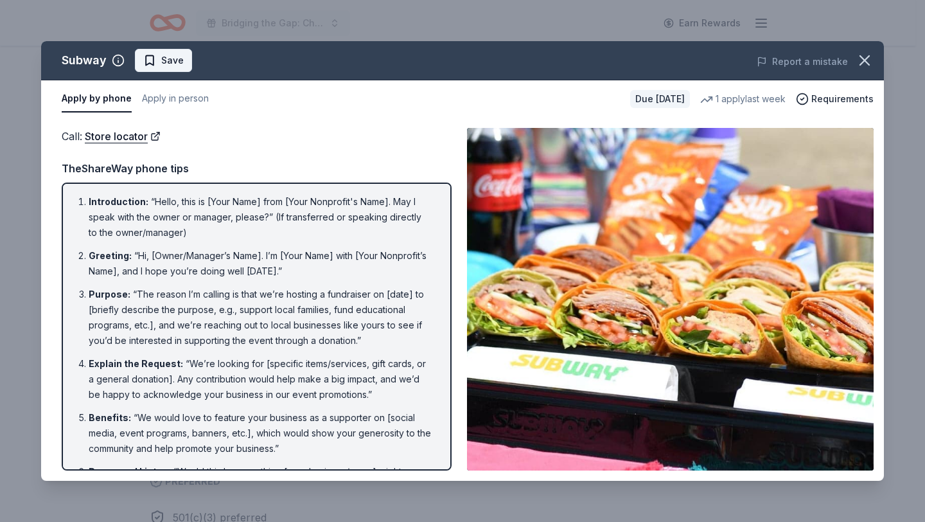
click at [159, 67] on span "Save" at bounding box center [163, 60] width 40 height 15
click at [862, 68] on icon "button" at bounding box center [865, 60] width 18 height 18
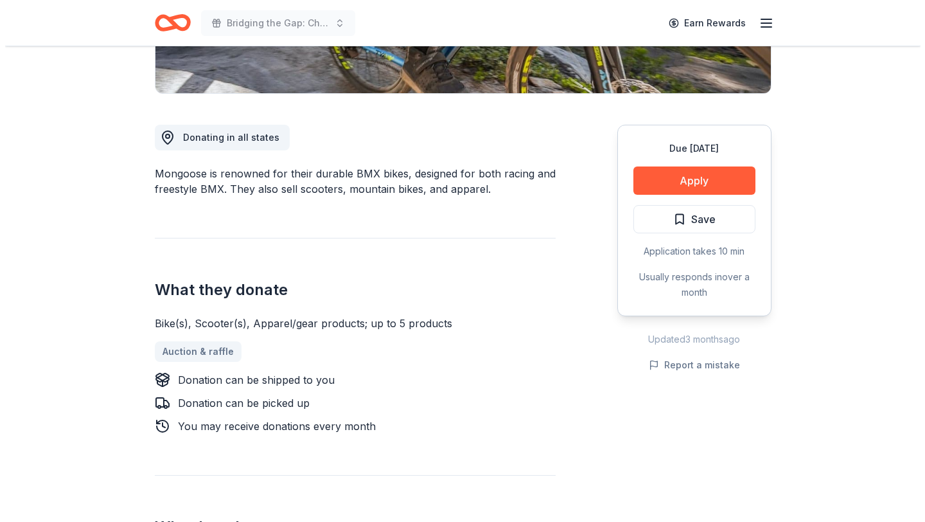
scroll to position [297, 0]
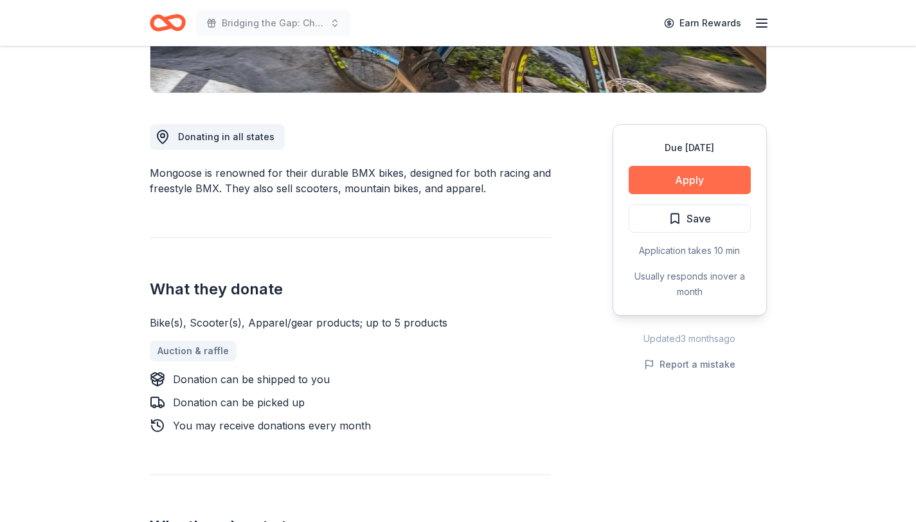
click at [713, 178] on button "Apply" at bounding box center [689, 180] width 122 height 28
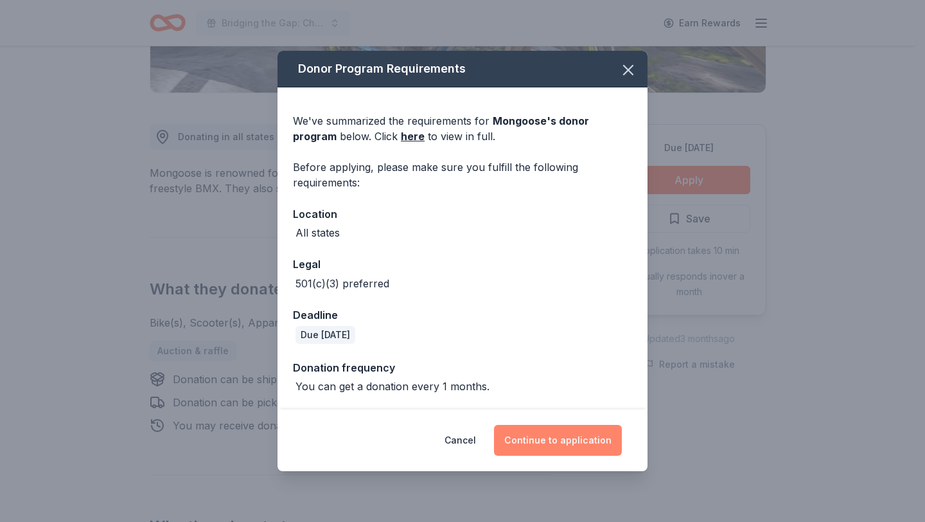
click at [589, 441] on button "Continue to application" at bounding box center [558, 440] width 128 height 31
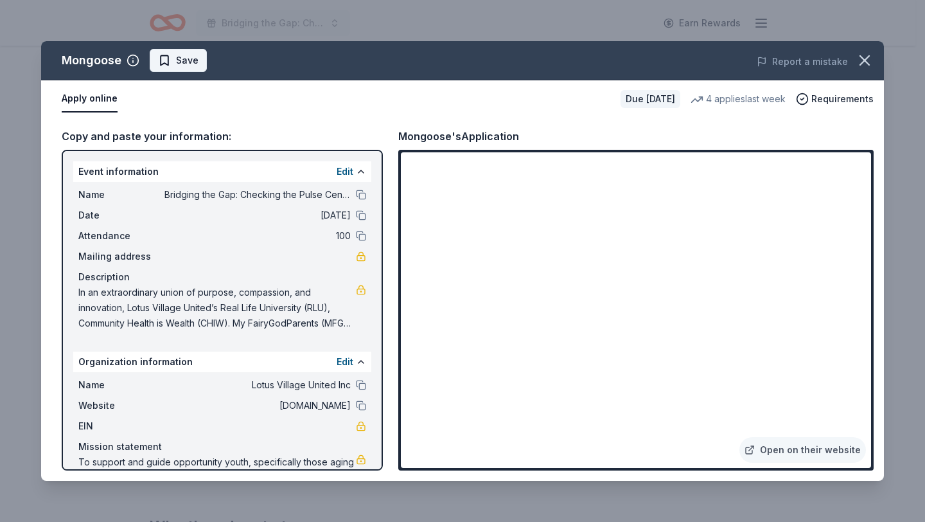
click at [182, 53] on span "Save" at bounding box center [187, 60] width 22 height 15
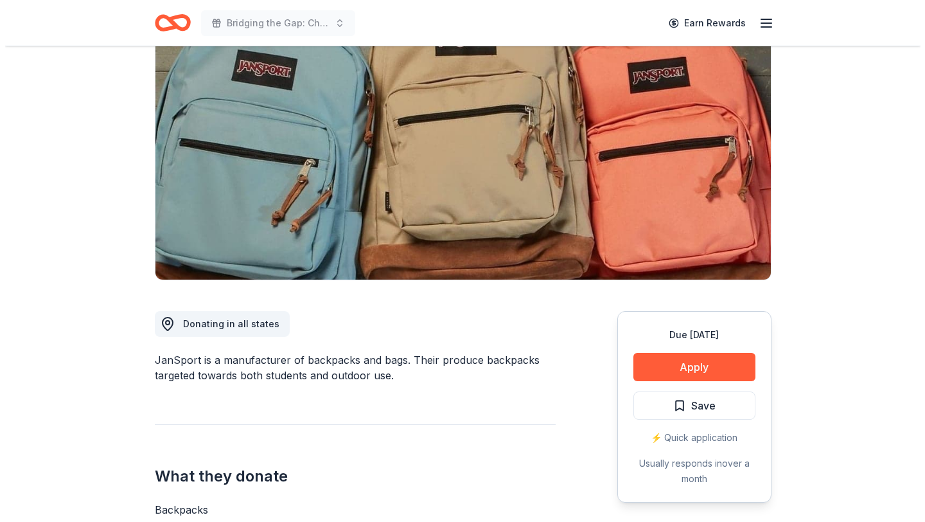
scroll to position [112, 0]
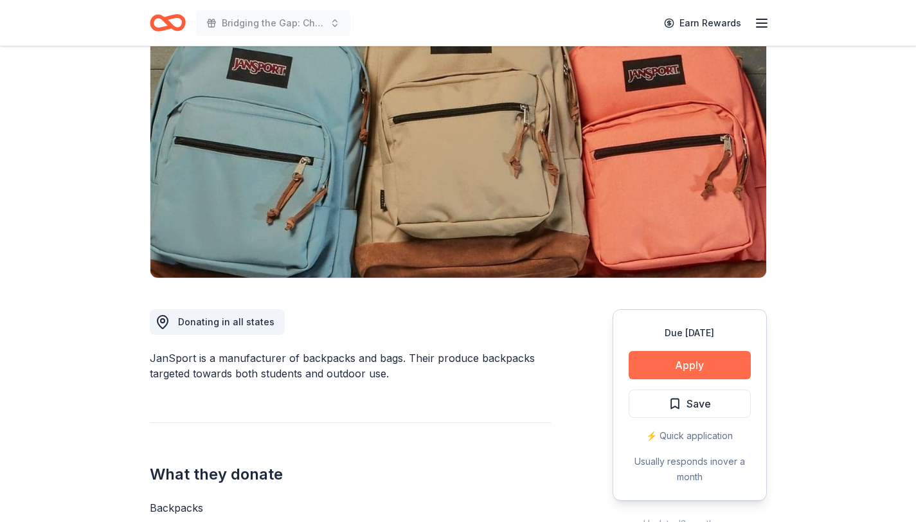
click at [666, 357] on button "Apply" at bounding box center [689, 365] width 122 height 28
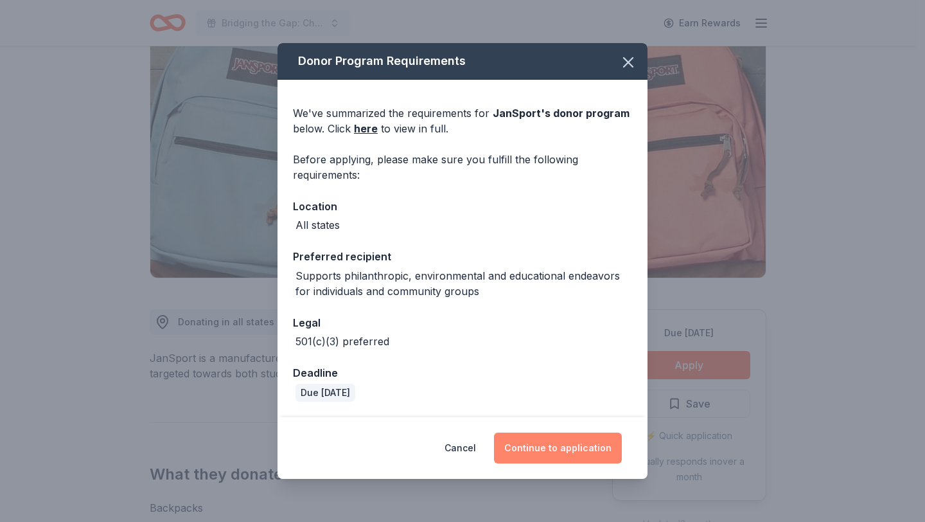
click at [558, 441] on button "Continue to application" at bounding box center [558, 447] width 128 height 31
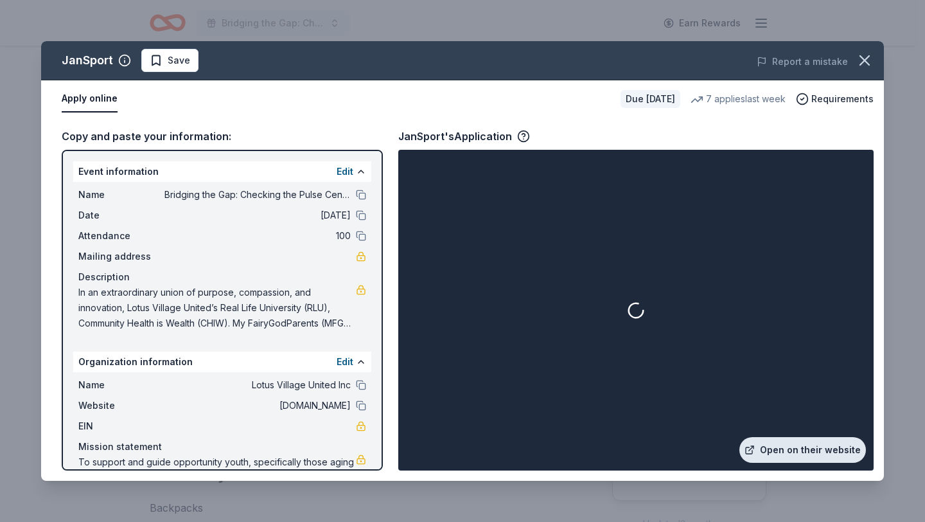
click at [811, 456] on link "Open on their website" at bounding box center [803, 450] width 127 height 26
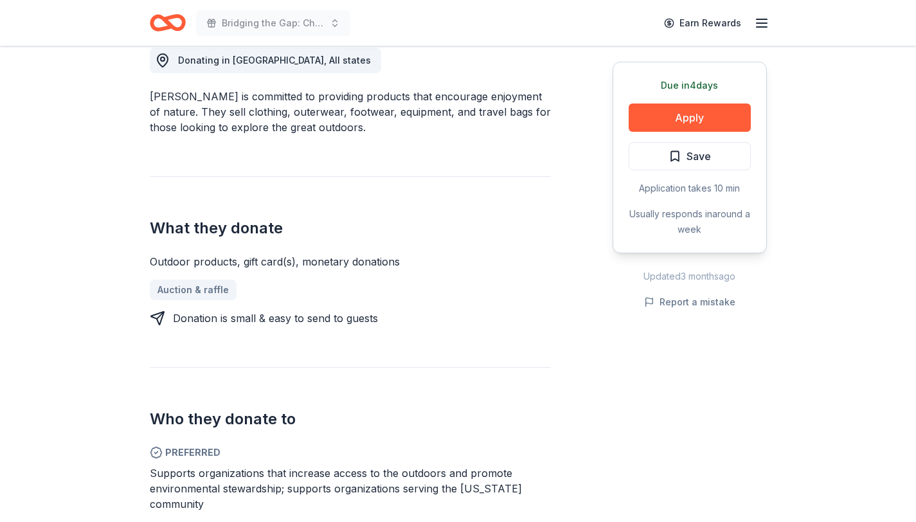
scroll to position [218, 0]
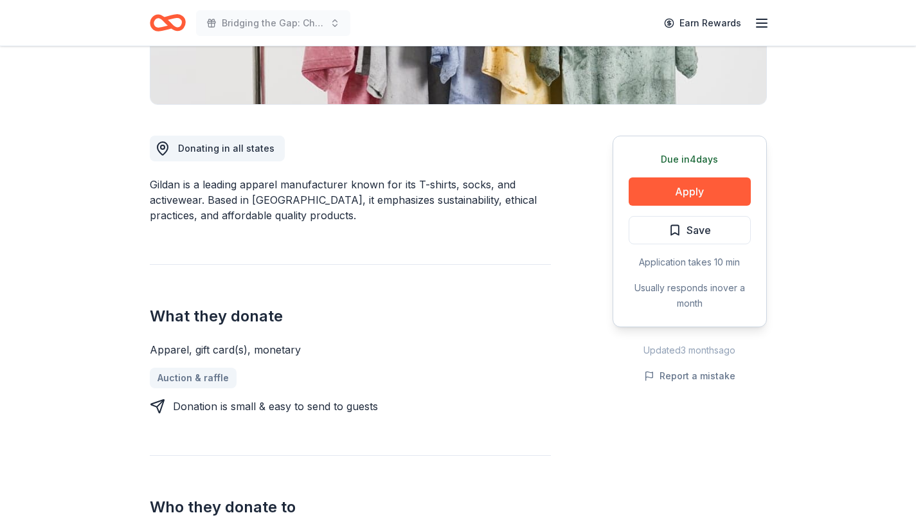
scroll to position [150, 0]
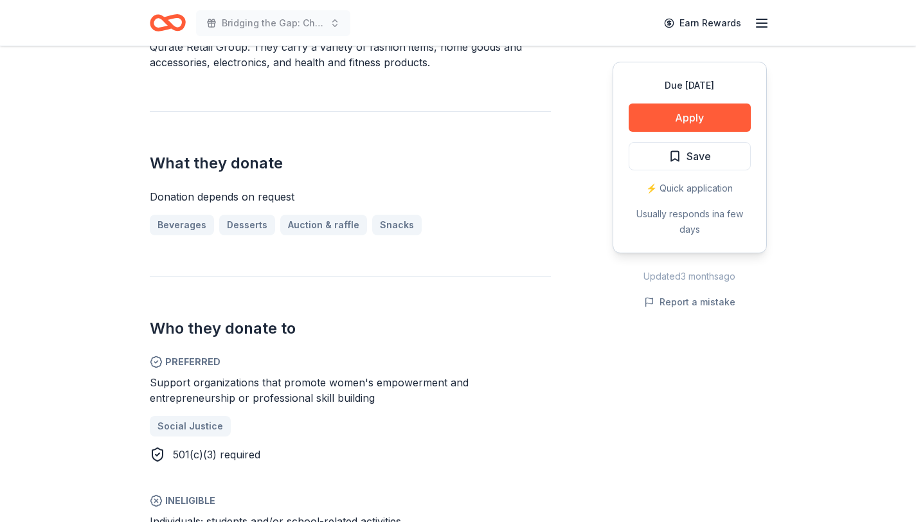
scroll to position [465, 0]
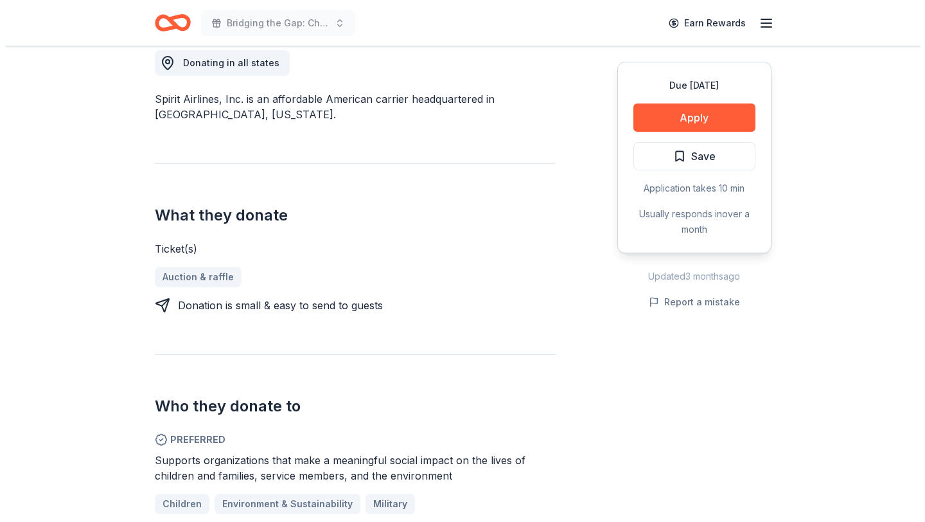
scroll to position [372, 0]
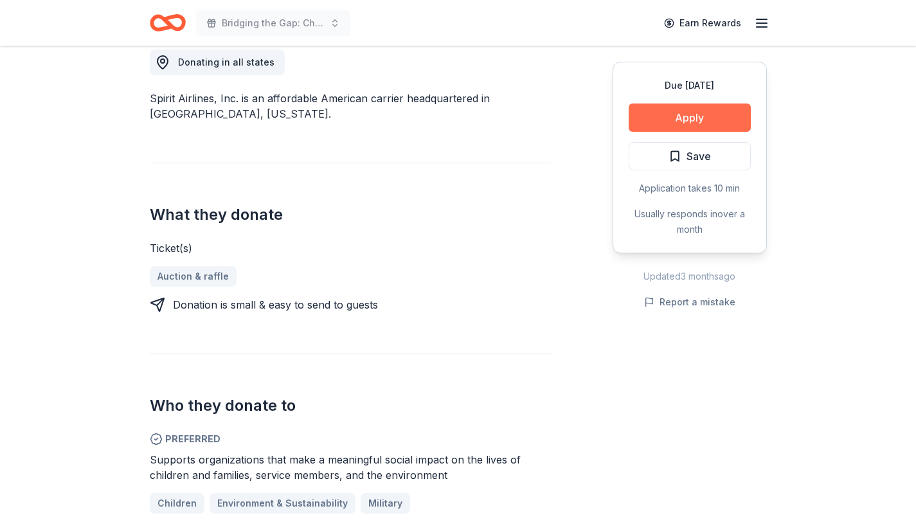
click at [664, 119] on button "Apply" at bounding box center [689, 117] width 122 height 28
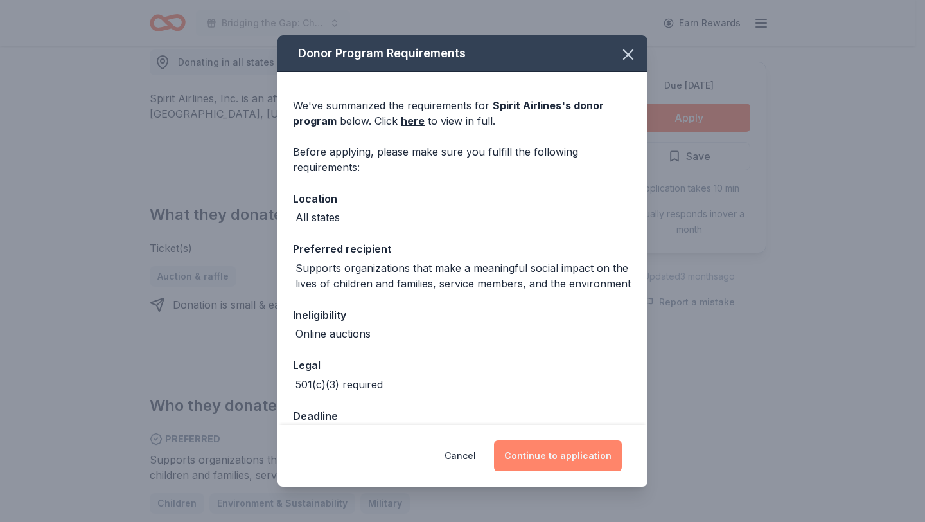
click at [569, 463] on button "Continue to application" at bounding box center [558, 455] width 128 height 31
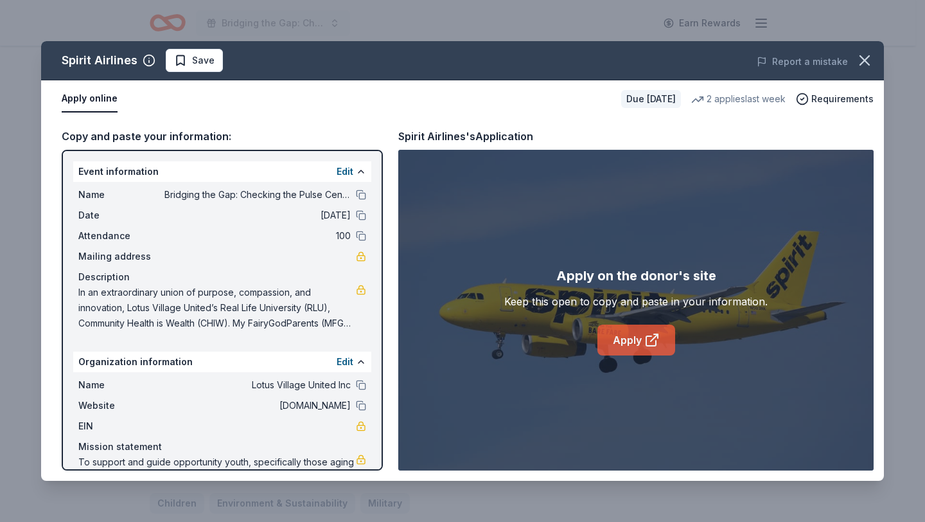
click at [612, 332] on link "Apply" at bounding box center [637, 339] width 78 height 31
click at [622, 351] on link "Apply" at bounding box center [637, 339] width 78 height 31
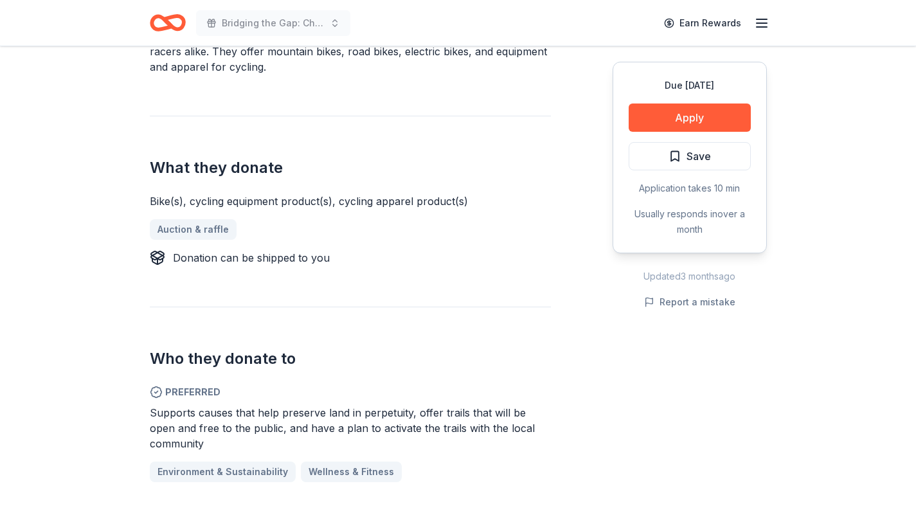
scroll to position [435, 0]
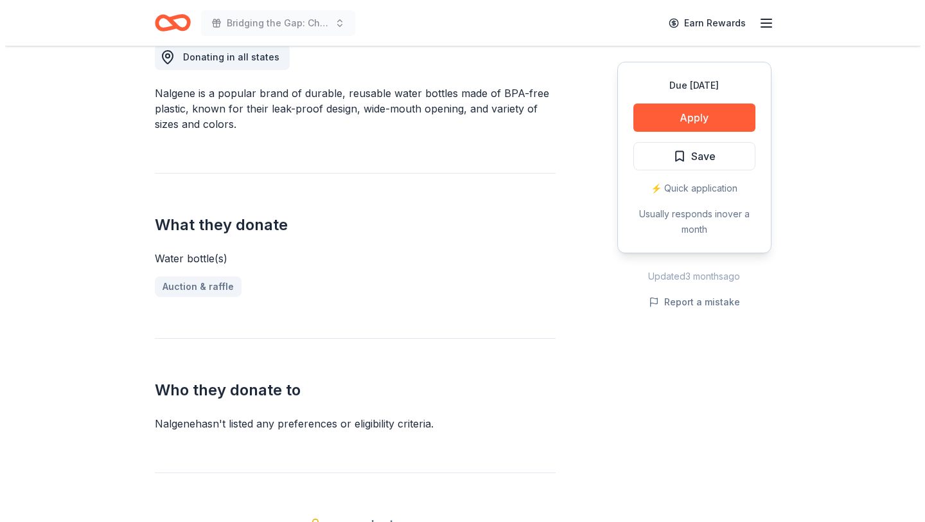
scroll to position [373, 0]
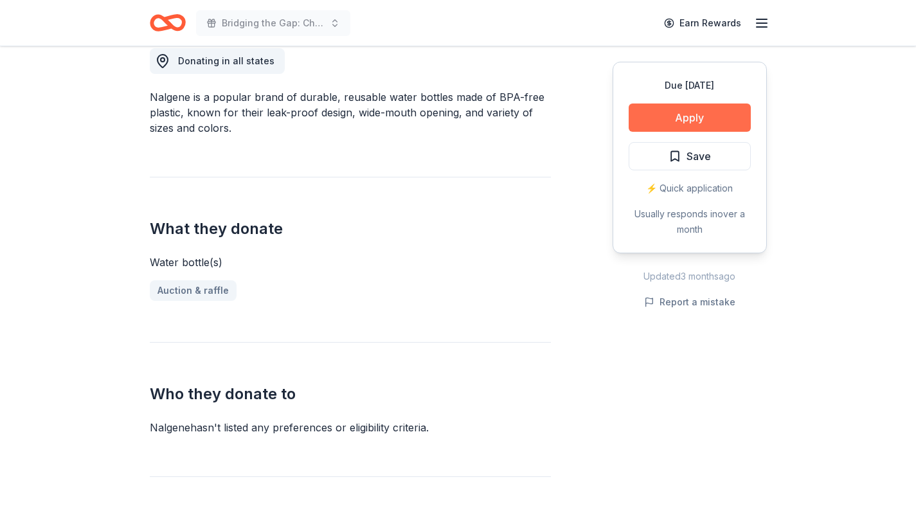
click at [705, 111] on button "Apply" at bounding box center [689, 117] width 122 height 28
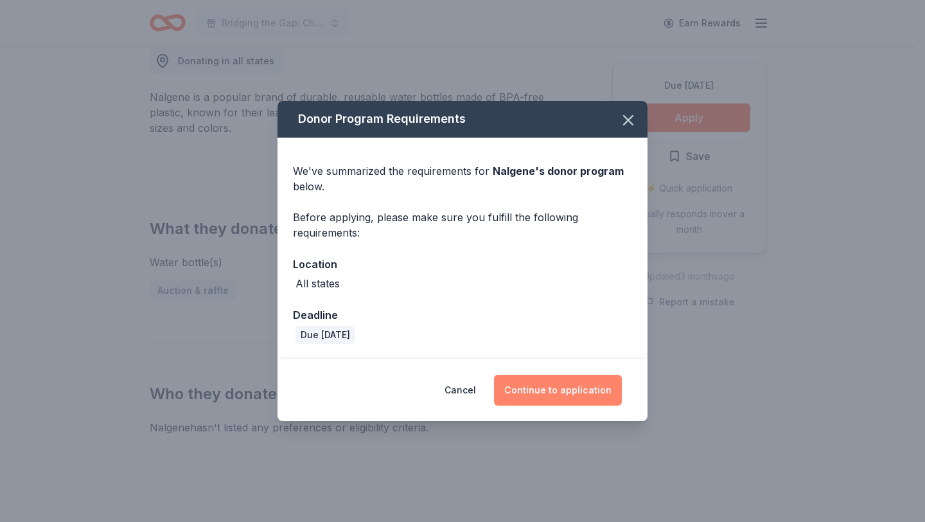
click at [550, 384] on button "Continue to application" at bounding box center [558, 390] width 128 height 31
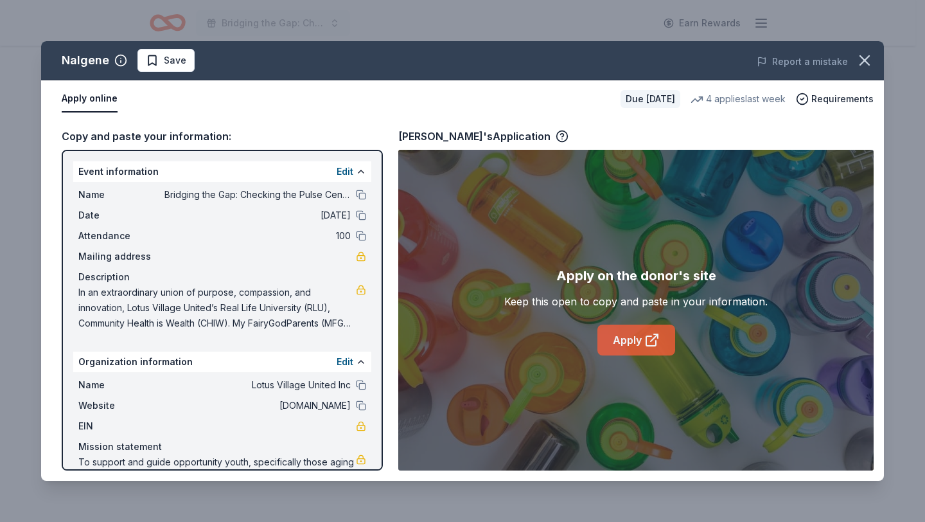
click at [623, 349] on link "Apply" at bounding box center [637, 339] width 78 height 31
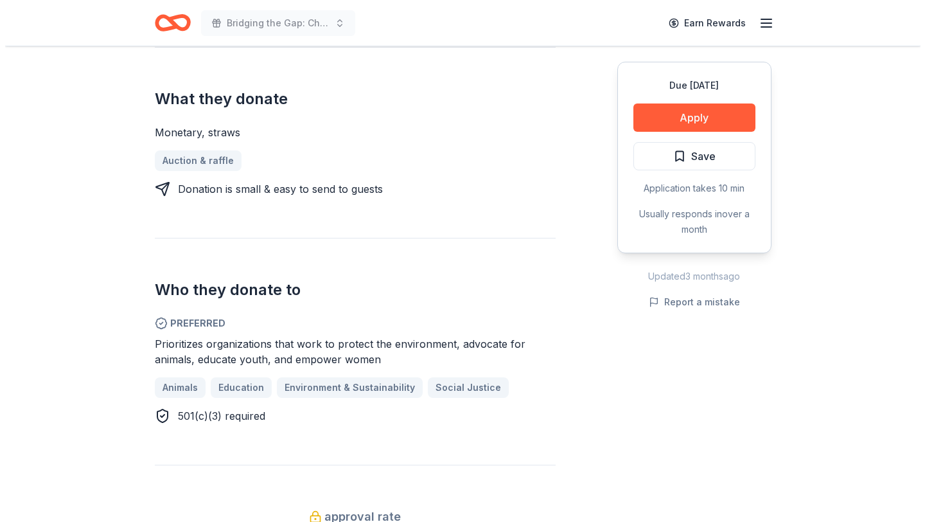
scroll to position [511, 0]
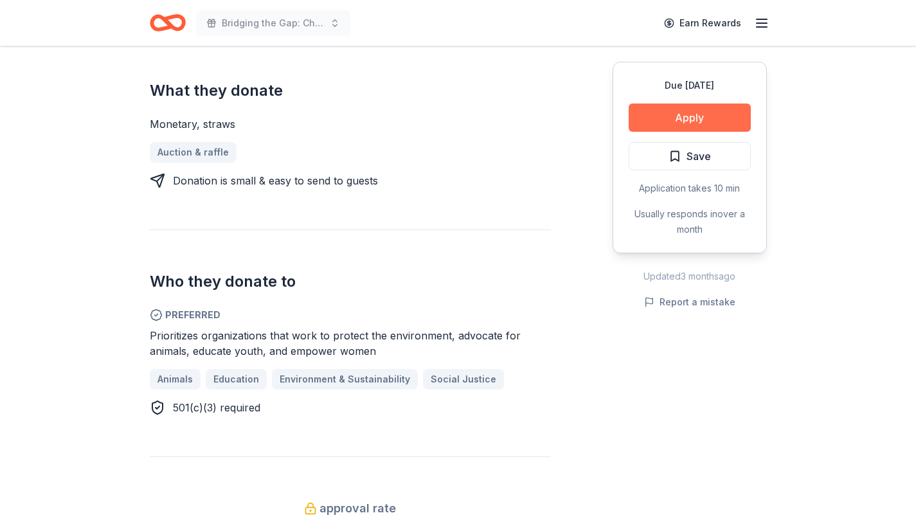
click at [705, 125] on button "Apply" at bounding box center [689, 117] width 122 height 28
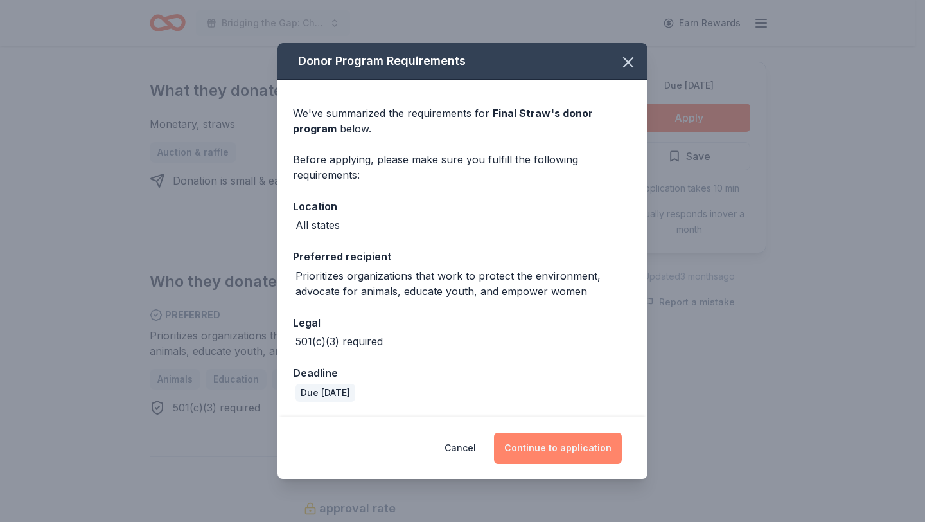
click at [553, 441] on button "Continue to application" at bounding box center [558, 447] width 128 height 31
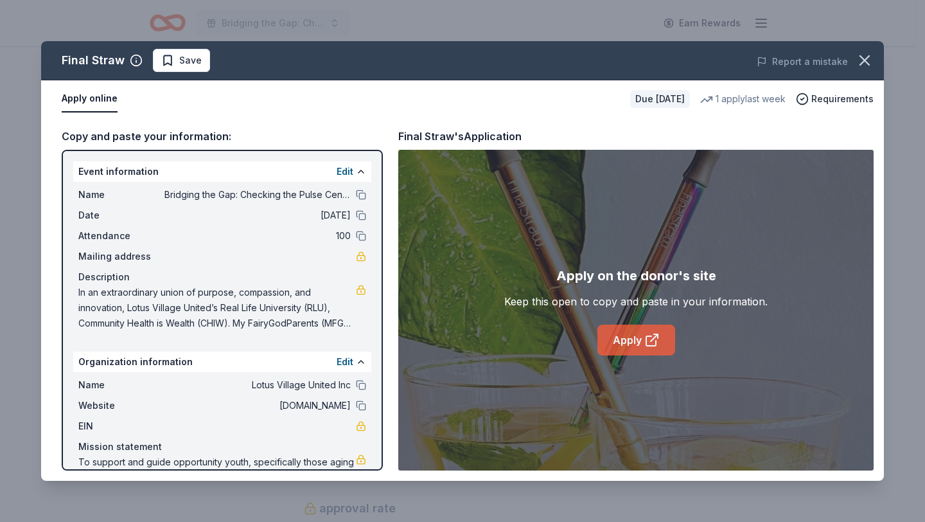
click at [637, 333] on link "Apply" at bounding box center [637, 339] width 78 height 31
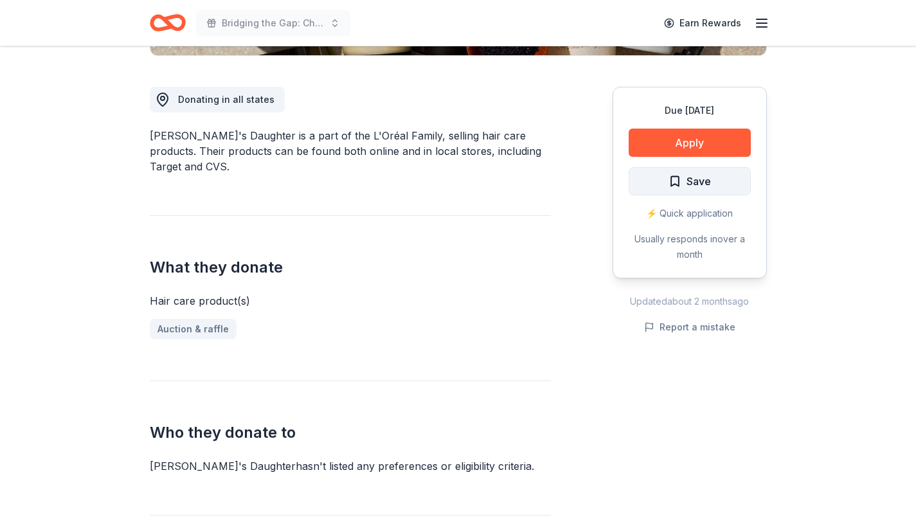
scroll to position [337, 0]
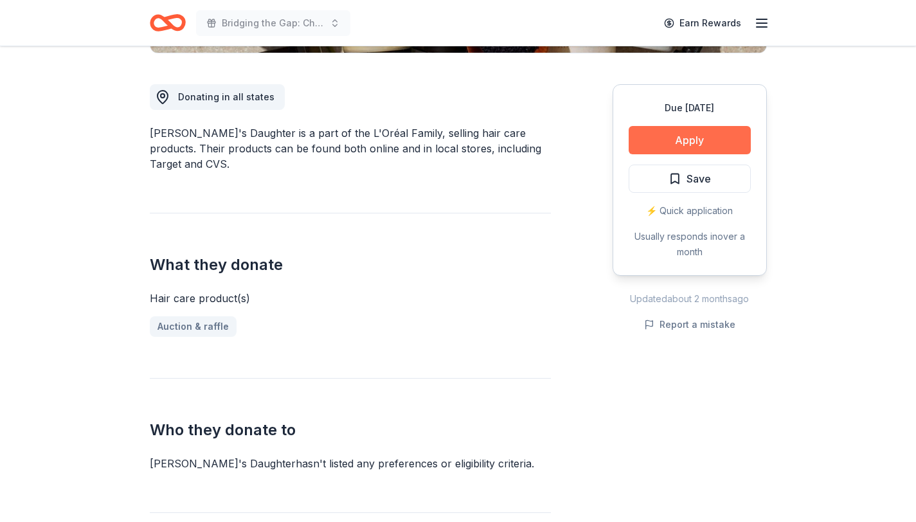
click at [684, 145] on button "Apply" at bounding box center [689, 140] width 122 height 28
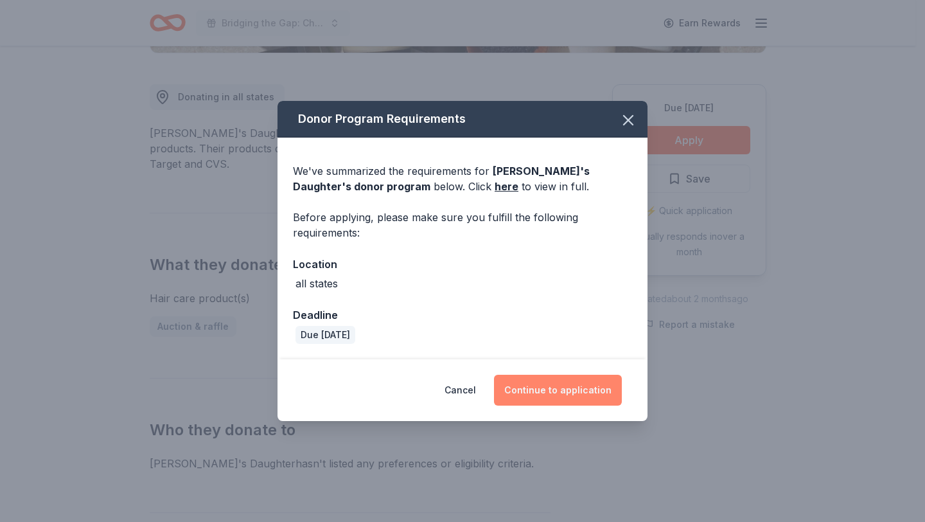
click at [574, 392] on button "Continue to application" at bounding box center [558, 390] width 128 height 31
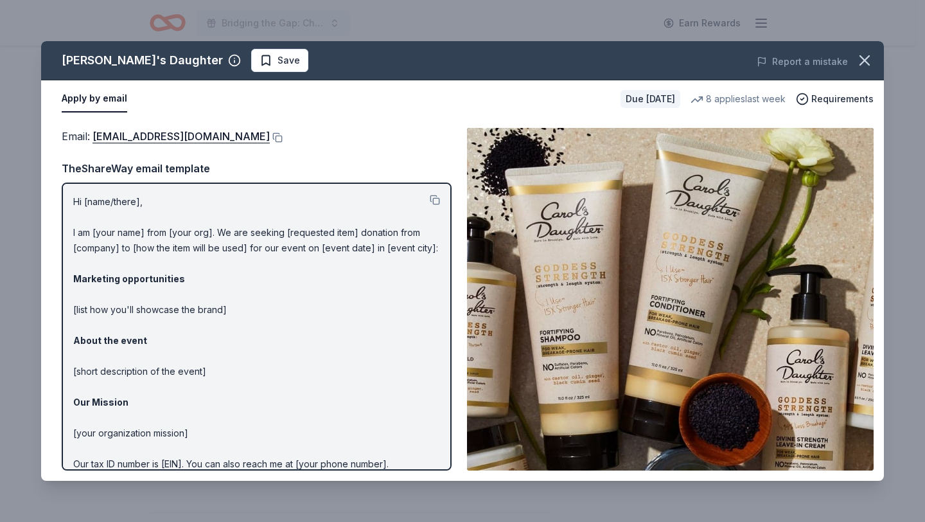
drag, startPoint x: 214, startPoint y: 51, endPoint x: 392, endPoint y: 85, distance: 181.3
click at [251, 51] on button "Save" at bounding box center [279, 60] width 57 height 23
click at [865, 58] on icon "button" at bounding box center [865, 60] width 18 height 18
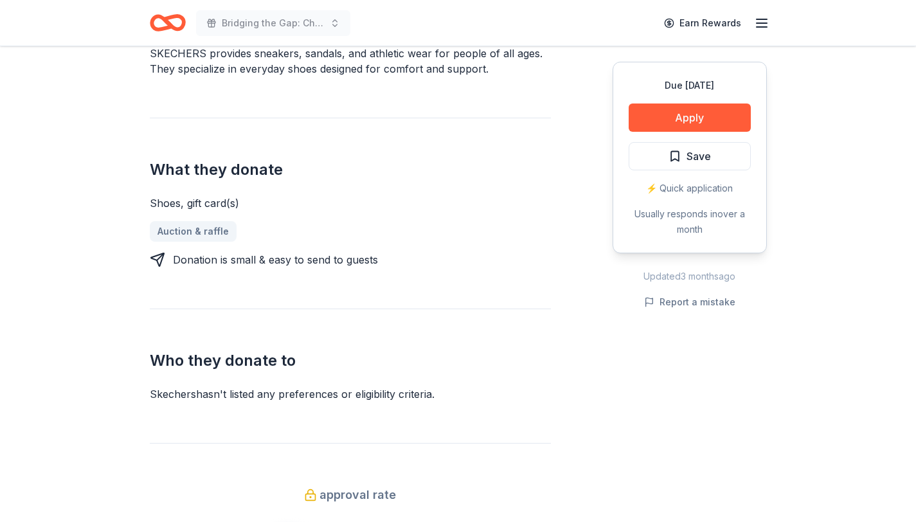
scroll to position [418, 0]
click at [675, 125] on button "Apply" at bounding box center [689, 117] width 122 height 28
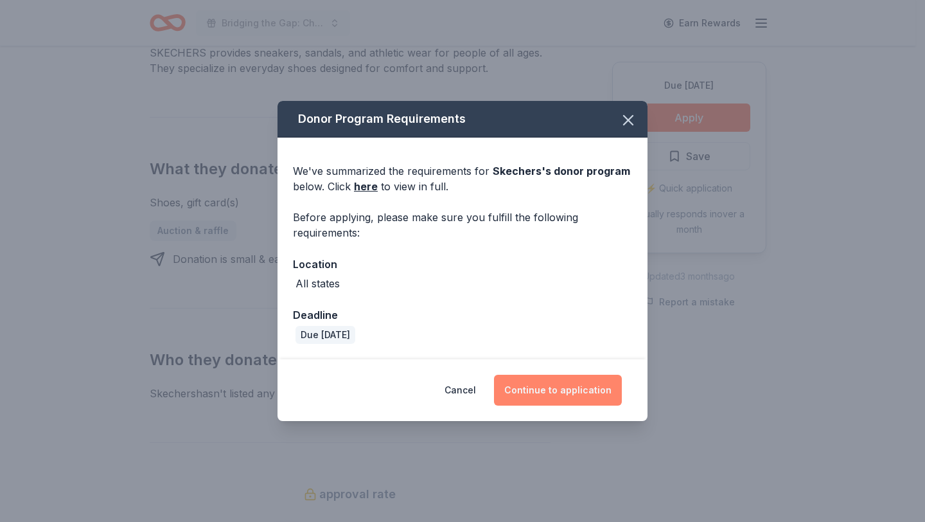
click at [560, 403] on button "Continue to application" at bounding box center [558, 390] width 128 height 31
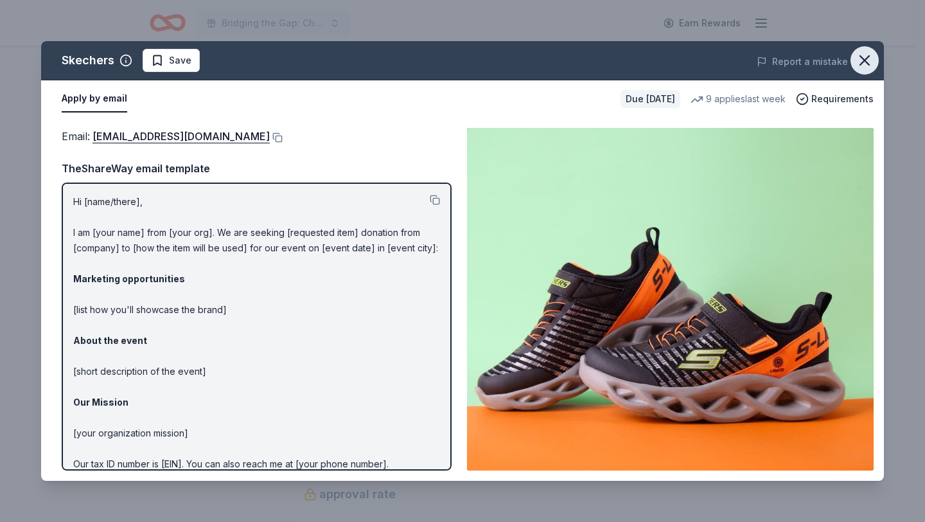
click at [865, 70] on button "button" at bounding box center [865, 60] width 28 height 28
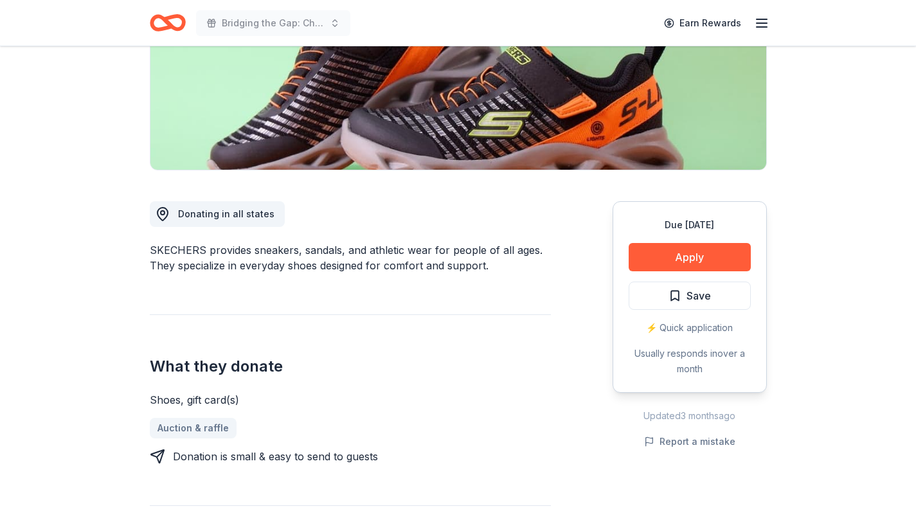
scroll to position [0, 0]
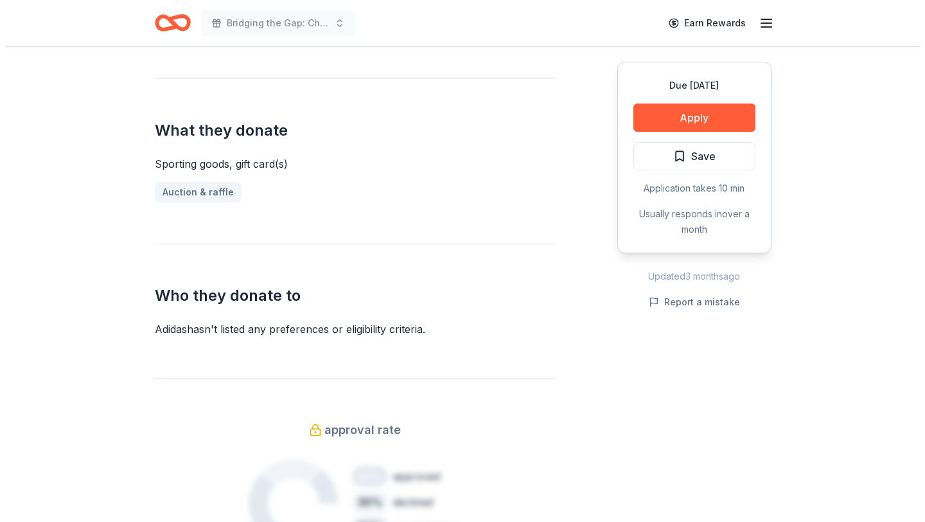
scroll to position [603, 0]
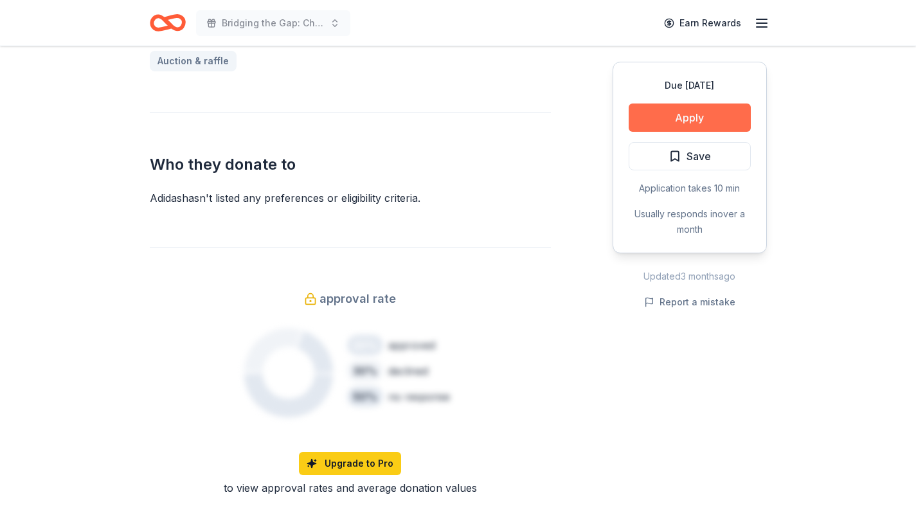
click at [673, 114] on button "Apply" at bounding box center [689, 117] width 122 height 28
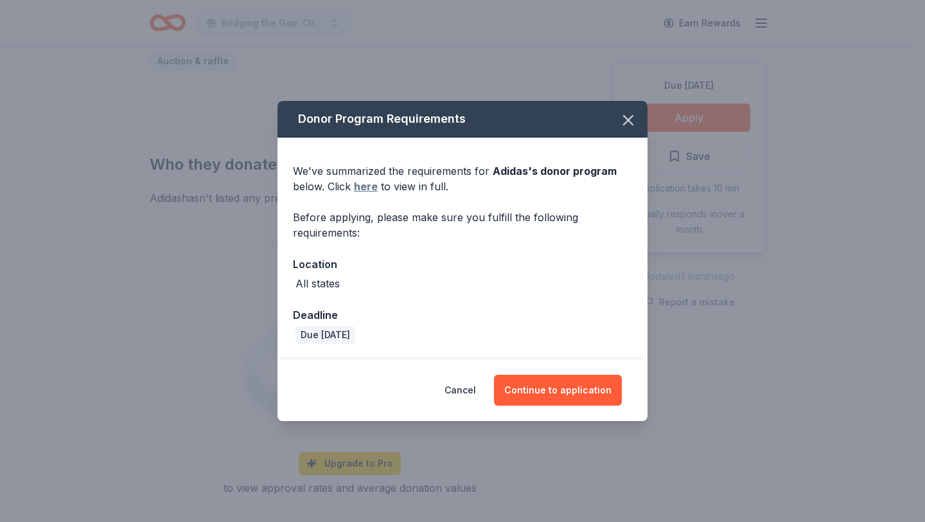
click at [369, 183] on link "here" at bounding box center [366, 186] width 24 height 15
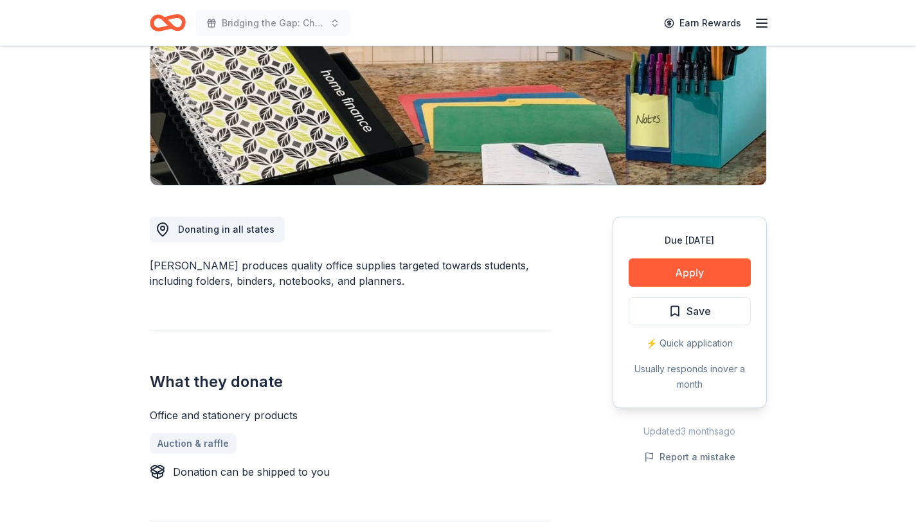
scroll to position [223, 0]
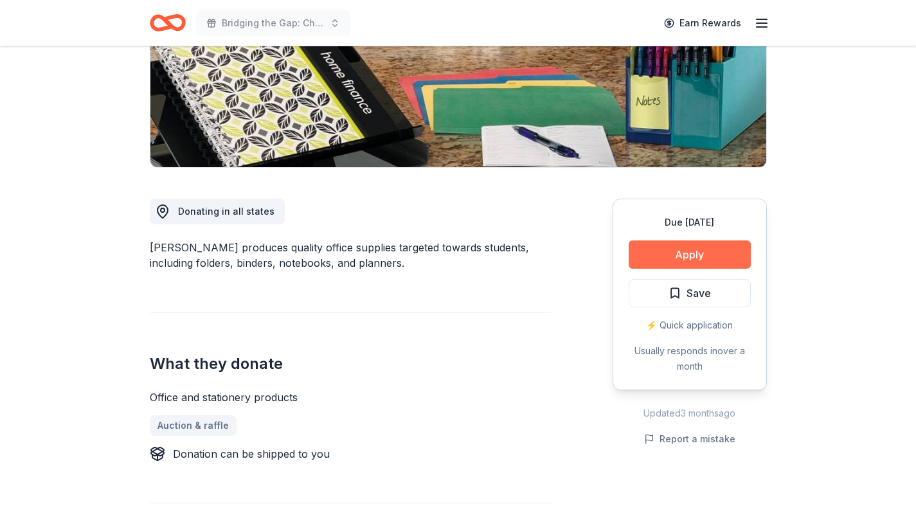
click at [697, 261] on button "Apply" at bounding box center [689, 254] width 122 height 28
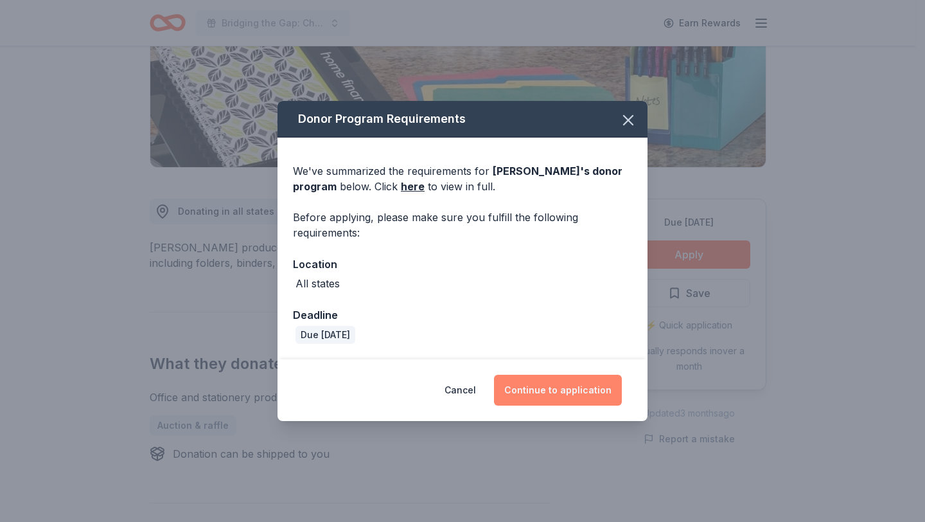
click at [560, 380] on button "Continue to application" at bounding box center [558, 390] width 128 height 31
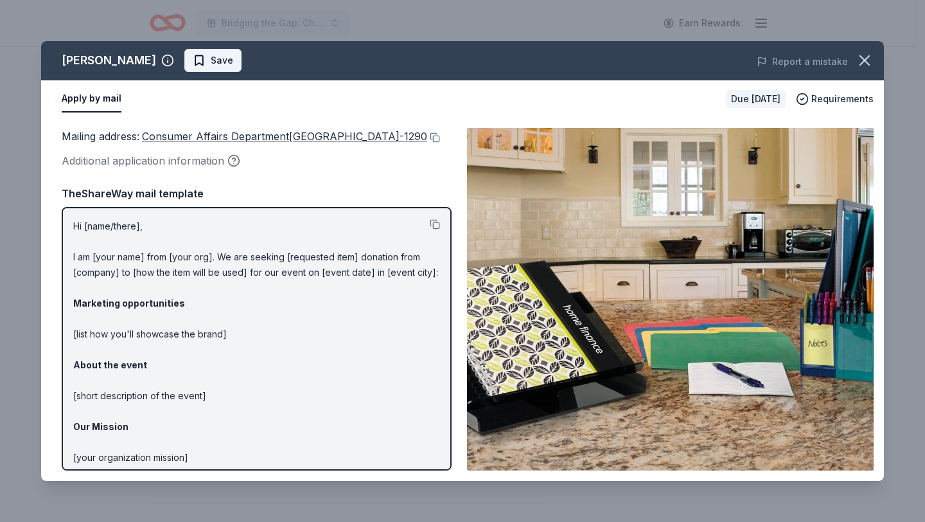
click at [211, 58] on span "Save" at bounding box center [222, 60] width 22 height 15
click at [872, 53] on icon "button" at bounding box center [865, 60] width 18 height 18
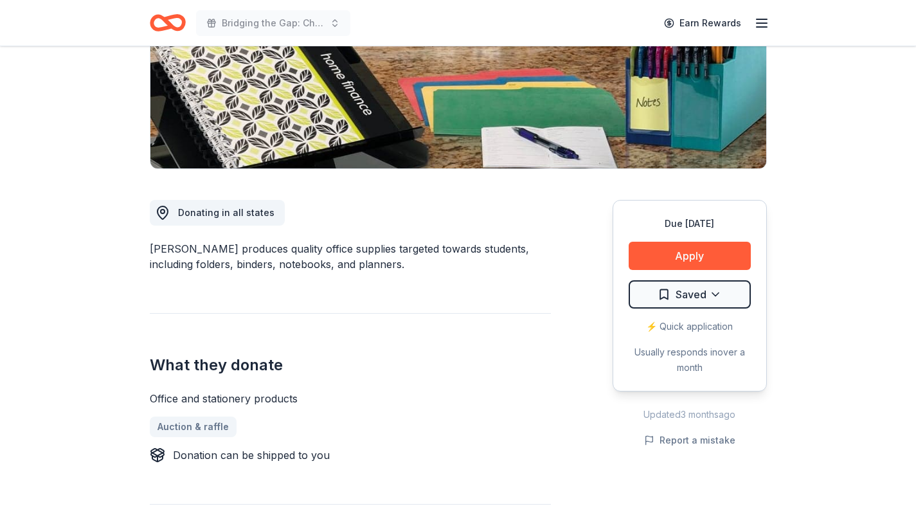
scroll to position [0, 0]
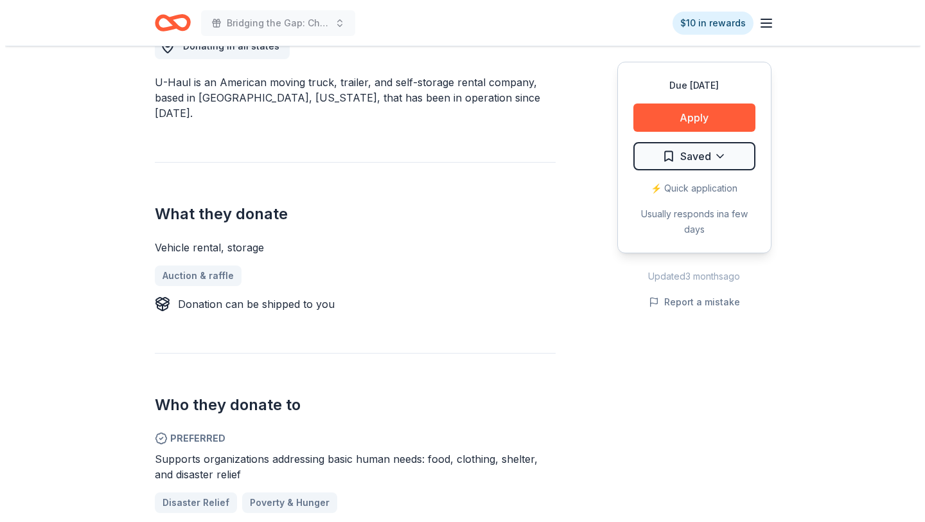
scroll to position [389, 0]
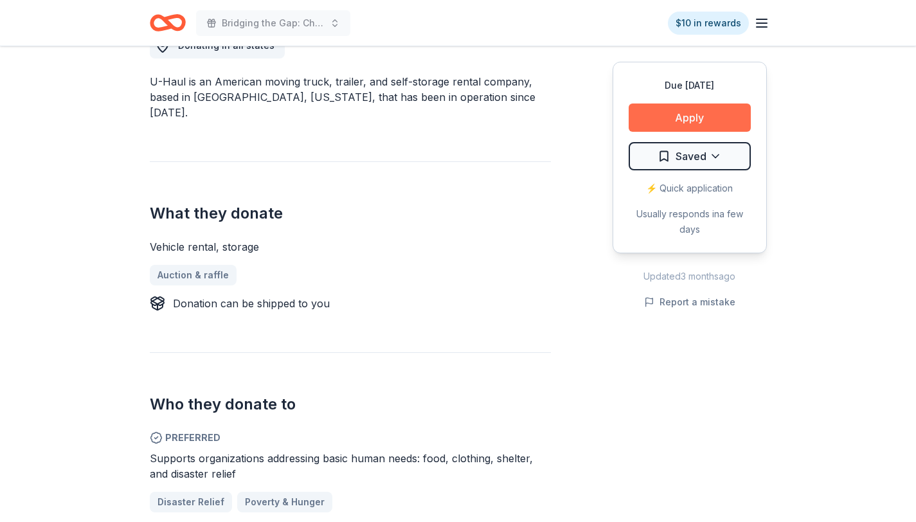
click at [672, 121] on button "Apply" at bounding box center [689, 117] width 122 height 28
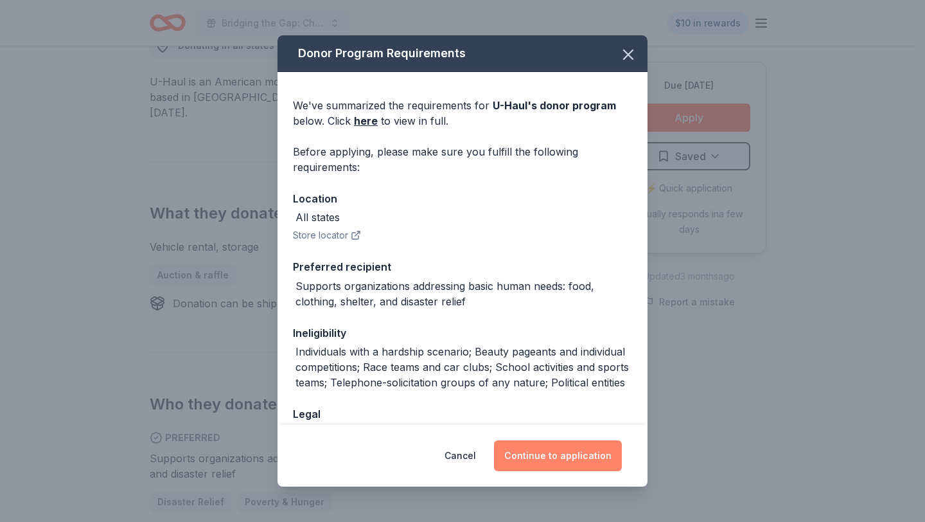
click at [539, 445] on button "Continue to application" at bounding box center [558, 455] width 128 height 31
